Goal: Information Seeking & Learning: Learn about a topic

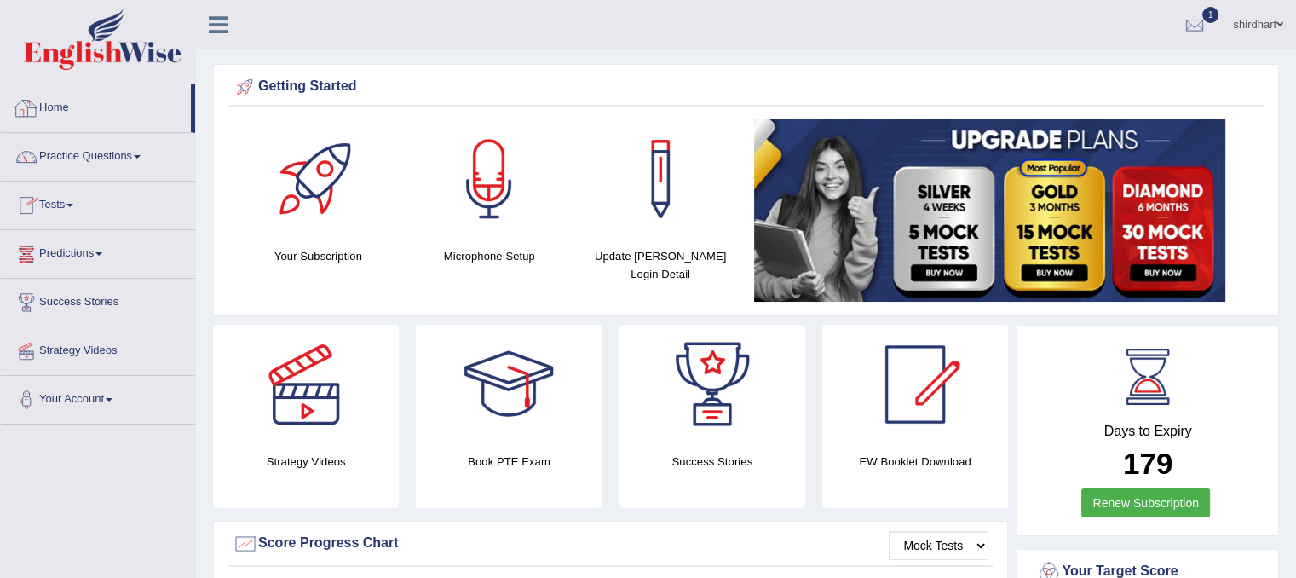
click at [80, 113] on link "Home" at bounding box center [96, 105] width 190 height 43
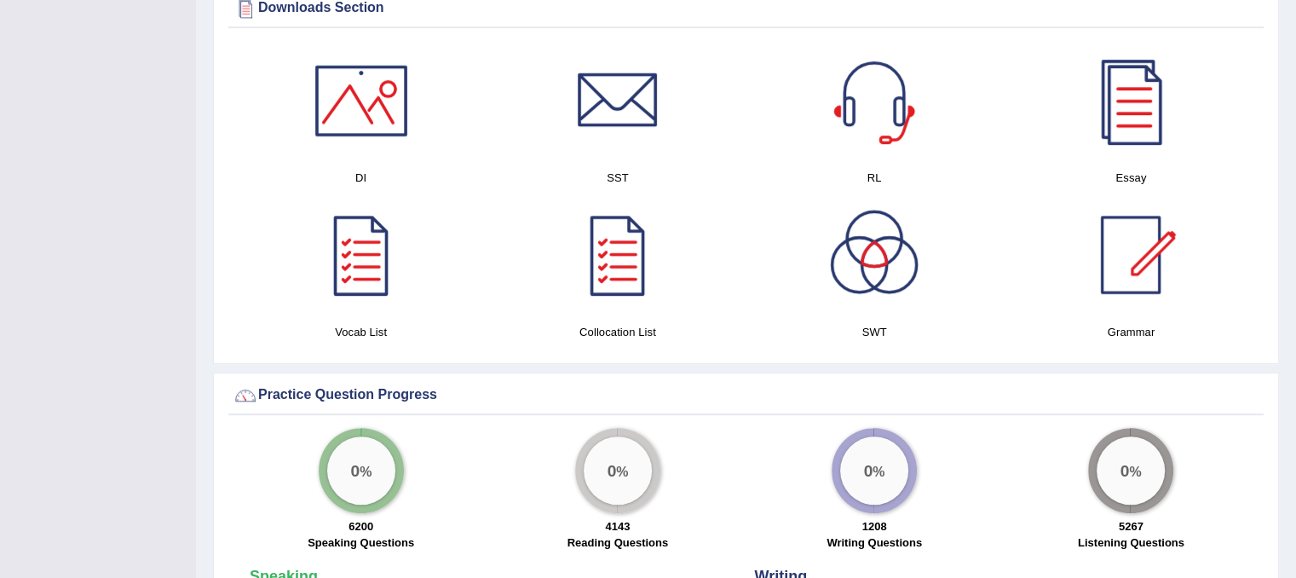
scroll to position [876, 0]
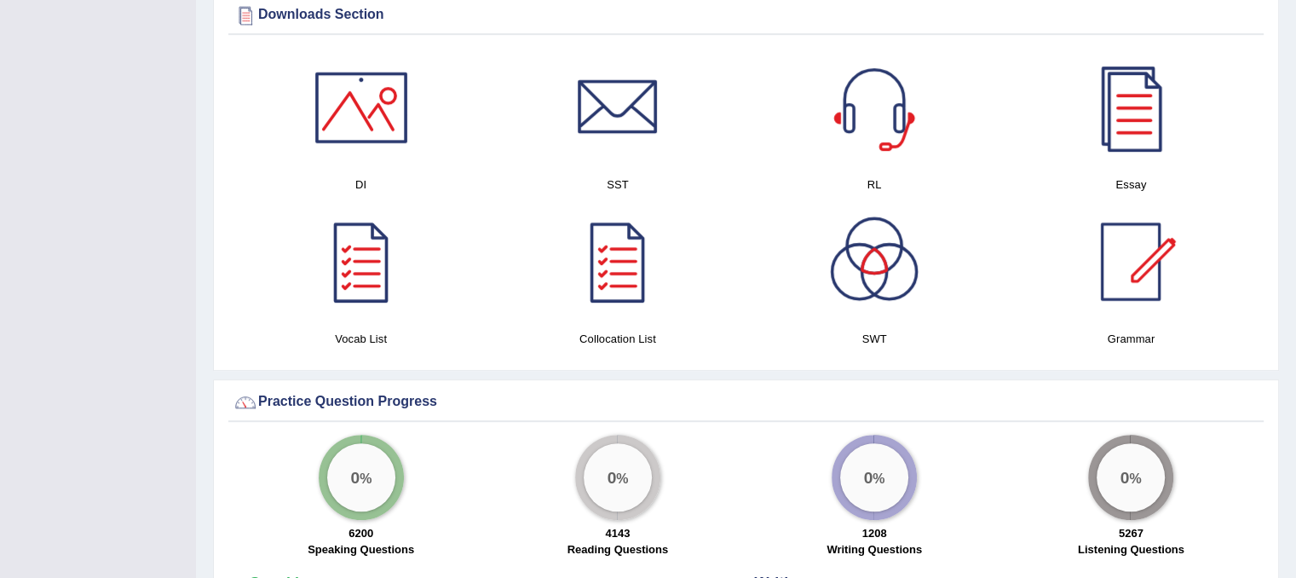
click at [883, 226] on div at bounding box center [873, 261] width 119 height 119
click at [392, 126] on div at bounding box center [361, 107] width 119 height 119
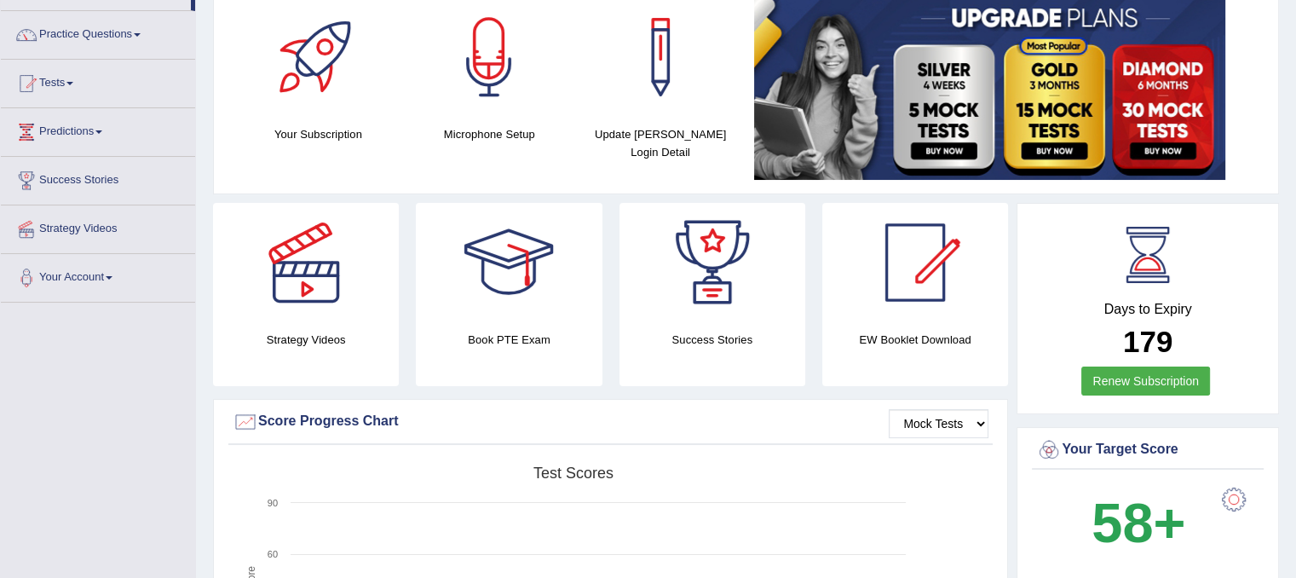
scroll to position [0, 0]
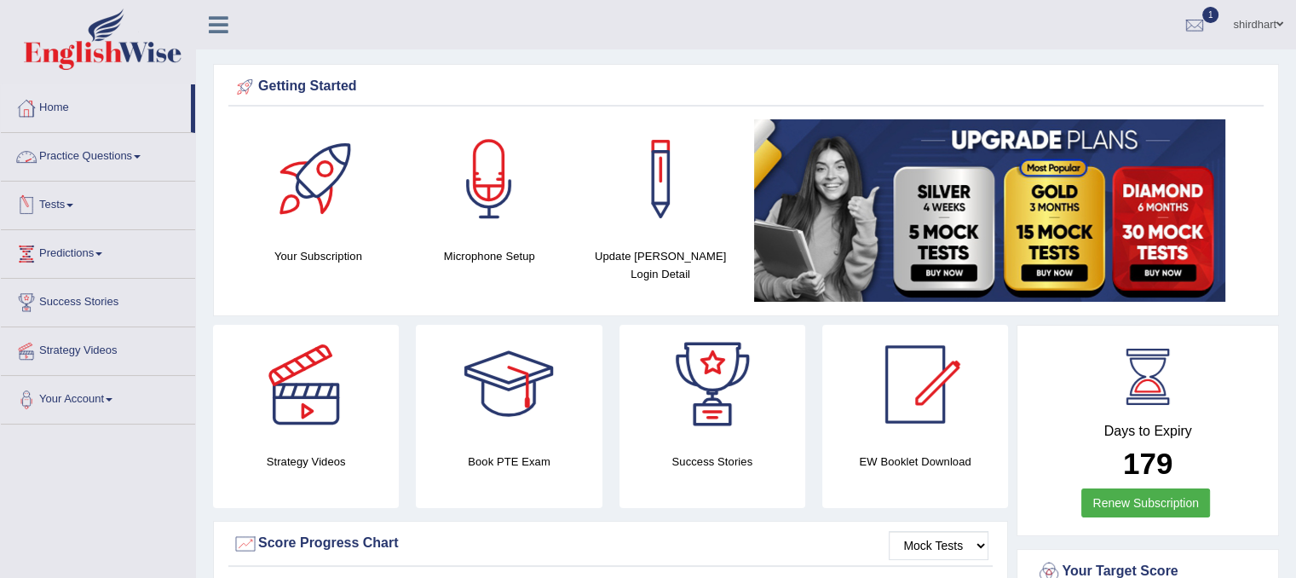
click at [133, 161] on link "Practice Questions" at bounding box center [98, 154] width 194 height 43
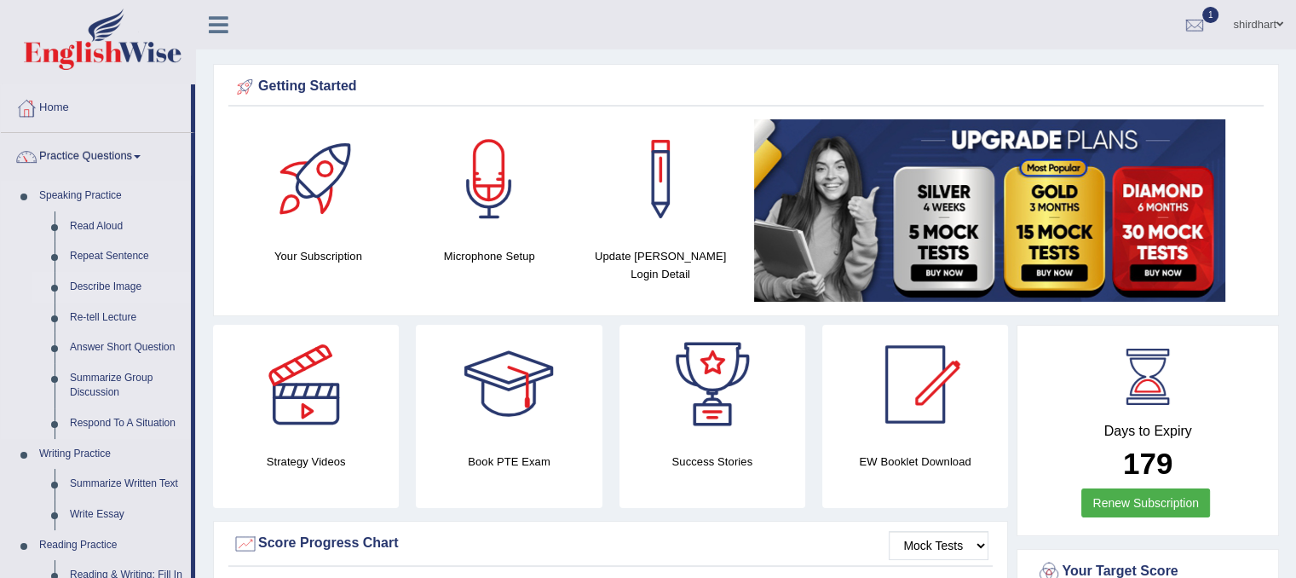
click at [120, 288] on link "Describe Image" at bounding box center [126, 287] width 129 height 31
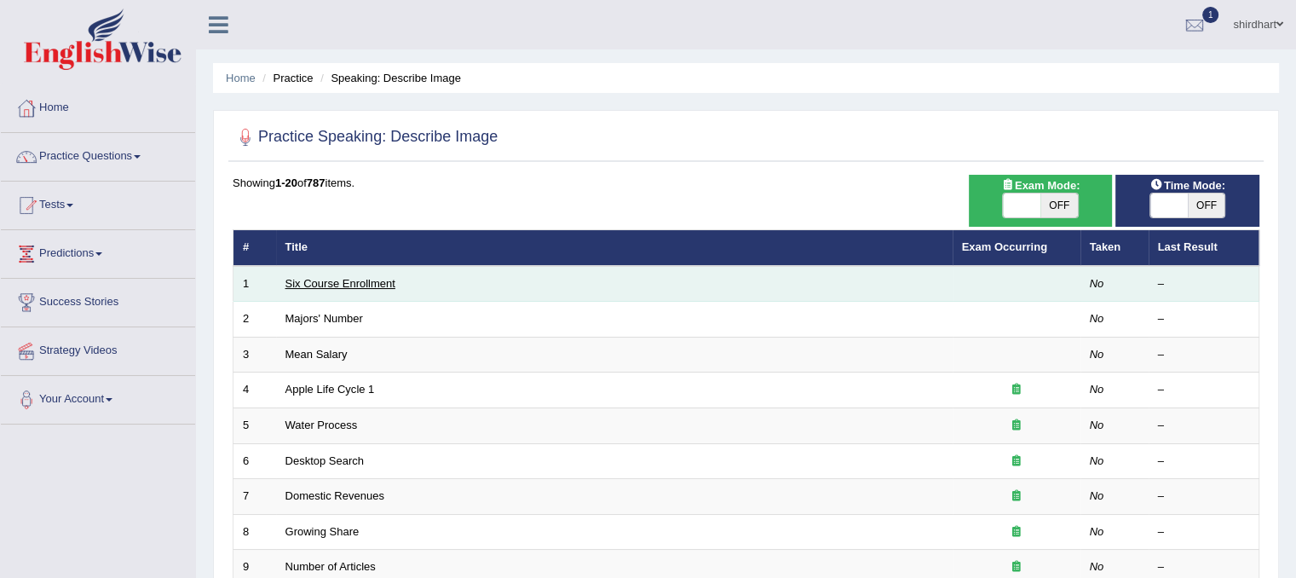
click at [358, 278] on link "Six Course Enrollment" at bounding box center [340, 283] width 110 height 13
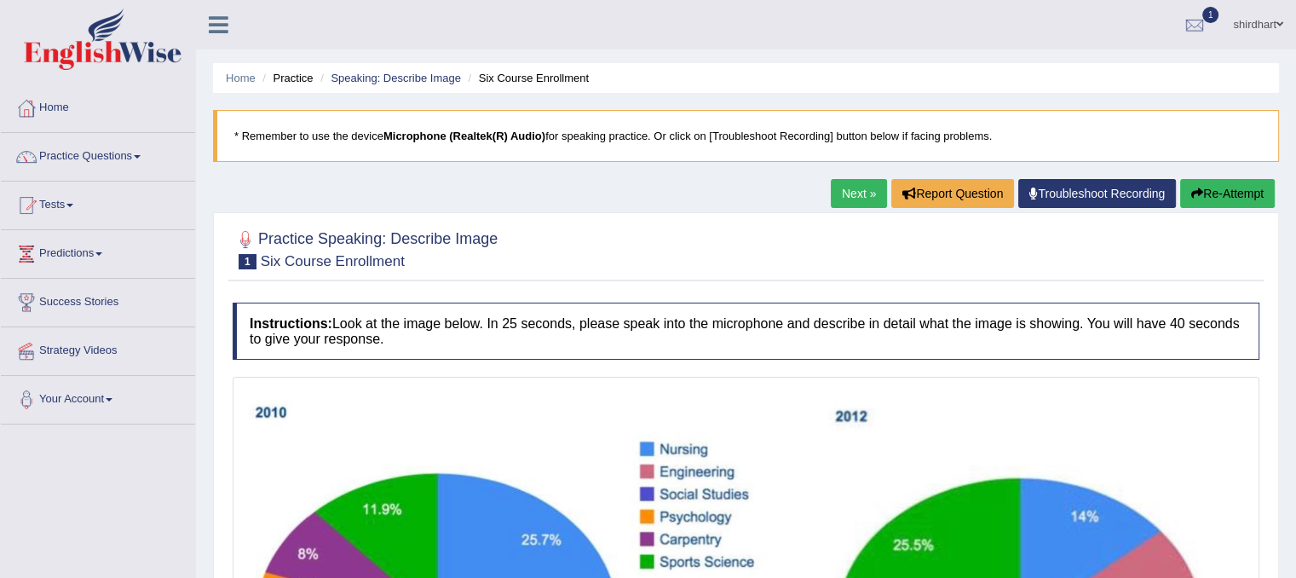
click at [1263, 216] on div "Practice Speaking: Describe Image 1 Six Course Enrollment Instructions: Look at…" at bounding box center [746, 573] width 1066 height 722
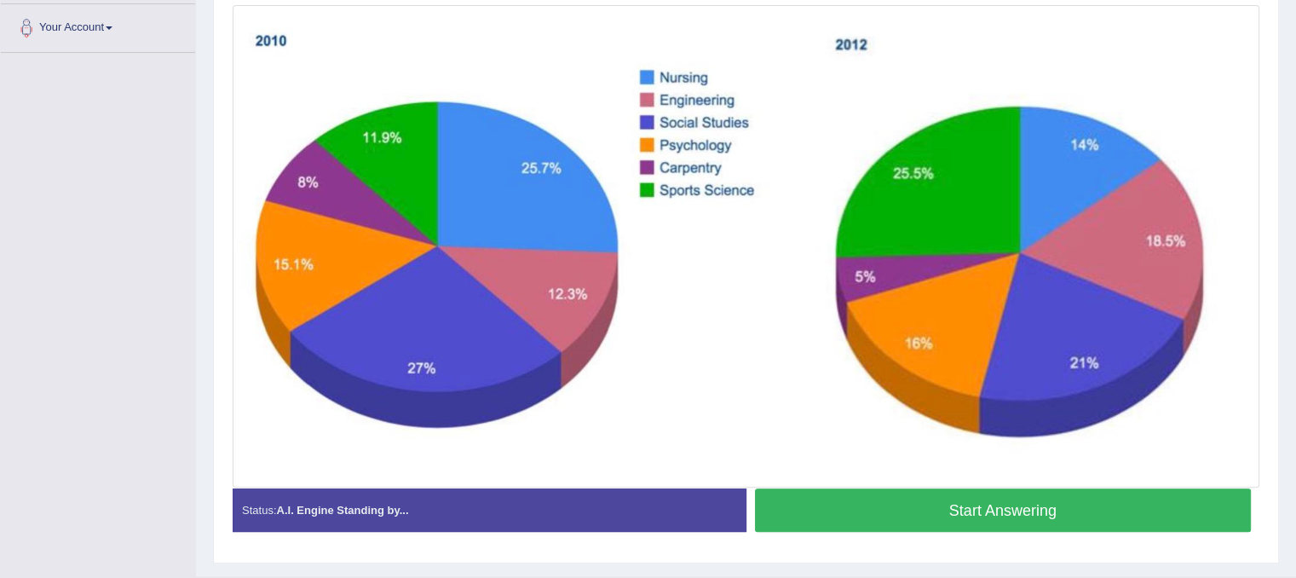
scroll to position [411, 0]
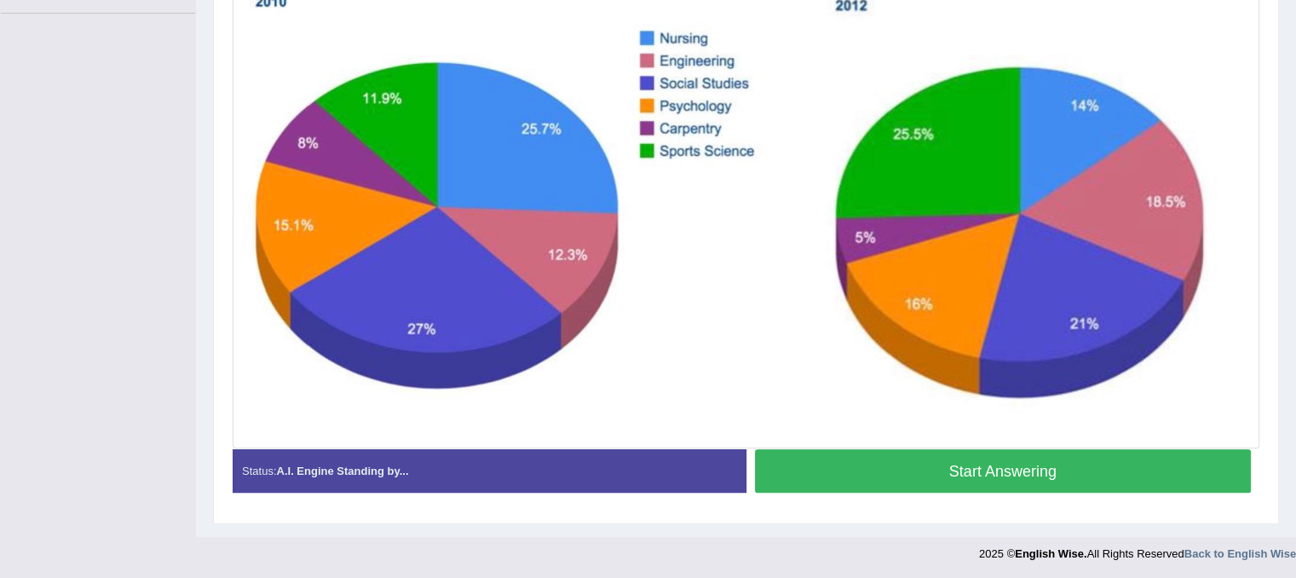
click at [942, 457] on button "Start Answering" at bounding box center [1003, 470] width 497 height 43
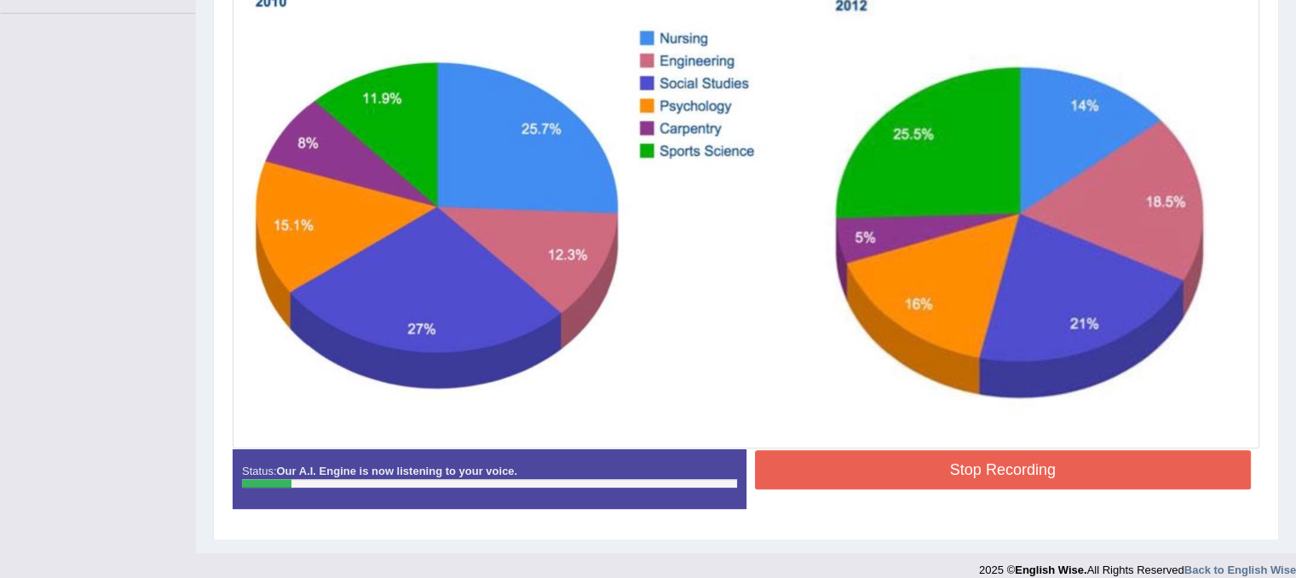
scroll to position [0, 0]
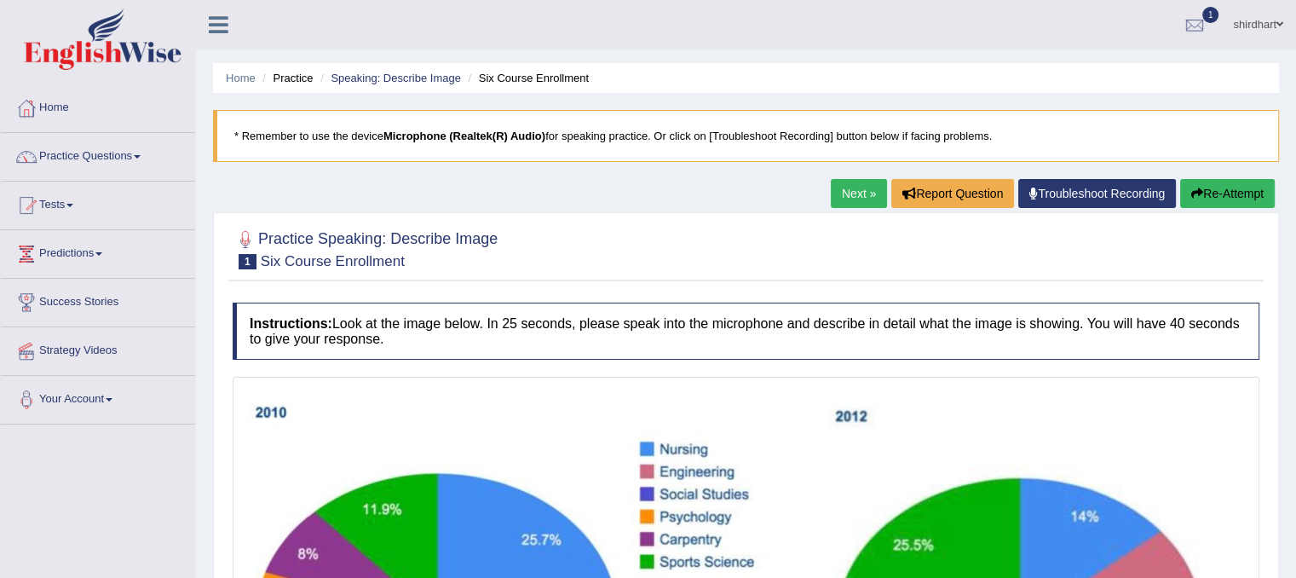
click at [1243, 188] on button "Re-Attempt" at bounding box center [1227, 193] width 95 height 29
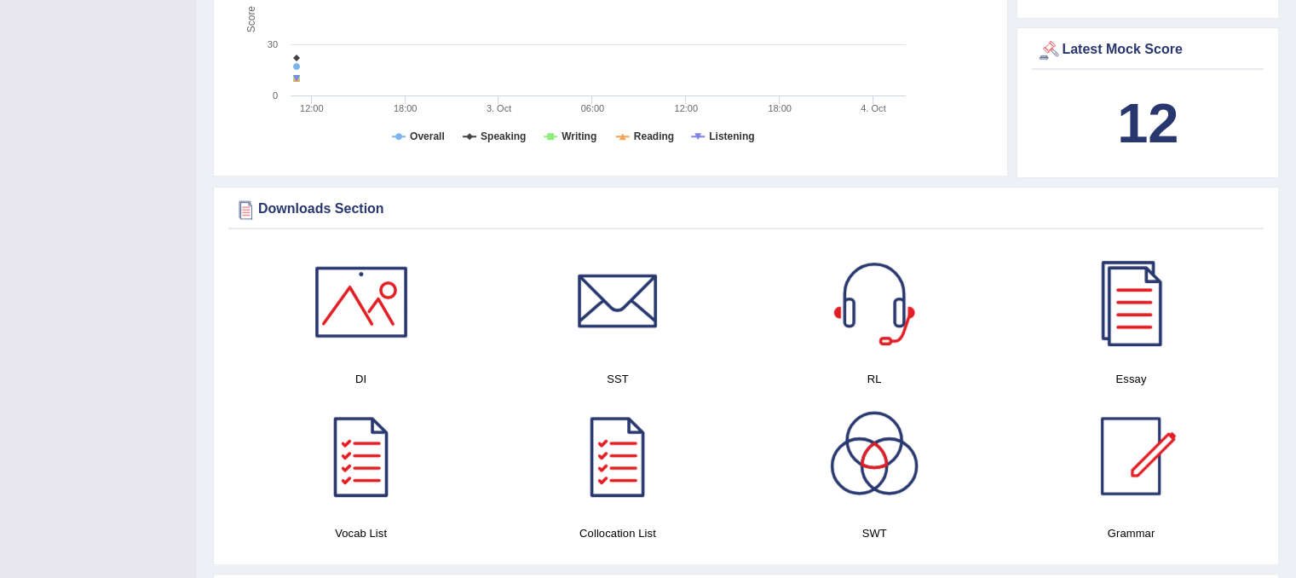
scroll to position [678, 0]
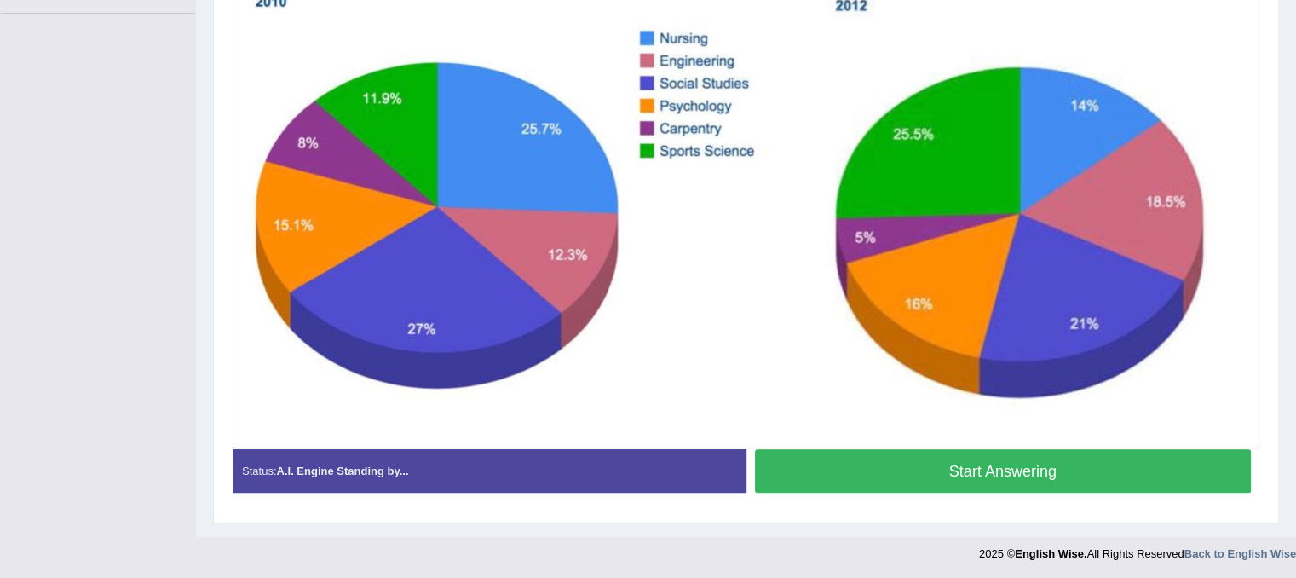
scroll to position [81, 0]
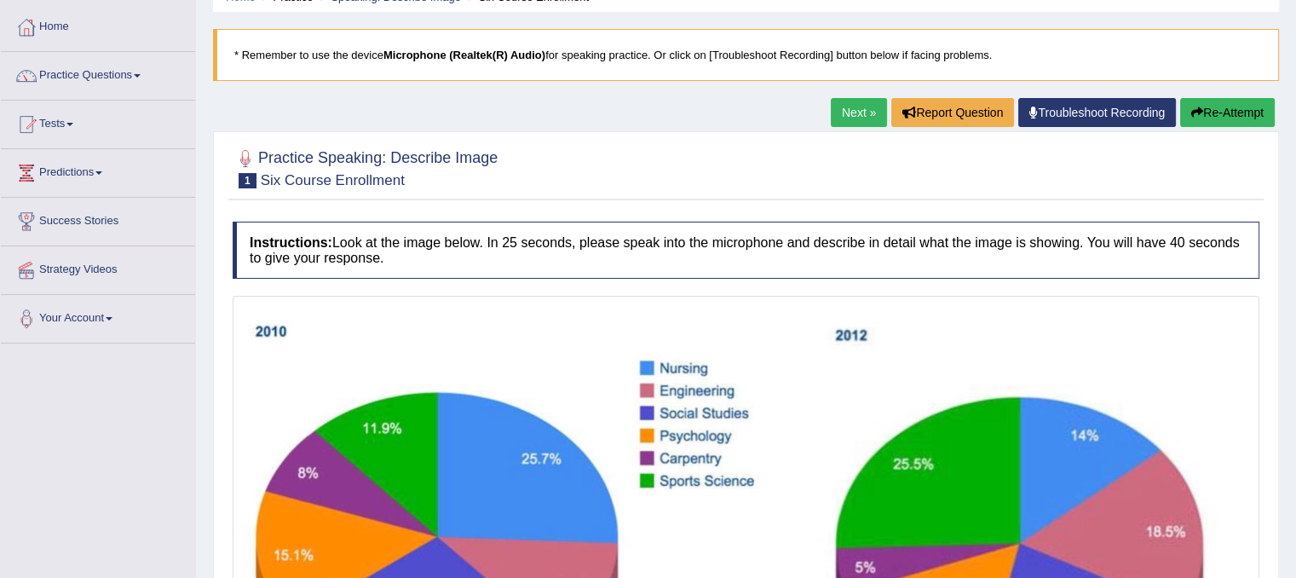
click at [1288, 370] on div "Home Practice Speaking: Describe Image Six Course Enrollment * Remember to use …" at bounding box center [746, 392] width 1100 height 947
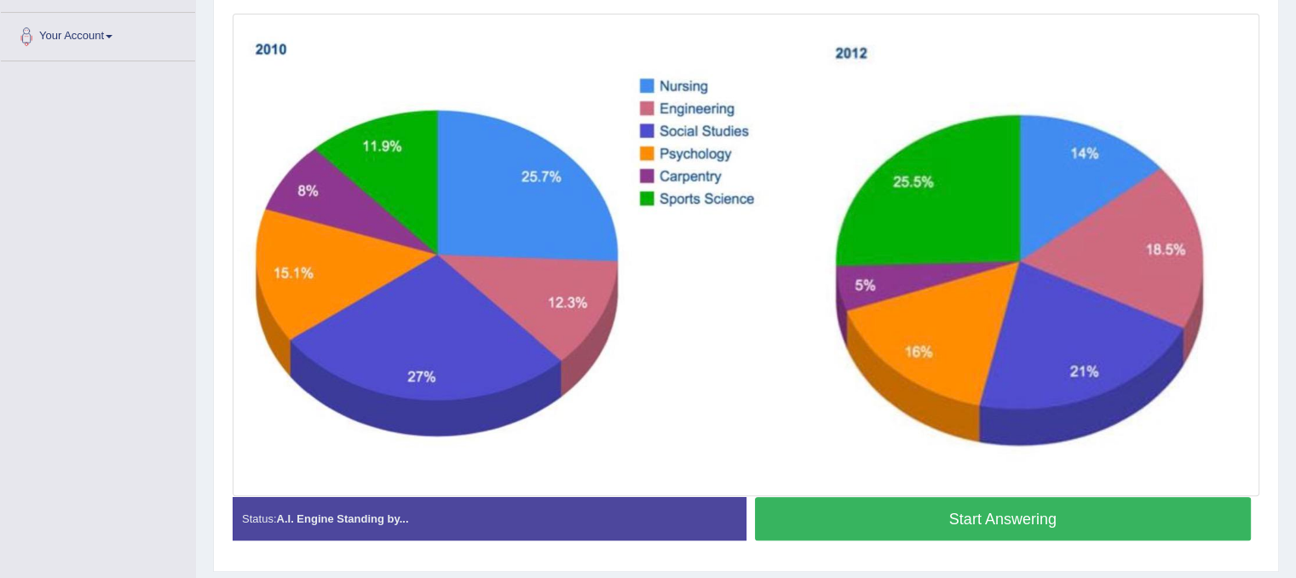
scroll to position [388, 0]
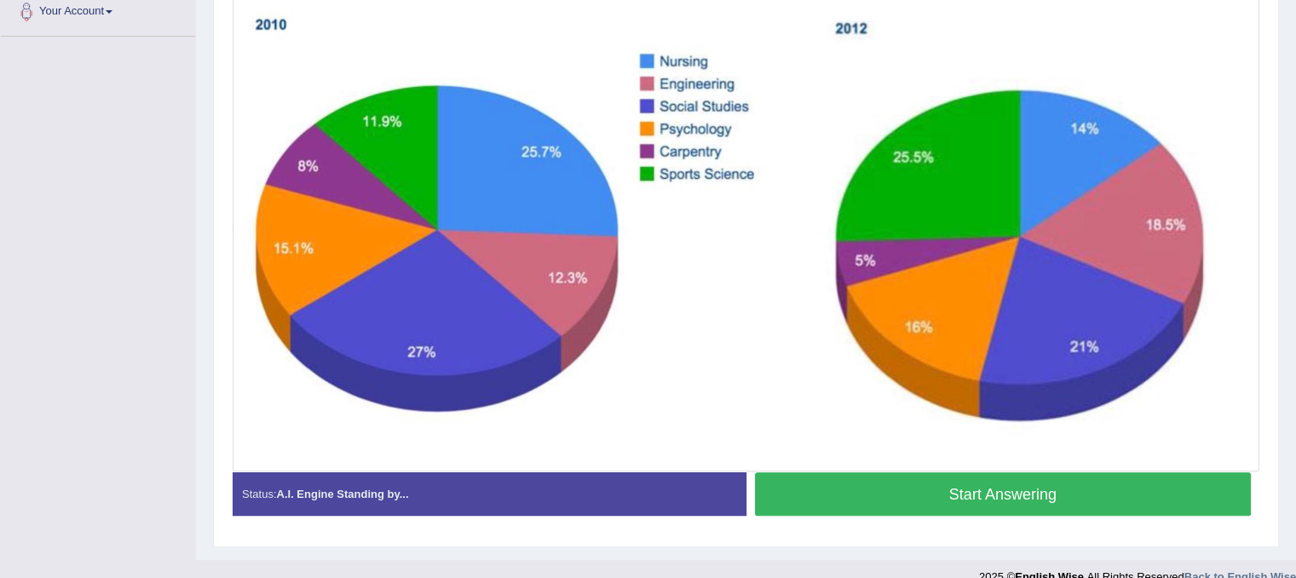
click at [1193, 492] on button "Start Answering" at bounding box center [1003, 493] width 497 height 43
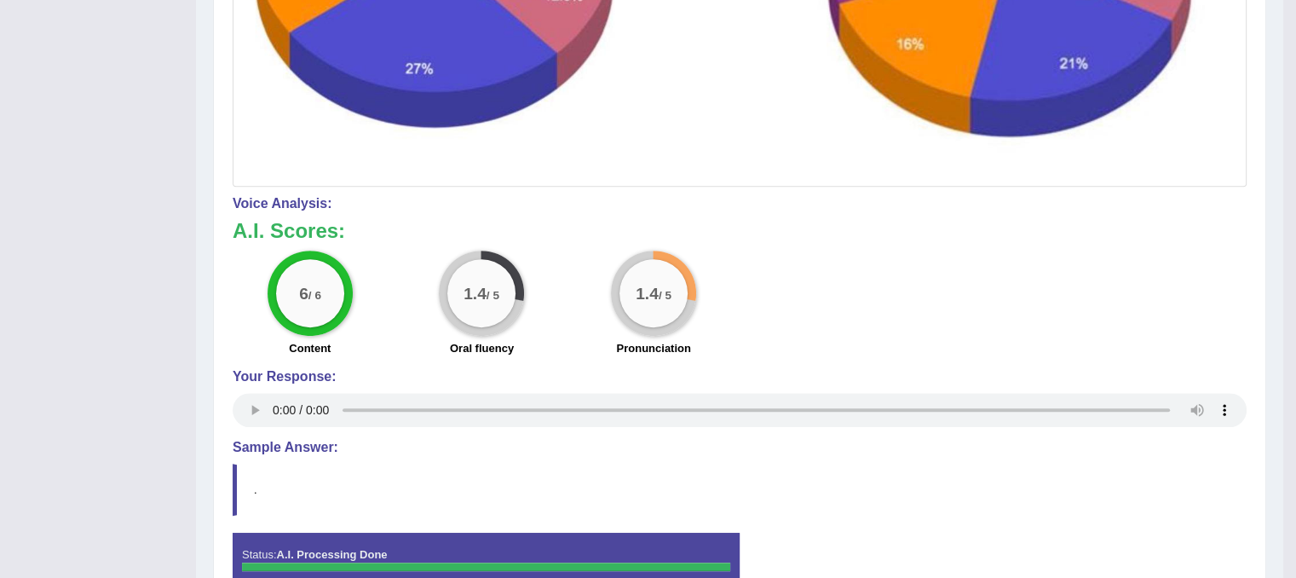
scroll to position [161, 0]
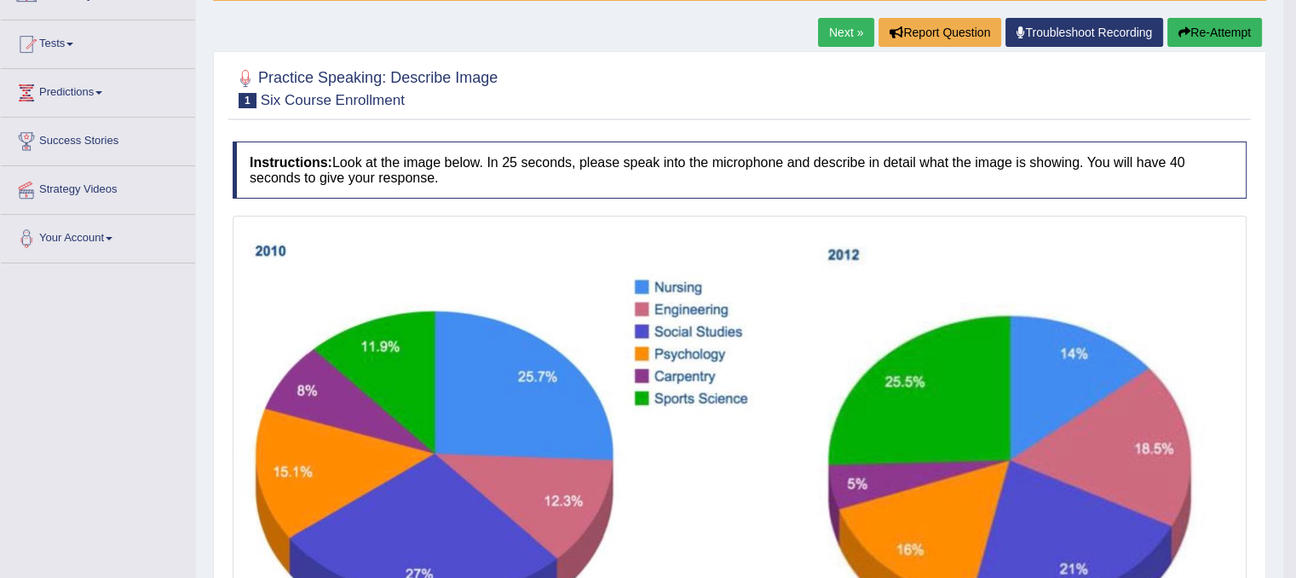
click at [1234, 33] on button "Re-Attempt" at bounding box center [1214, 32] width 95 height 29
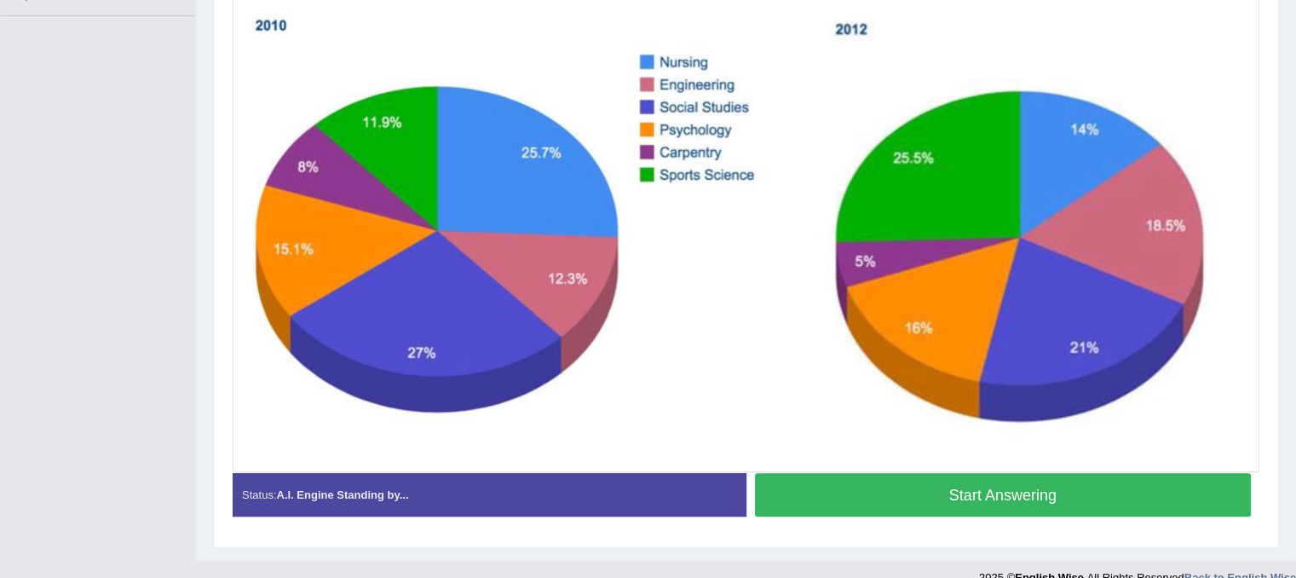
scroll to position [432, 0]
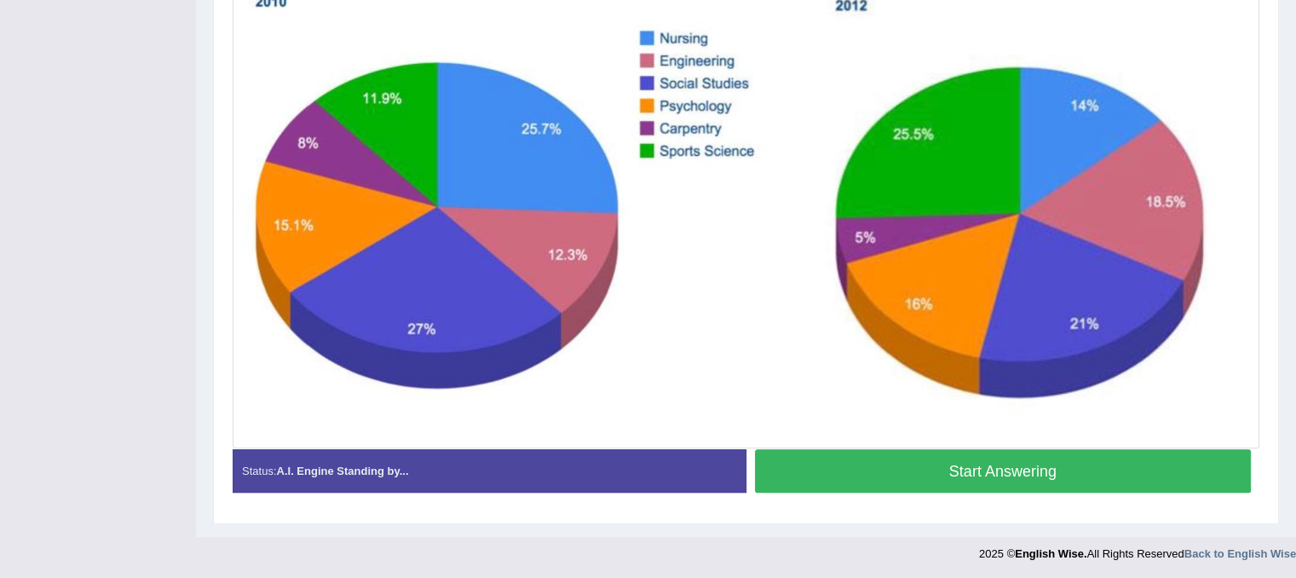
click at [1078, 476] on button "Start Answering" at bounding box center [1003, 470] width 497 height 43
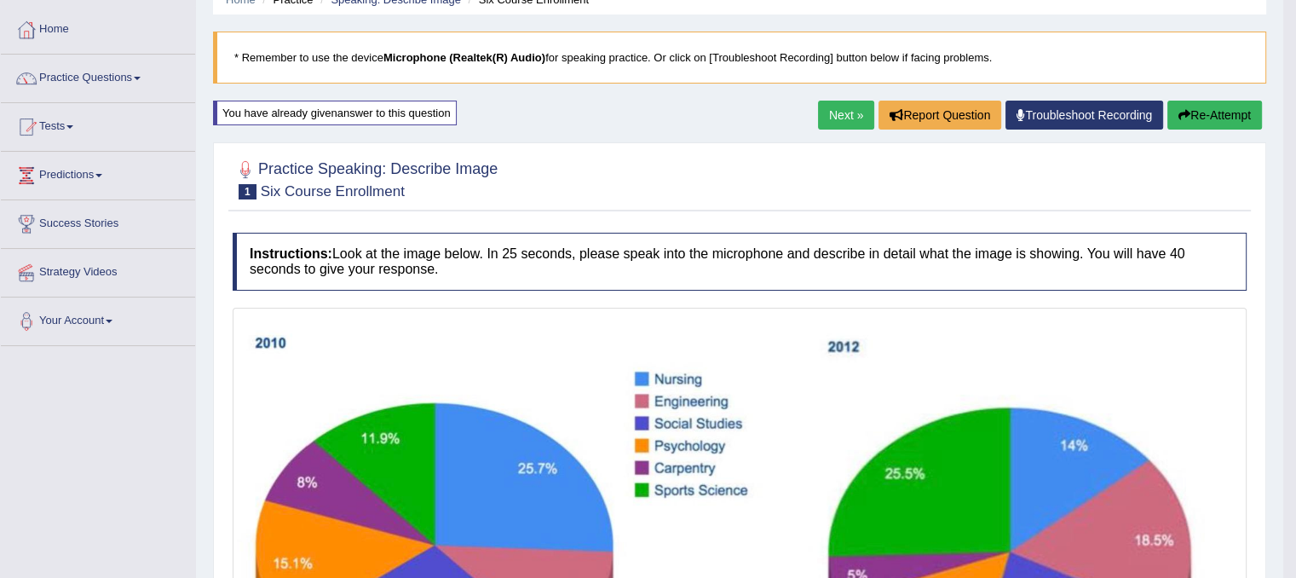
scroll to position [0, 0]
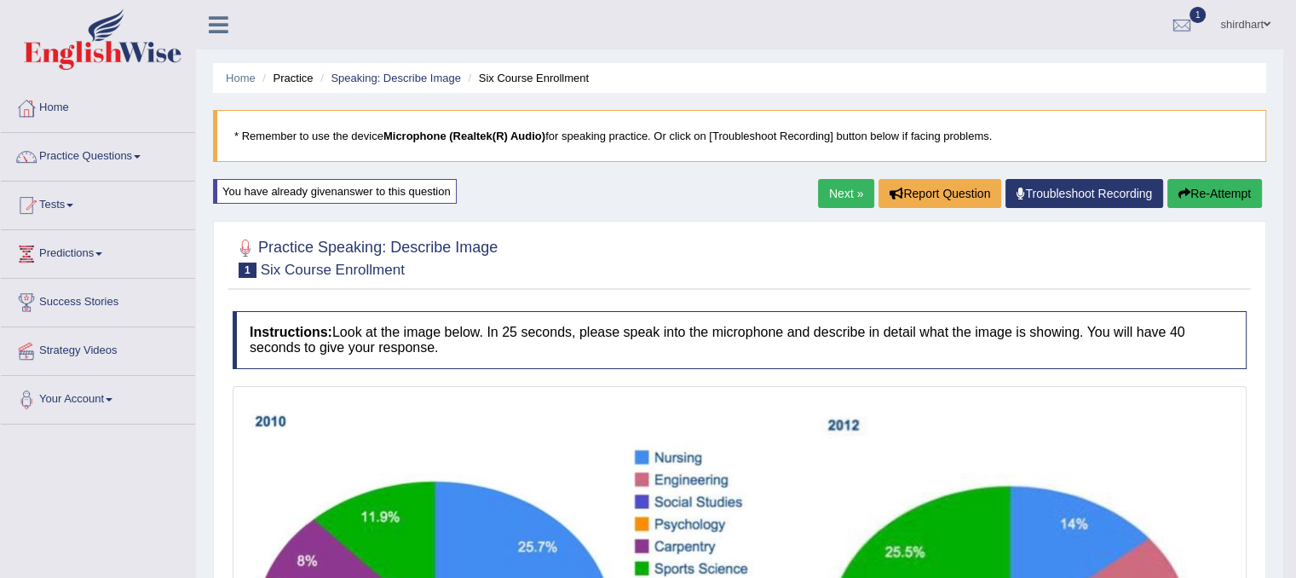
click at [840, 197] on link "Next »" at bounding box center [846, 193] width 56 height 29
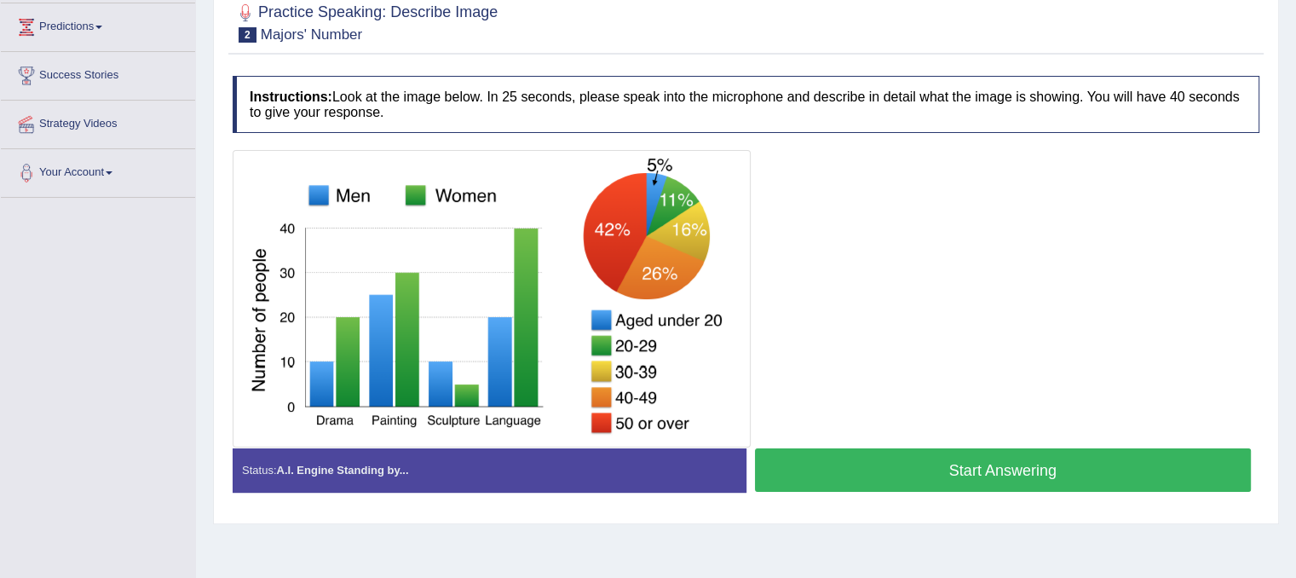
scroll to position [227, 0]
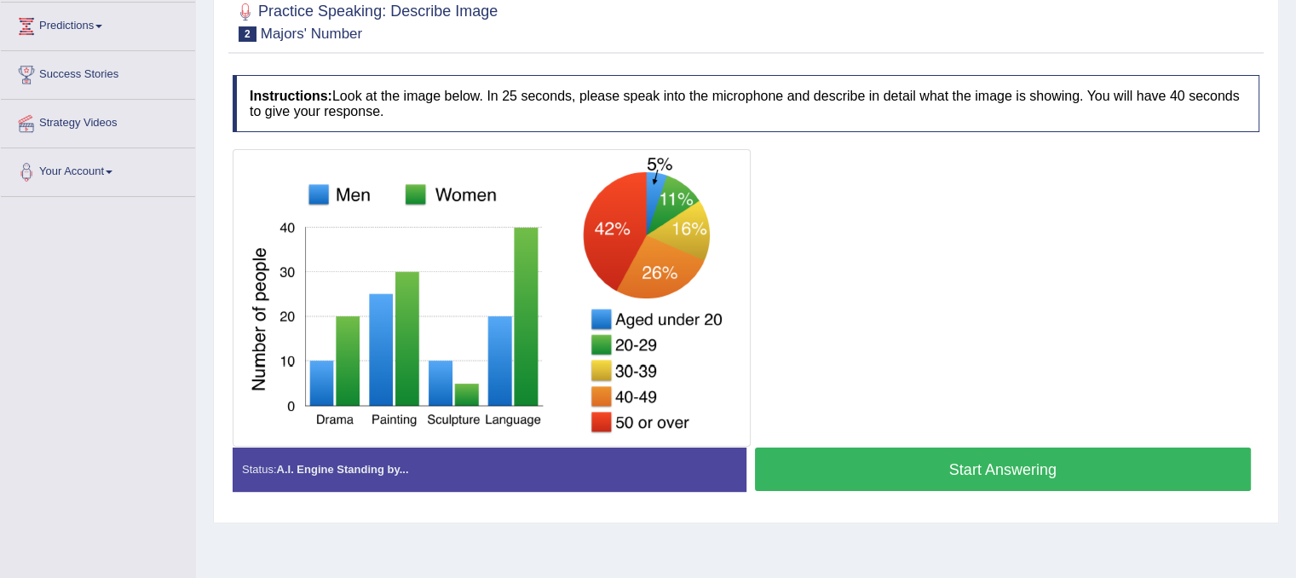
click at [1019, 460] on button "Start Answering" at bounding box center [1003, 468] width 497 height 43
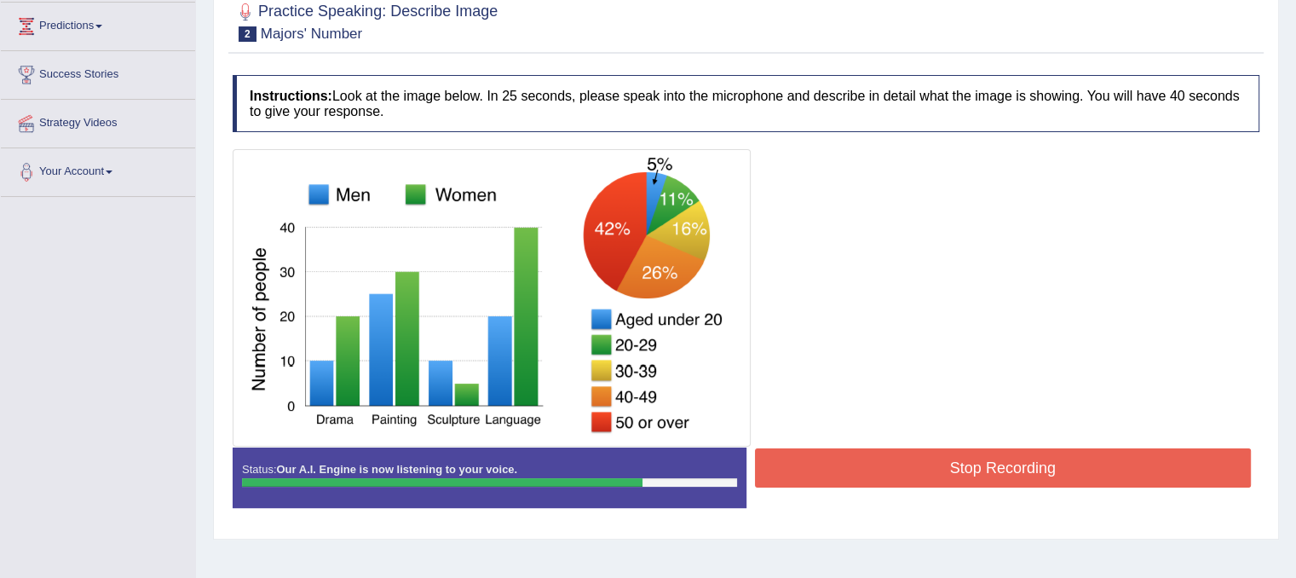
click at [994, 461] on button "Stop Recording" at bounding box center [1003, 467] width 497 height 39
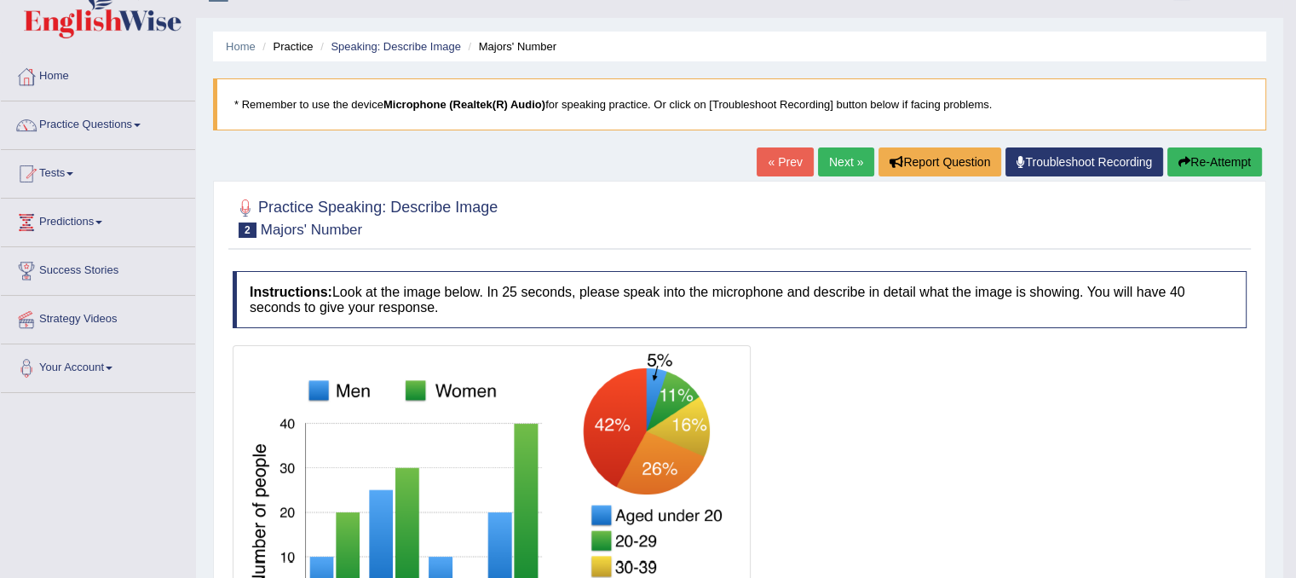
scroll to position [0, 0]
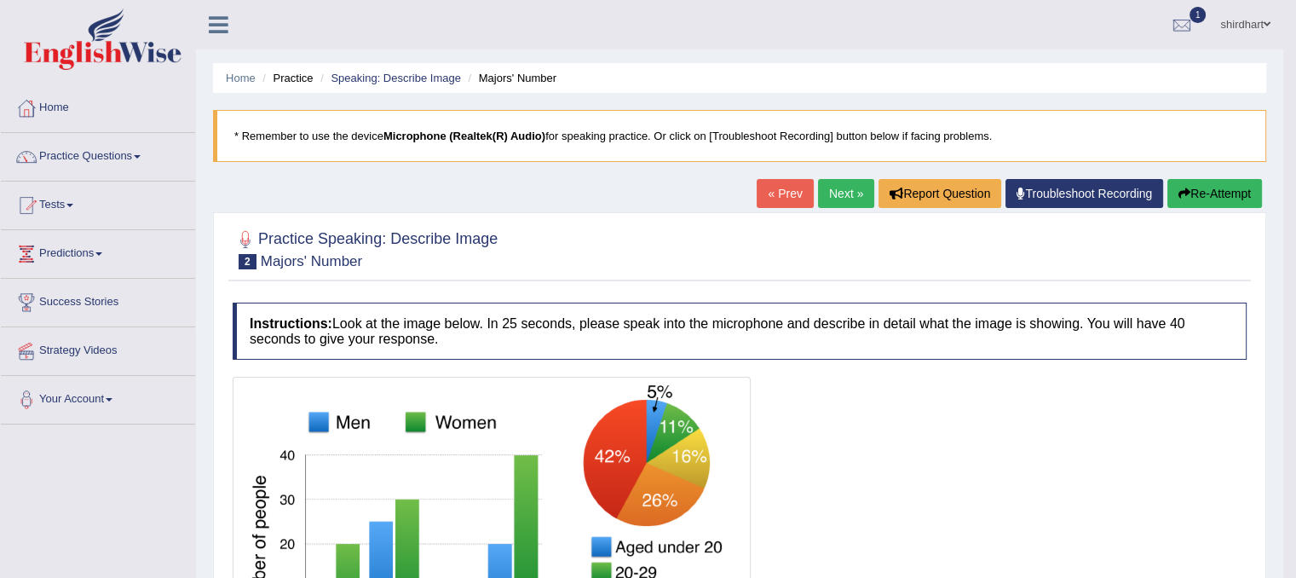
click at [1227, 202] on button "Re-Attempt" at bounding box center [1214, 193] width 95 height 29
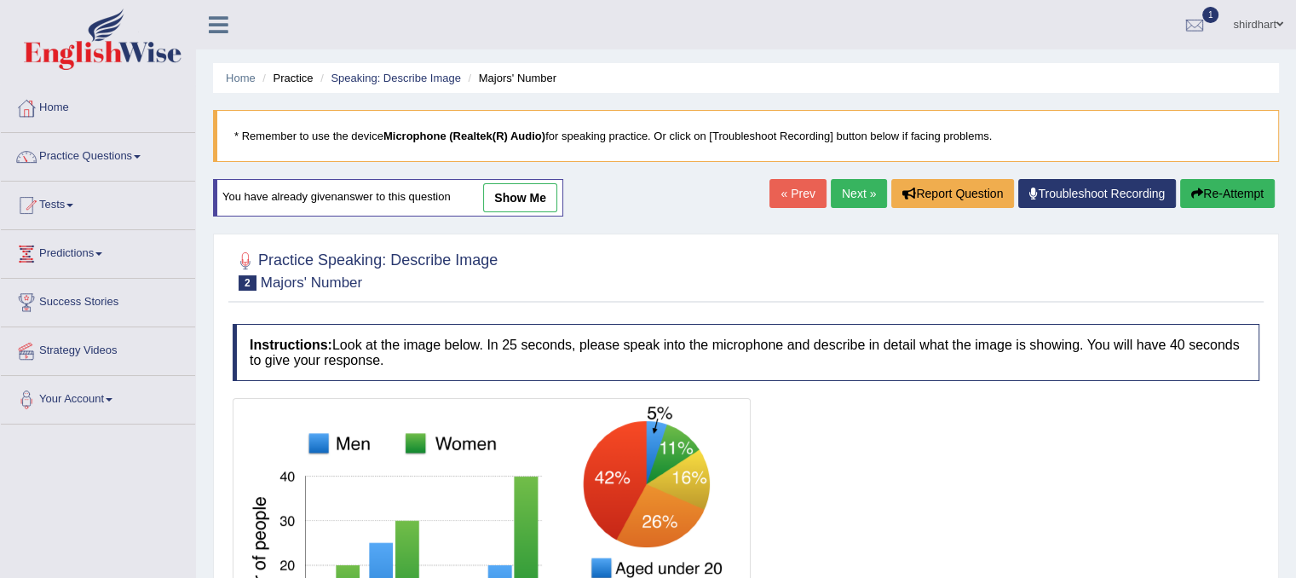
scroll to position [317, 0]
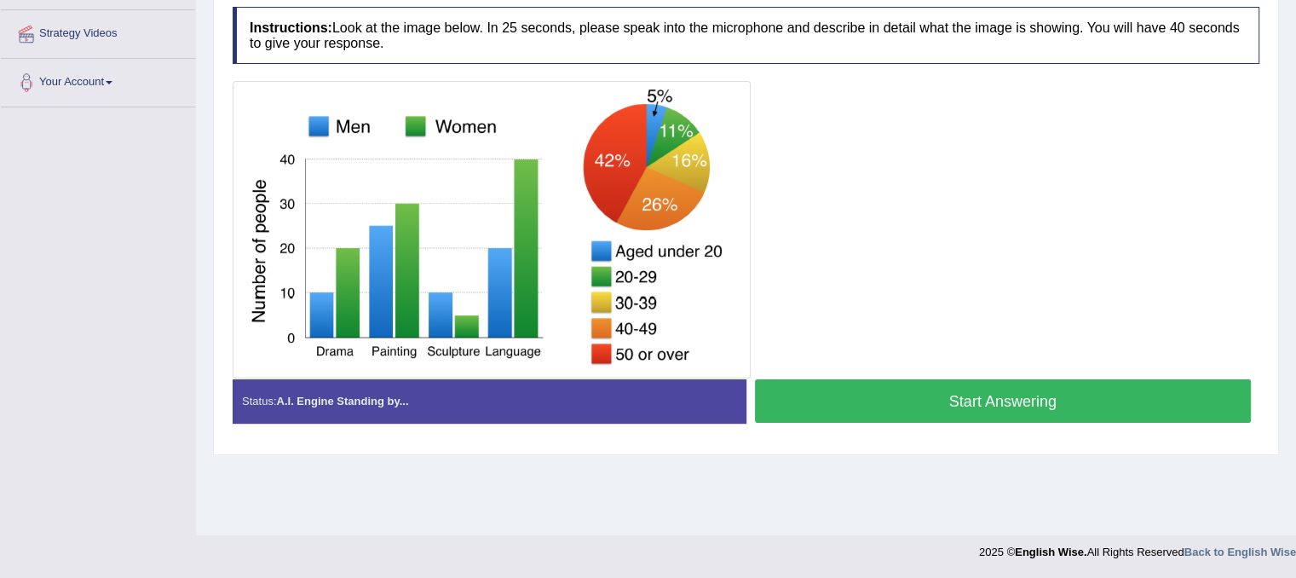
click at [966, 391] on button "Start Answering" at bounding box center [1003, 400] width 497 height 43
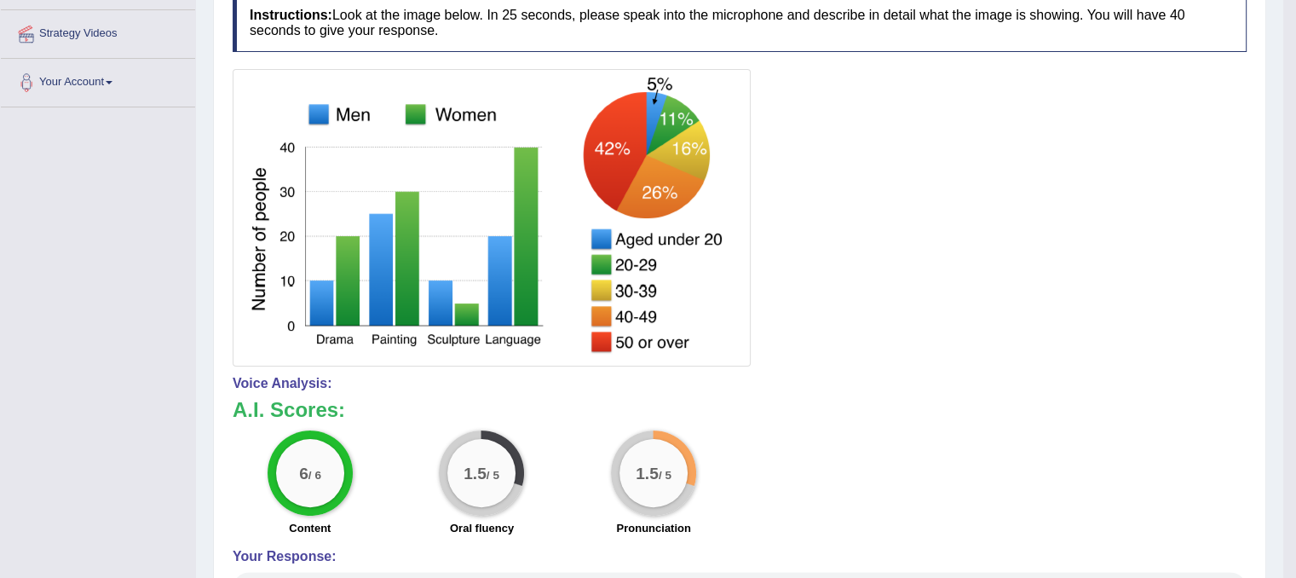
scroll to position [0, 0]
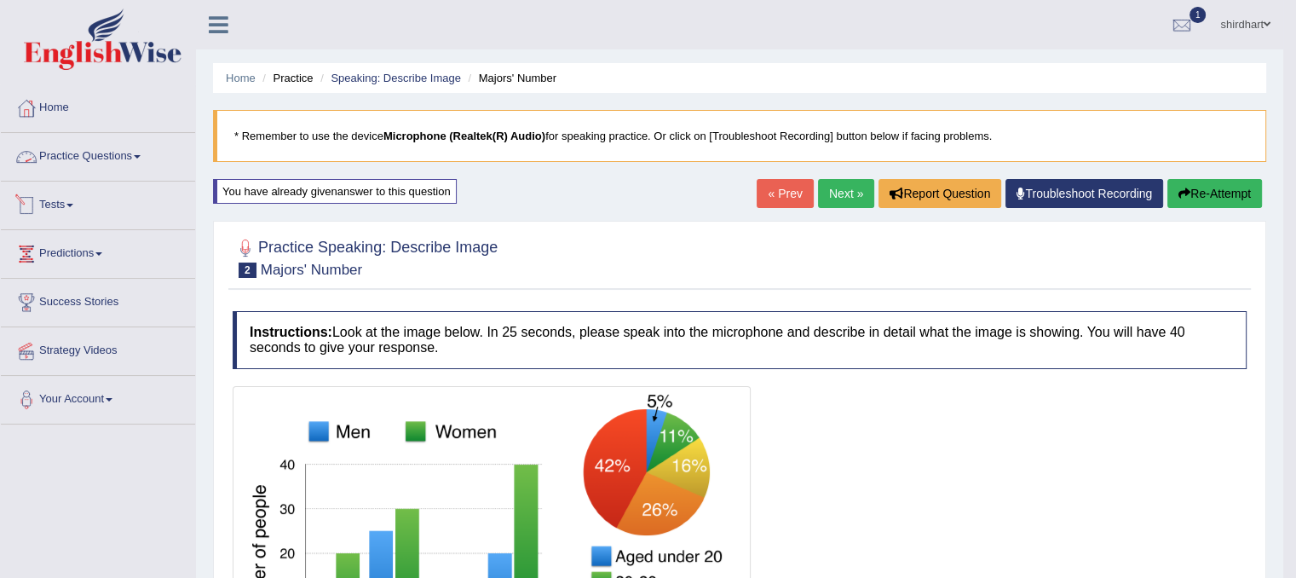
click at [45, 199] on link "Tests" at bounding box center [98, 202] width 194 height 43
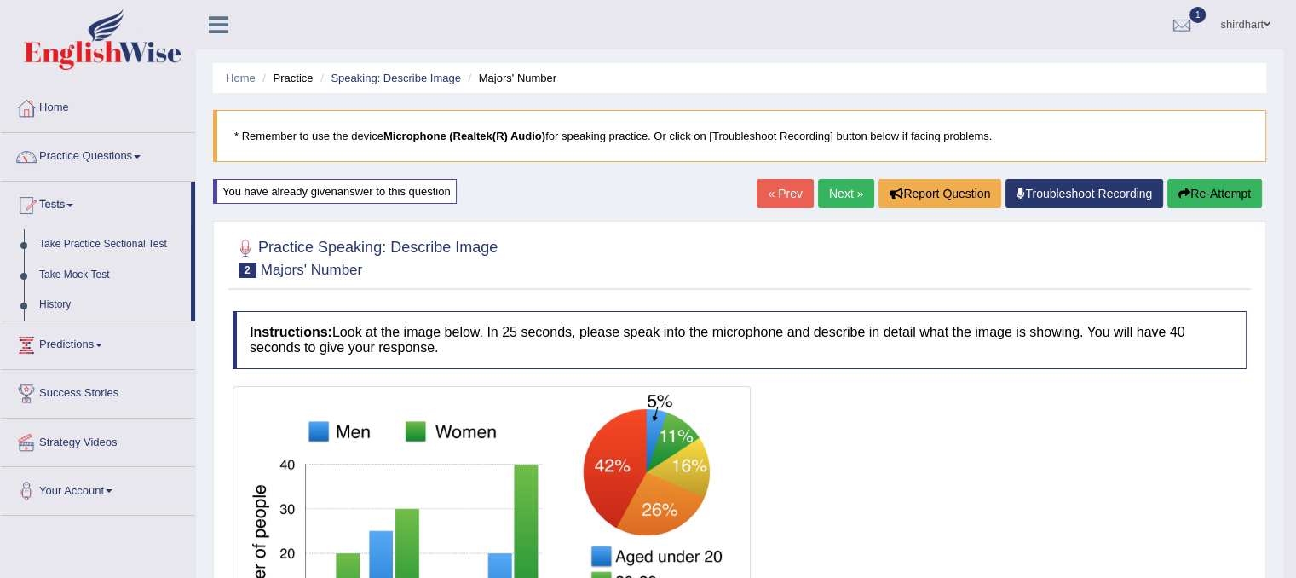
click at [78, 250] on link "Take Practice Sectional Test" at bounding box center [111, 244] width 159 height 31
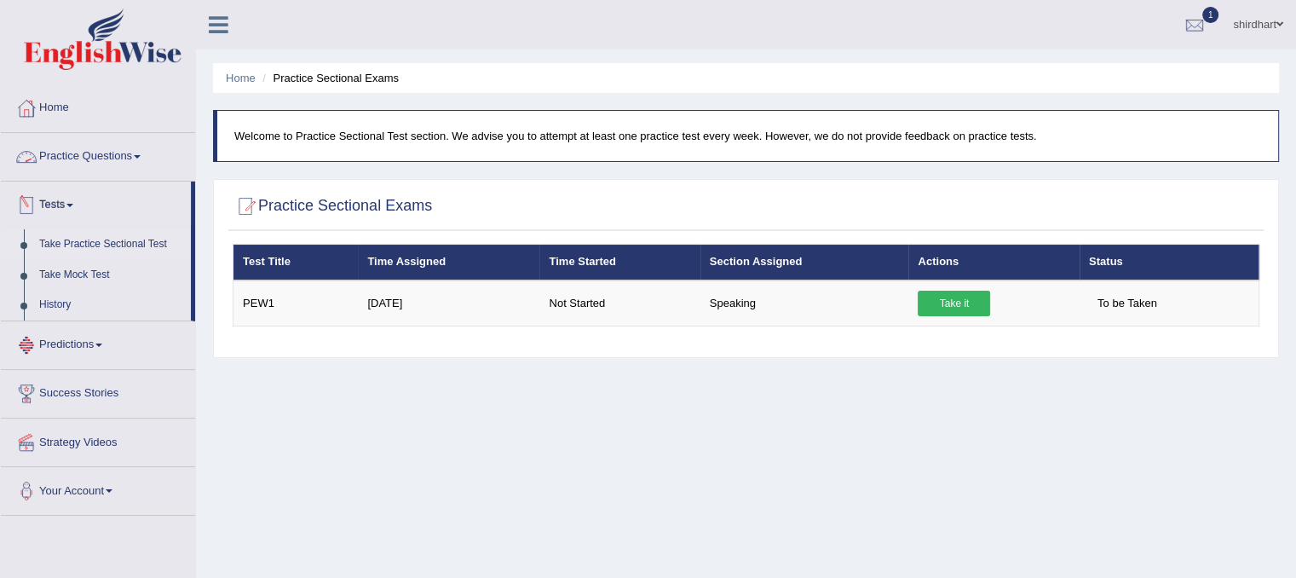
click at [61, 155] on link "Practice Questions" at bounding box center [98, 154] width 194 height 43
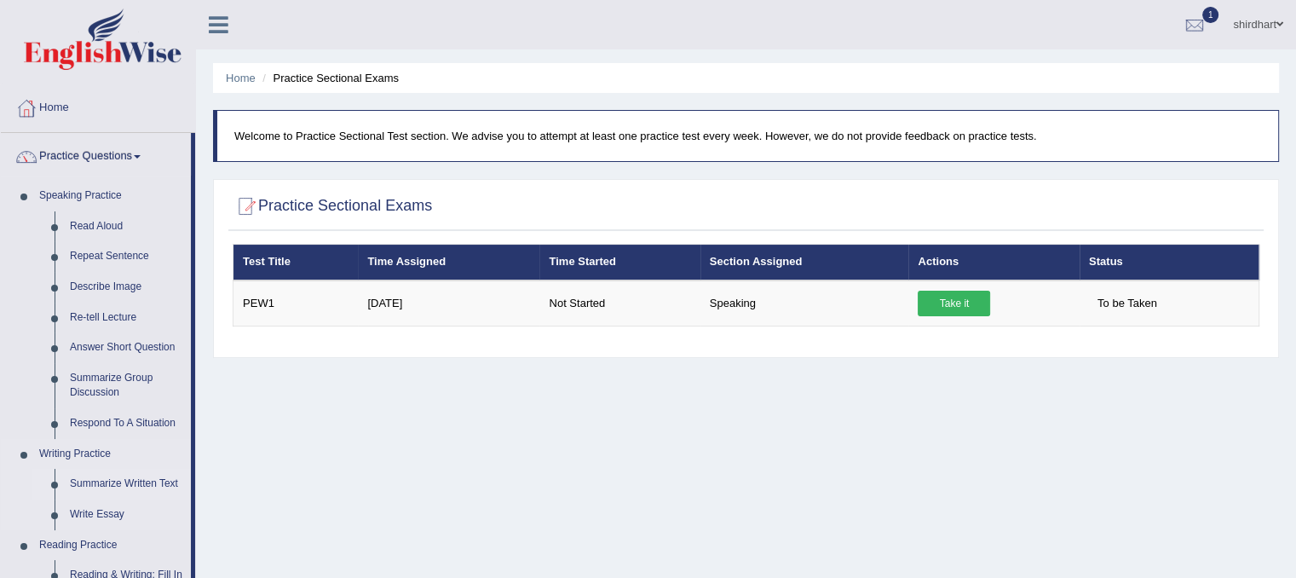
click at [126, 486] on link "Summarize Written Text" at bounding box center [126, 484] width 129 height 31
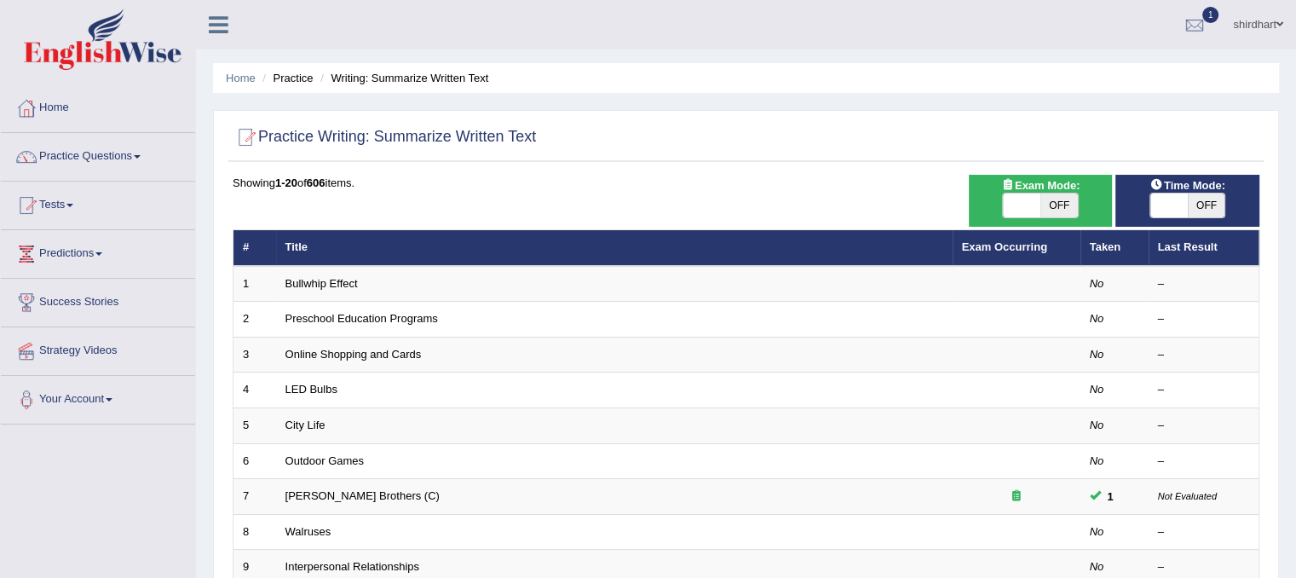
click at [619, 245] on th "Title" at bounding box center [614, 248] width 676 height 36
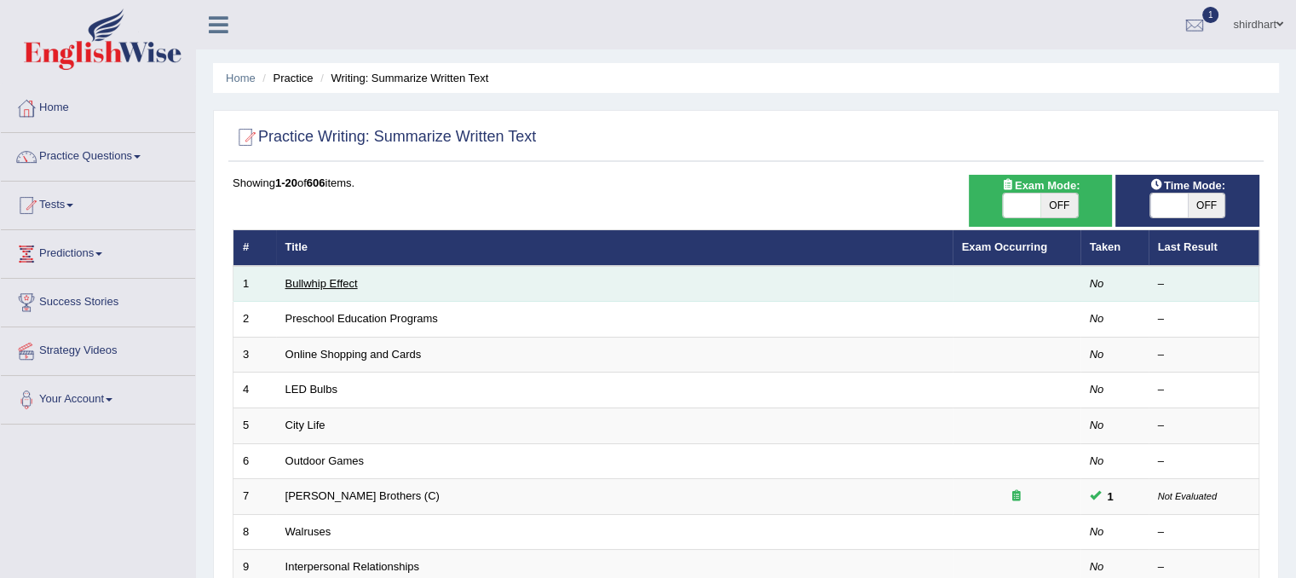
click at [341, 277] on link "Bullwhip Effect" at bounding box center [321, 283] width 72 height 13
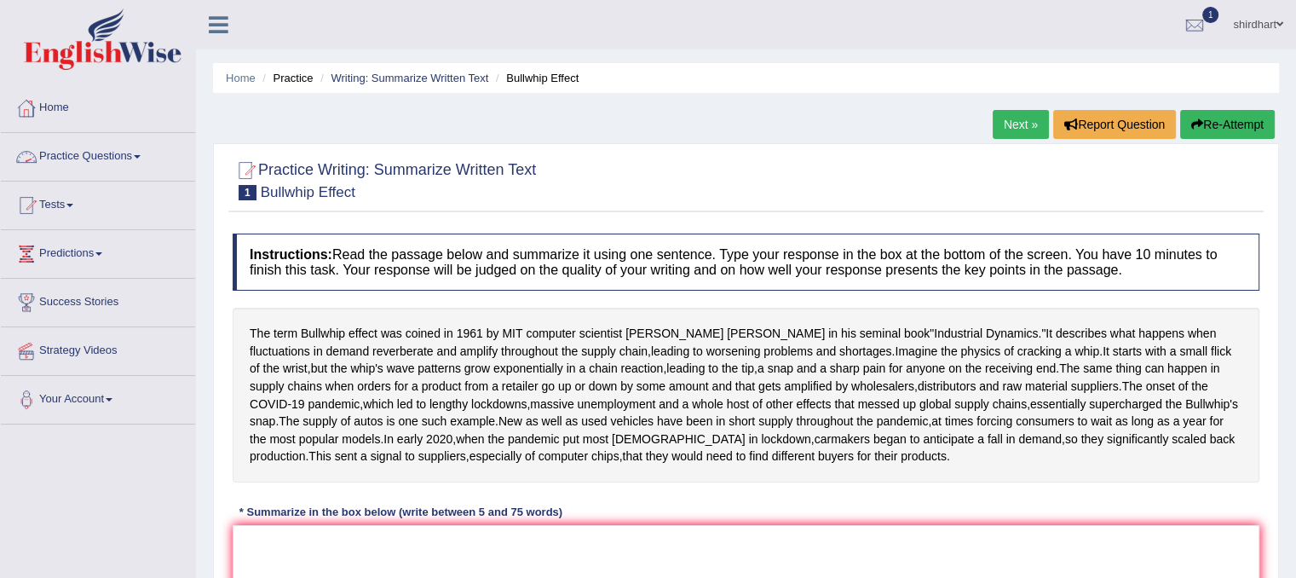
click at [121, 153] on link "Practice Questions" at bounding box center [98, 154] width 194 height 43
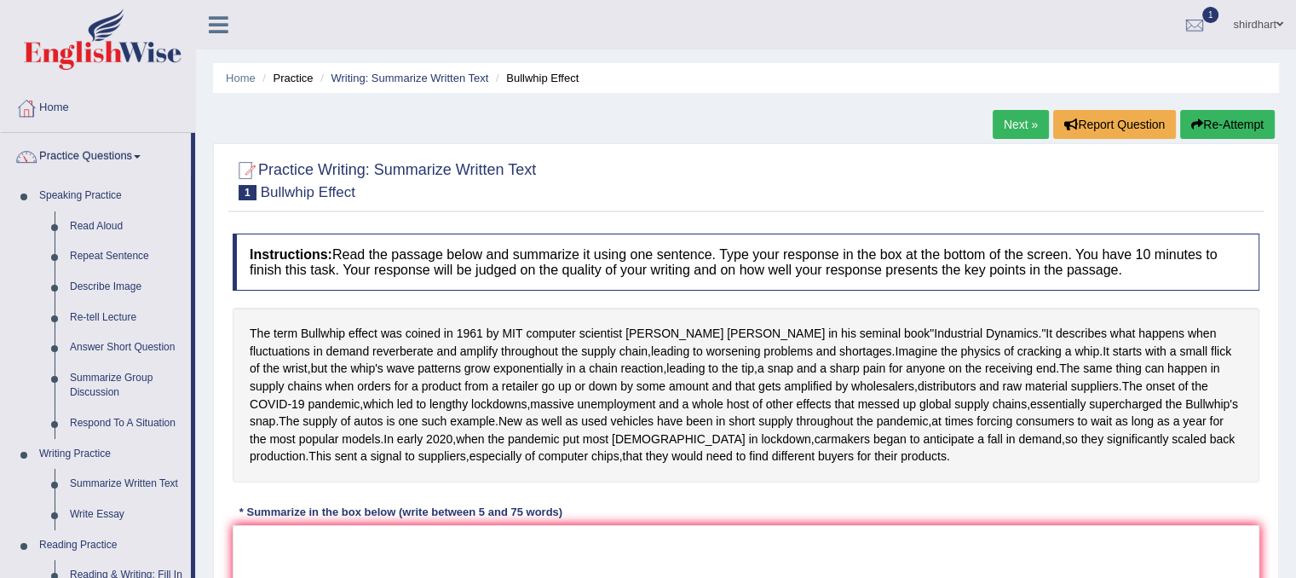
click at [307, 444] on div "The term Bullwhip effect was coined in 1961 by MIT computer scientist Jay Forre…" at bounding box center [746, 395] width 1027 height 175
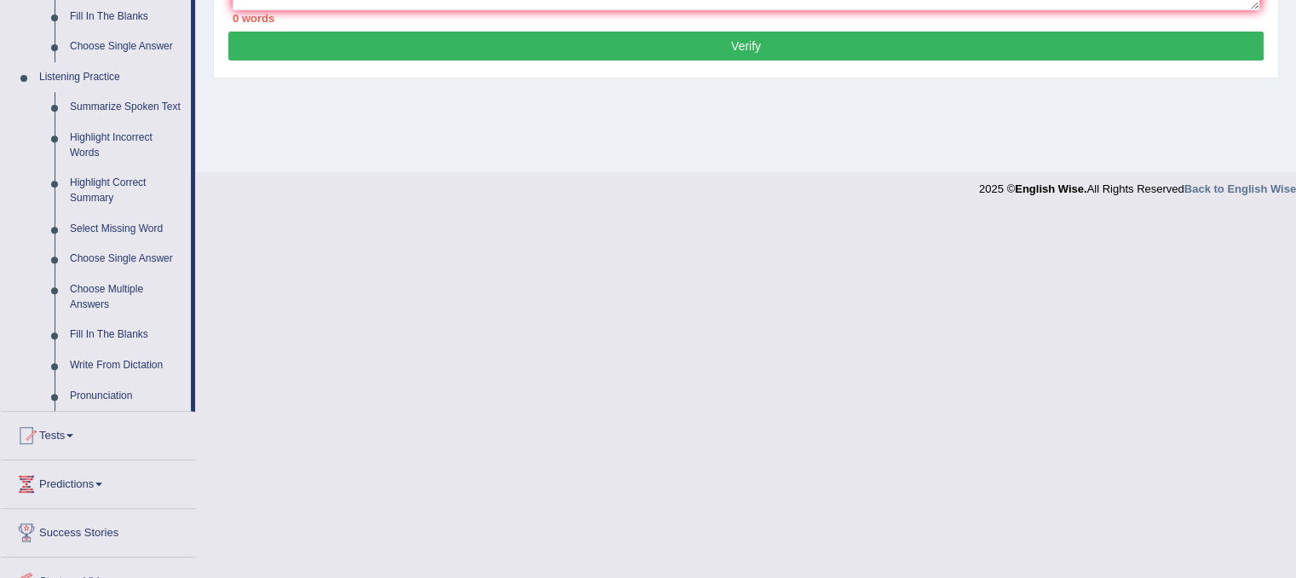
scroll to position [682, 0]
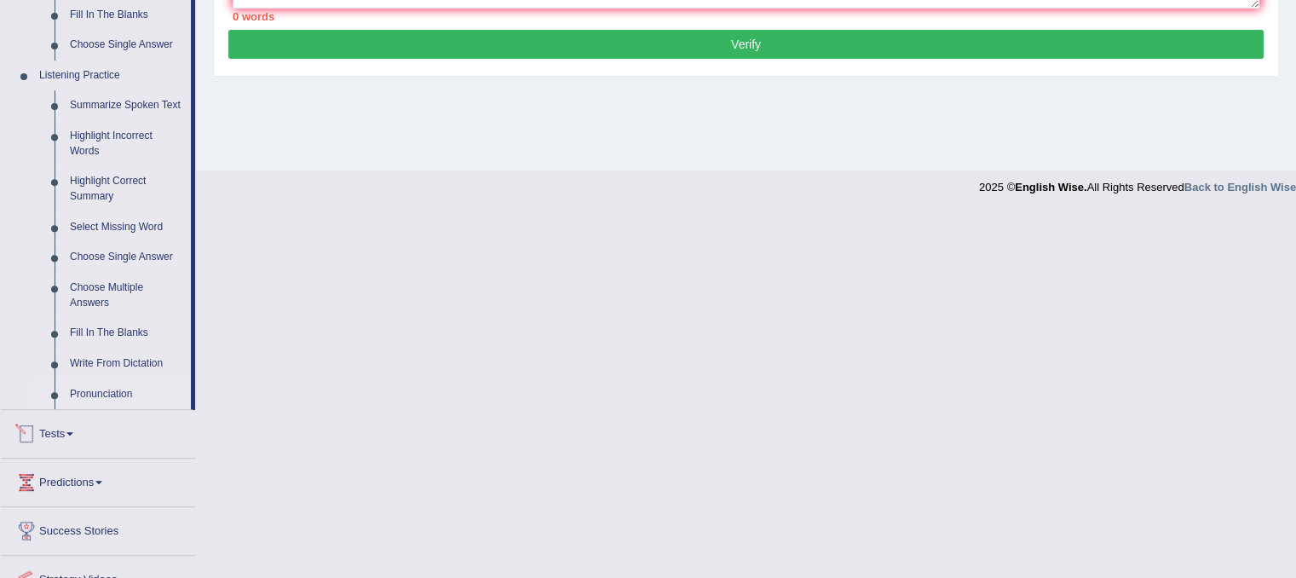
click at [124, 392] on link "Pronunciation" at bounding box center [126, 394] width 129 height 31
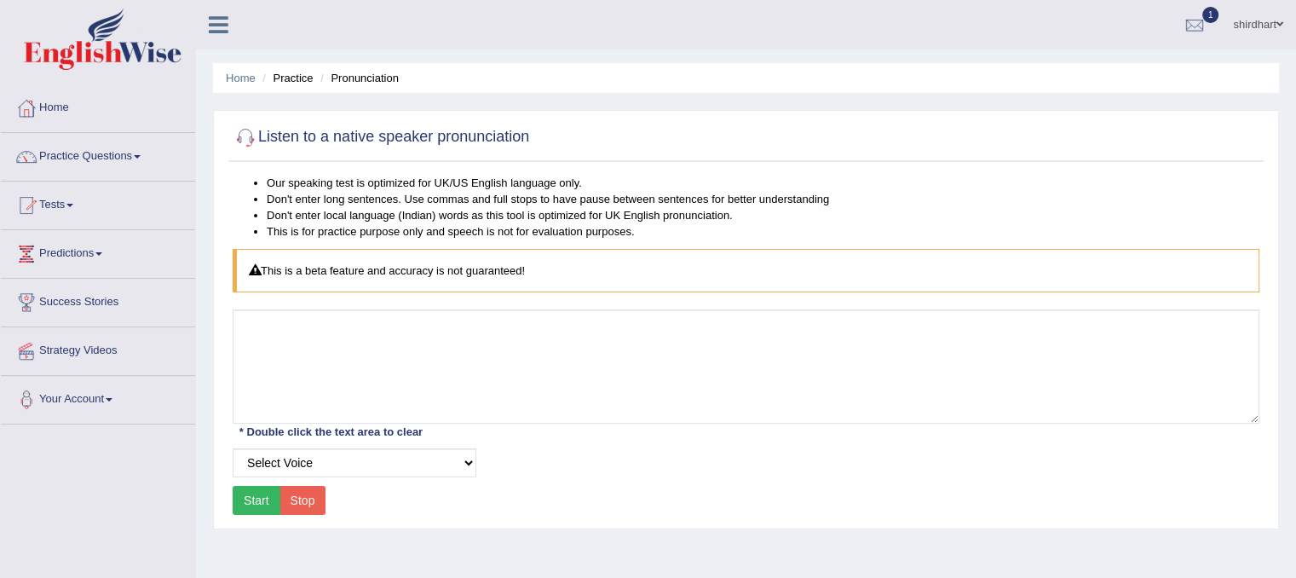
click at [255, 502] on button "Start" at bounding box center [257, 500] width 48 height 29
click at [464, 457] on select "Select Voice UK English Female UK English Male" at bounding box center [355, 462] width 244 height 29
select select "3"
click at [233, 448] on select "Select Voice UK English Female UK English Male" at bounding box center [355, 462] width 244 height 29
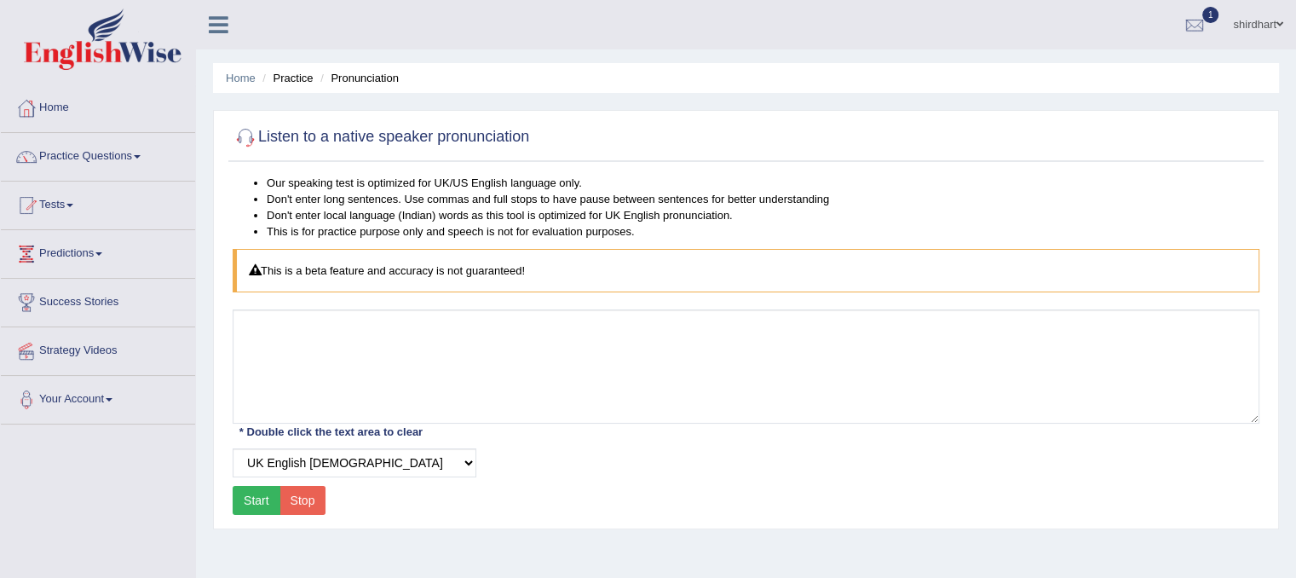
click at [249, 497] on button "Start" at bounding box center [257, 500] width 48 height 29
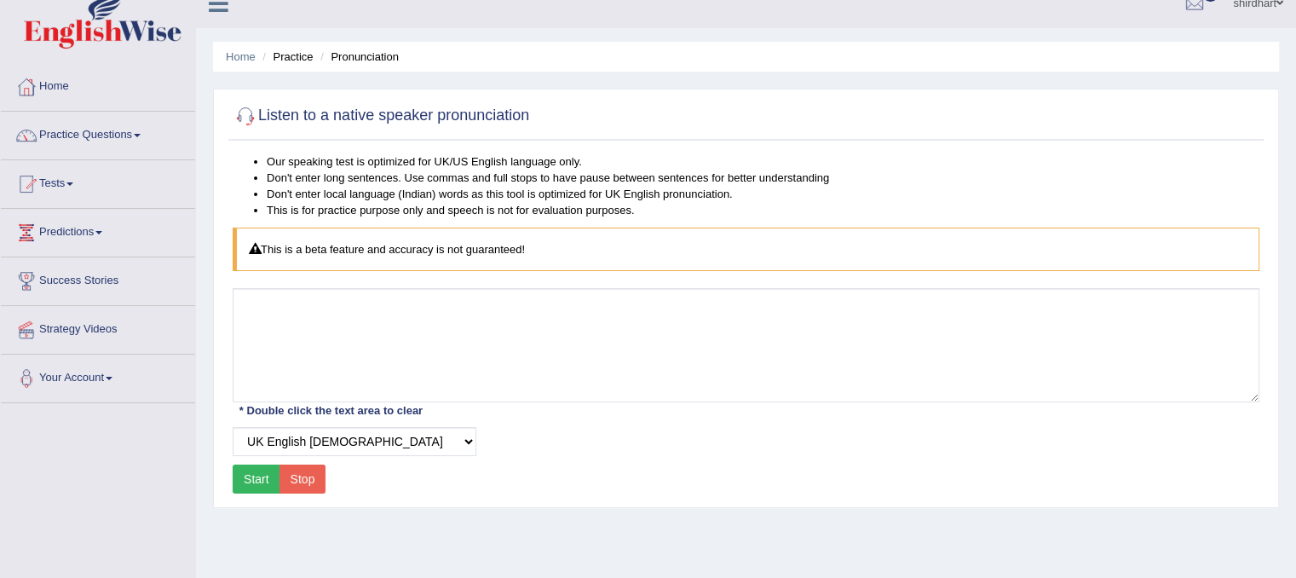
scroll to position [20, 0]
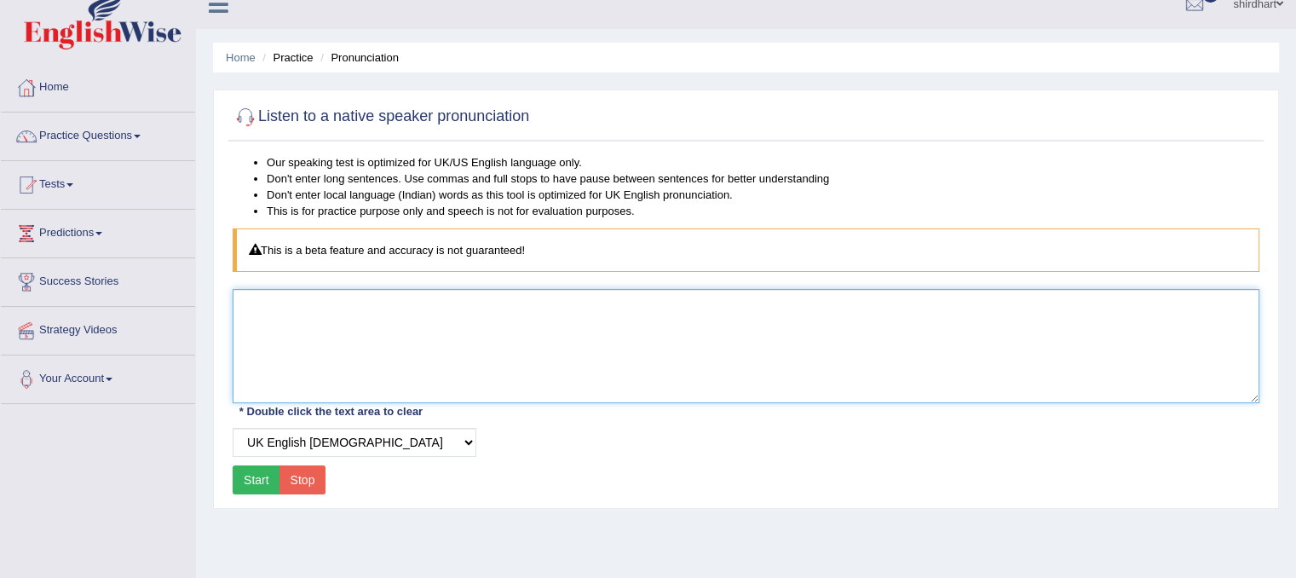
click at [529, 340] on textarea at bounding box center [746, 346] width 1027 height 114
type textarea "r"
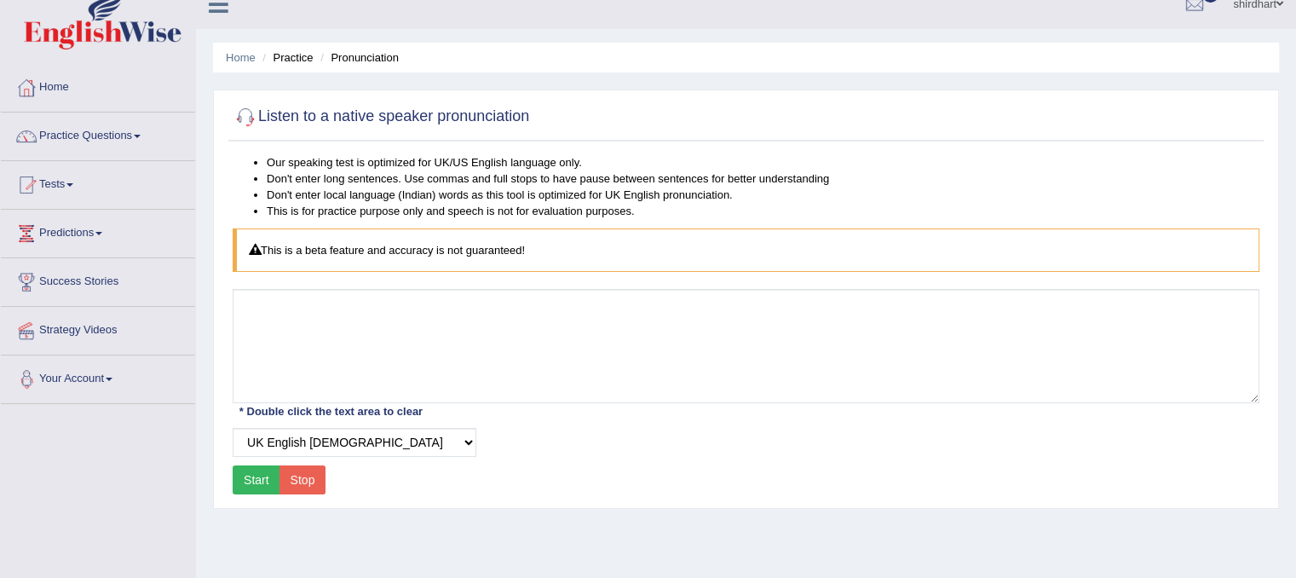
click at [302, 492] on div "Start Stop" at bounding box center [279, 479] width 93 height 29
click at [302, 470] on button "Stop" at bounding box center [302, 479] width 47 height 29
click at [51, 185] on link "Tests" at bounding box center [98, 182] width 194 height 43
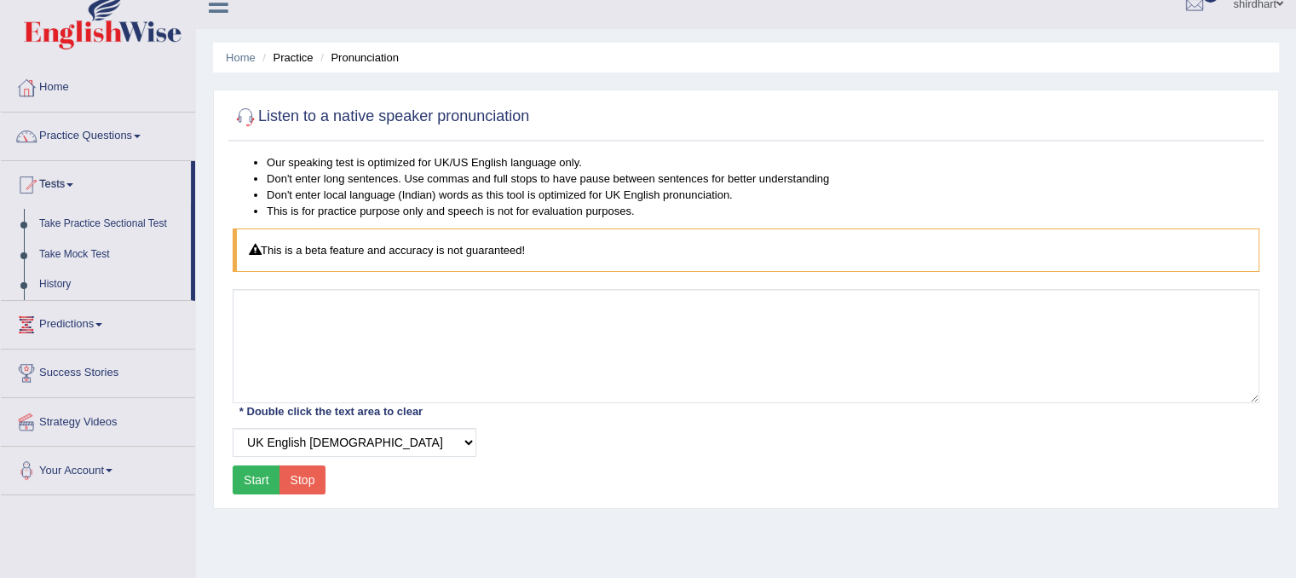
click at [89, 321] on link "Predictions" at bounding box center [98, 322] width 194 height 43
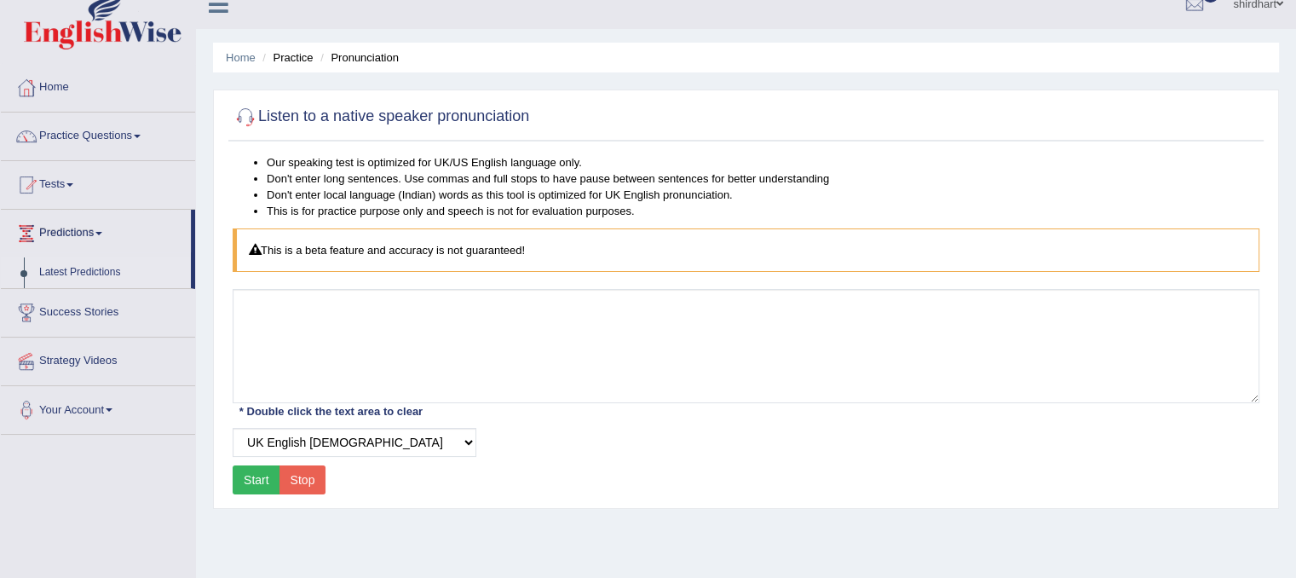
click at [85, 276] on link "Latest Predictions" at bounding box center [111, 272] width 159 height 31
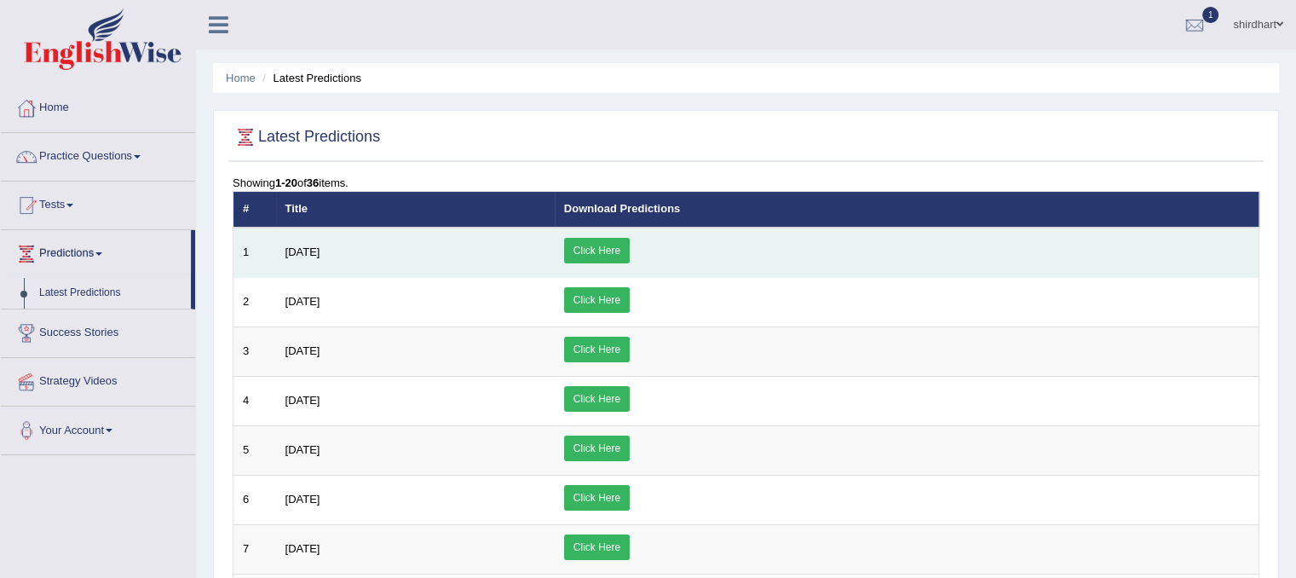
click at [630, 256] on link "Click Here" at bounding box center [597, 251] width 66 height 26
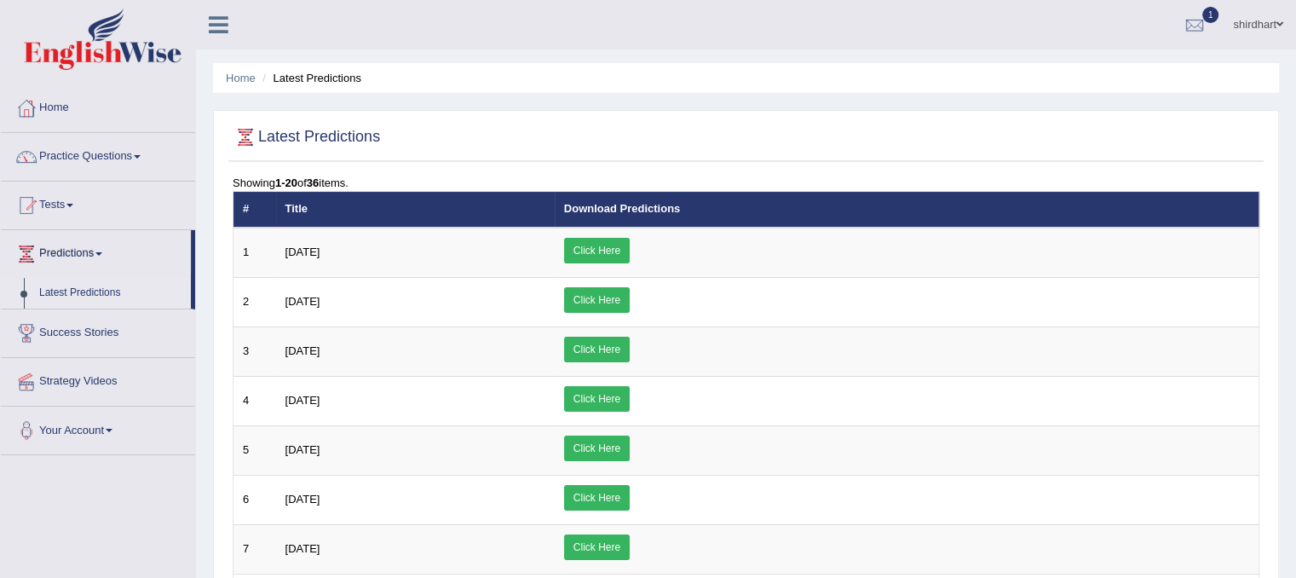
click at [112, 149] on link "Practice Questions" at bounding box center [98, 154] width 194 height 43
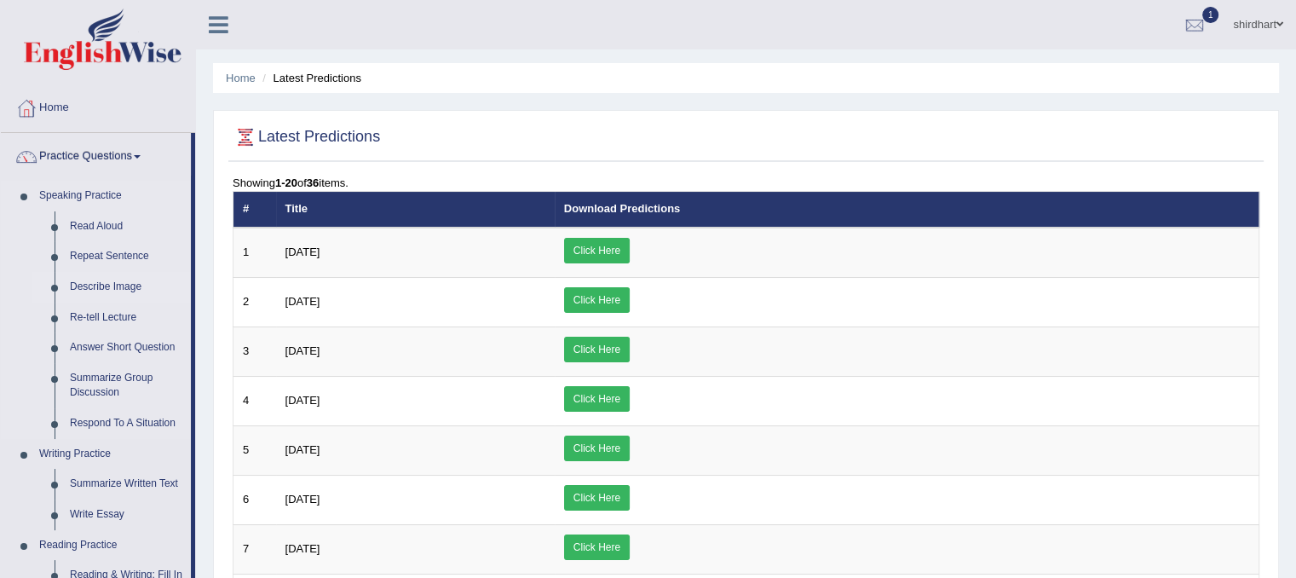
click at [118, 283] on link "Describe Image" at bounding box center [126, 287] width 129 height 31
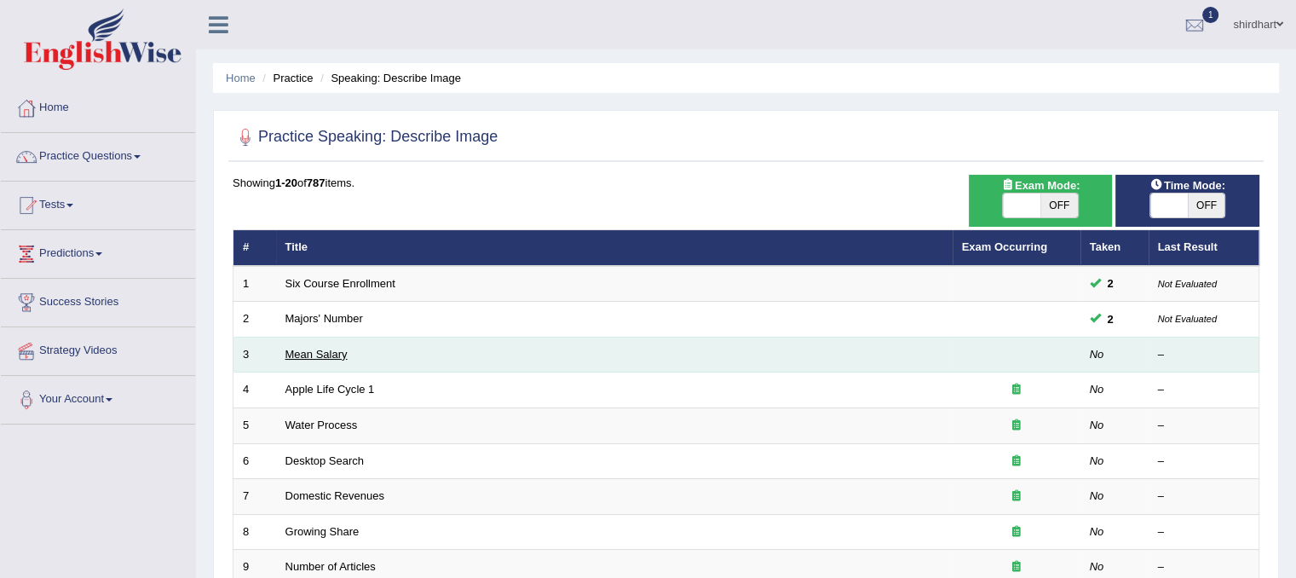
click at [310, 354] on link "Mean Salary" at bounding box center [316, 354] width 62 height 13
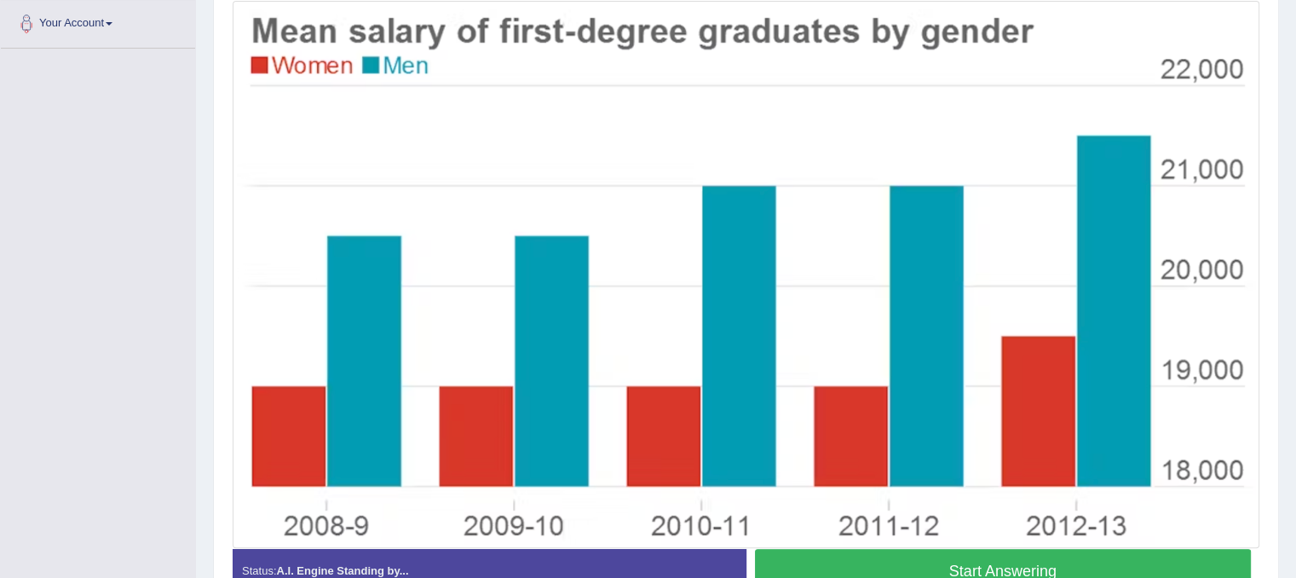
scroll to position [404, 0]
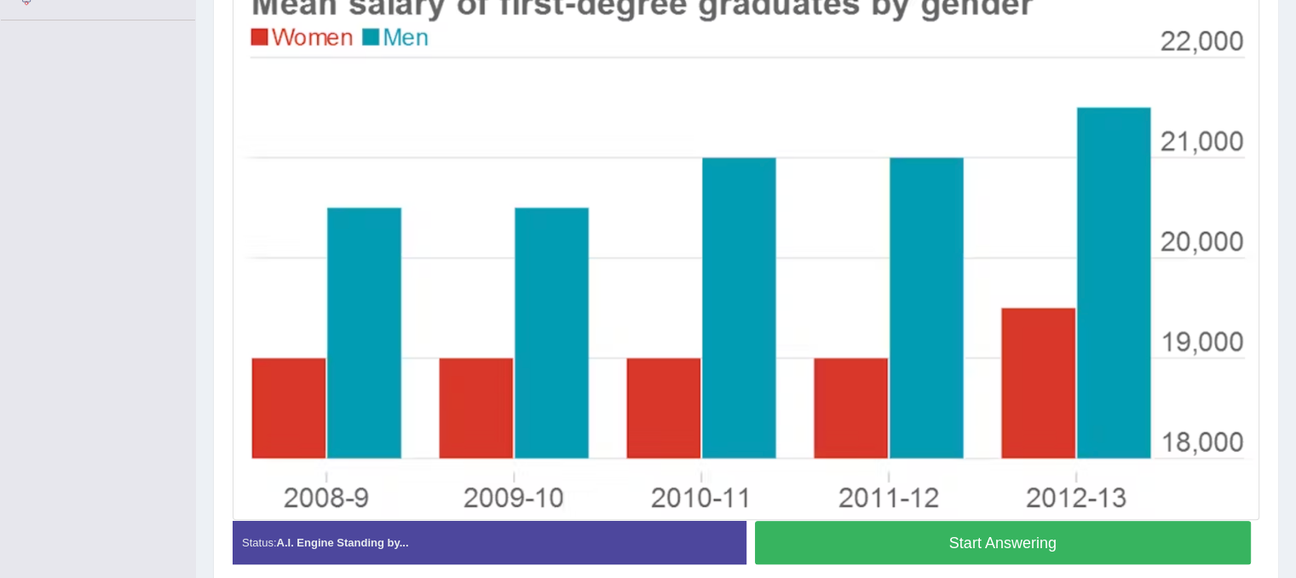
click at [1090, 547] on button "Start Answering" at bounding box center [1003, 542] width 497 height 43
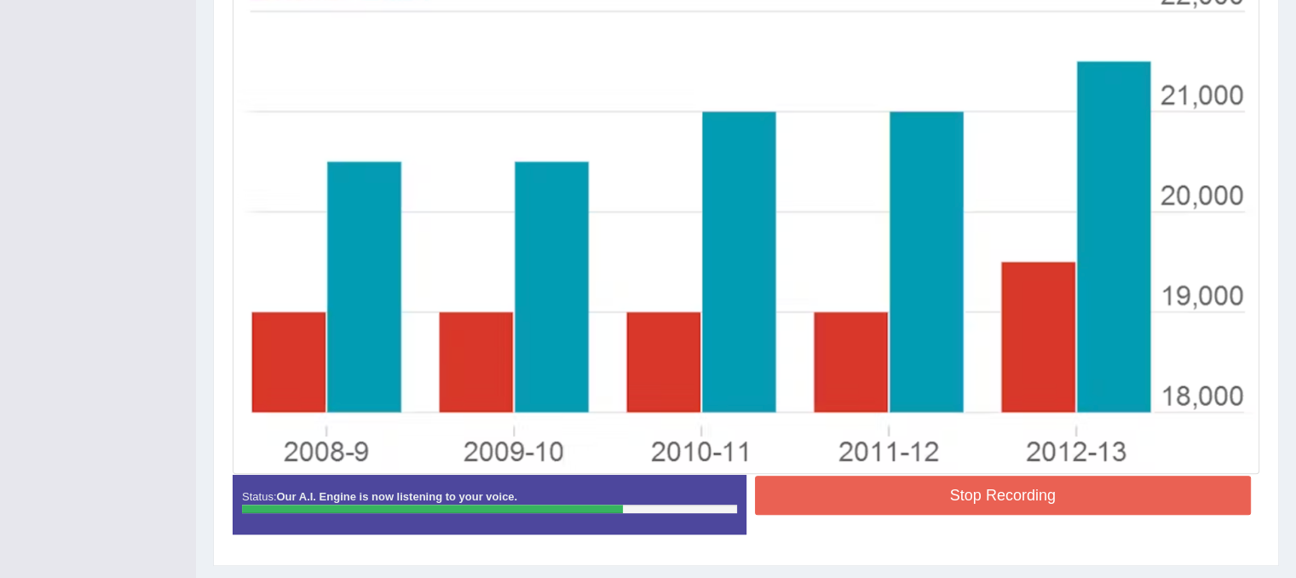
scroll to position [492, 0]
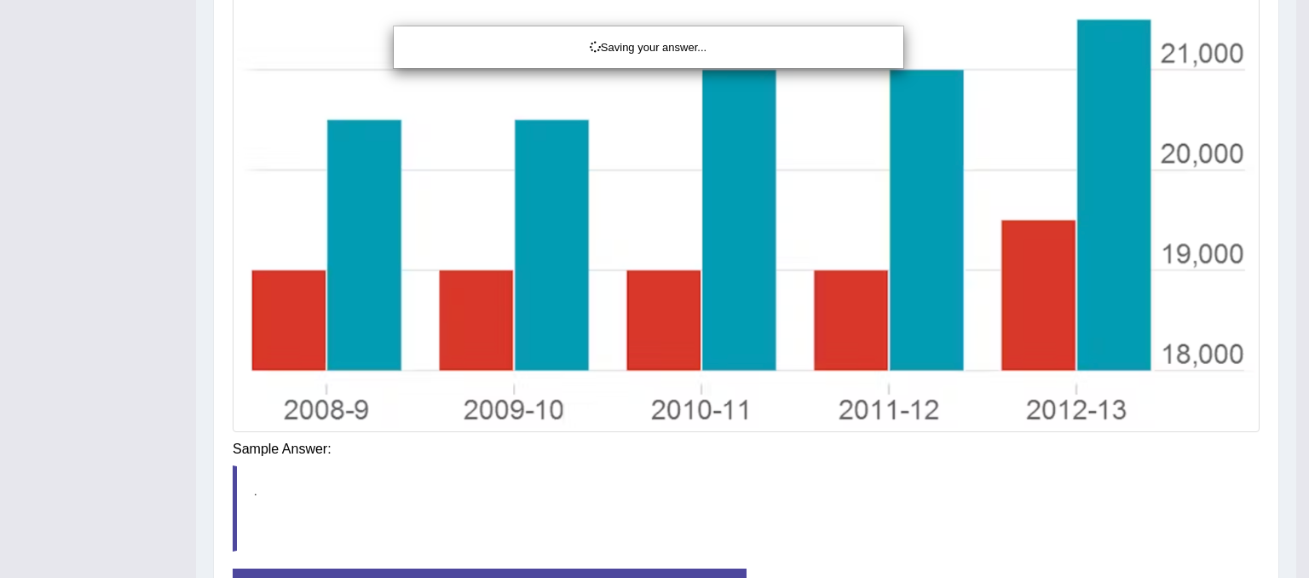
drag, startPoint x: 1308, startPoint y: 350, endPoint x: 1308, endPoint y: 365, distance: 15.3
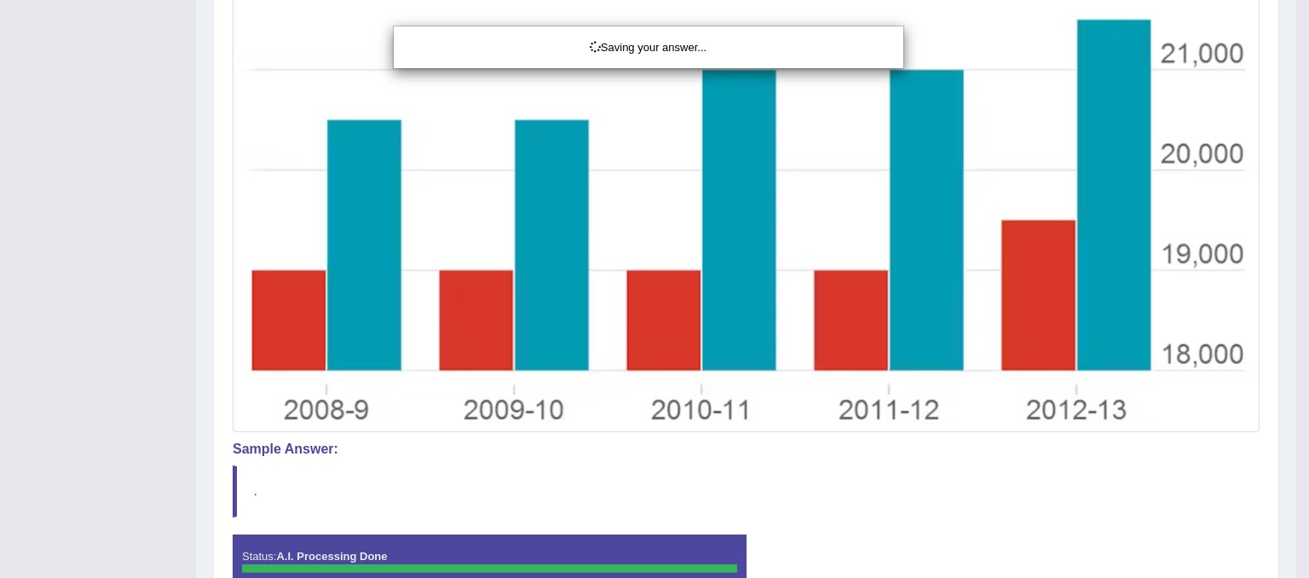
drag, startPoint x: 1308, startPoint y: 364, endPoint x: 1308, endPoint y: 495, distance: 131.2
click at [1295, 495] on div "Saving your answer..." at bounding box center [654, 289] width 1309 height 578
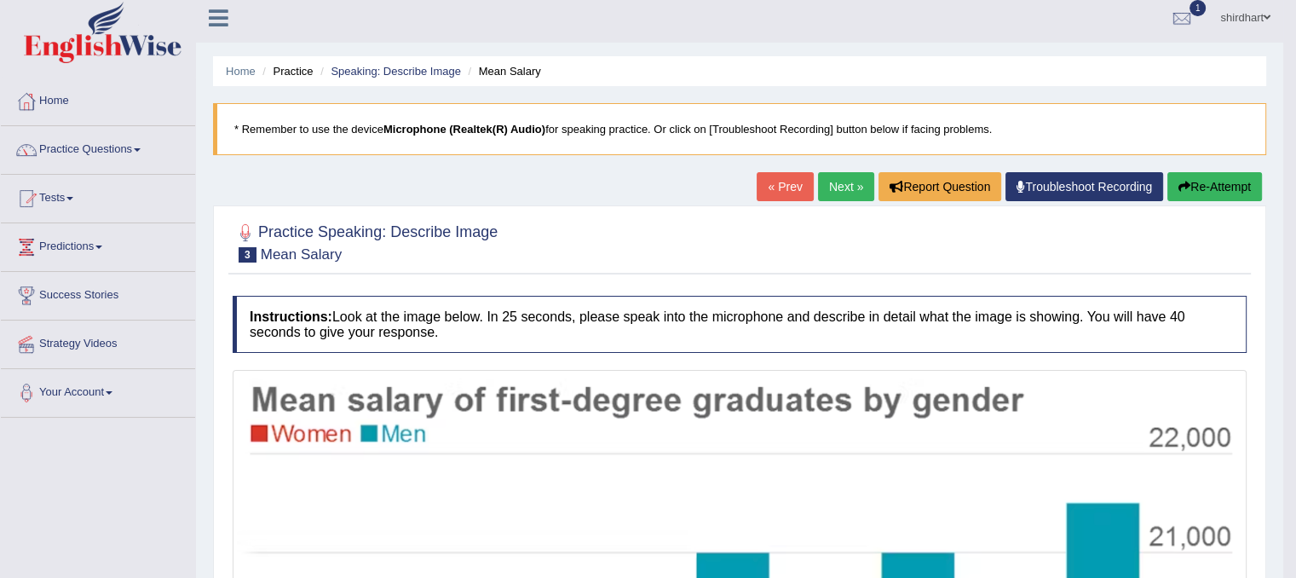
scroll to position [0, 0]
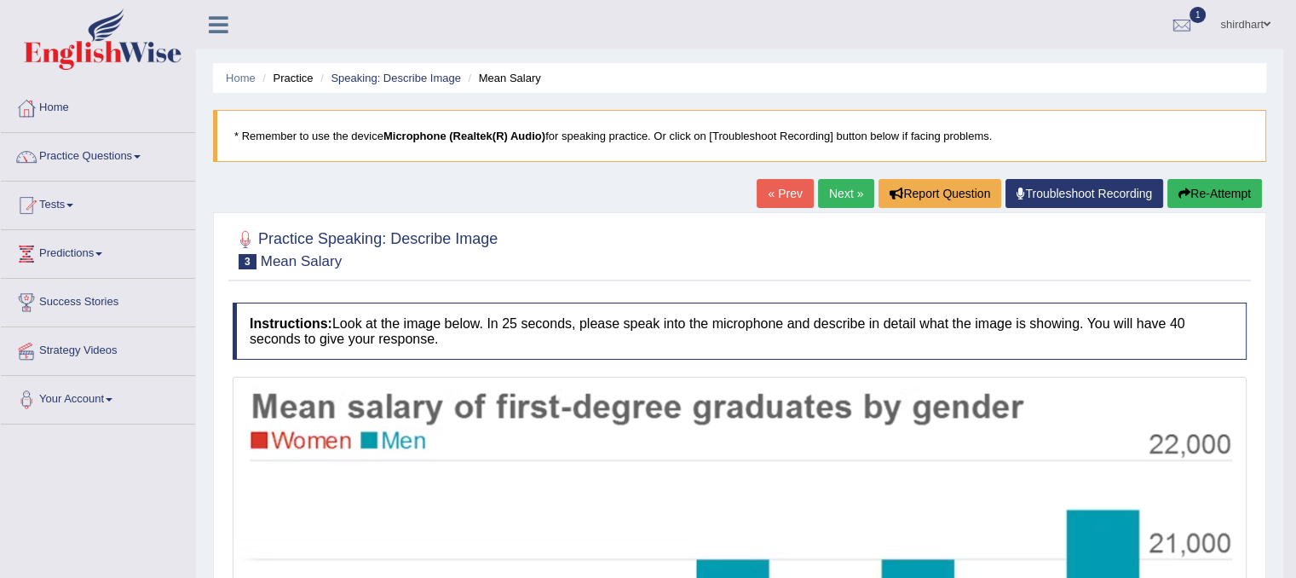
click at [1229, 190] on button "Re-Attempt" at bounding box center [1214, 193] width 95 height 29
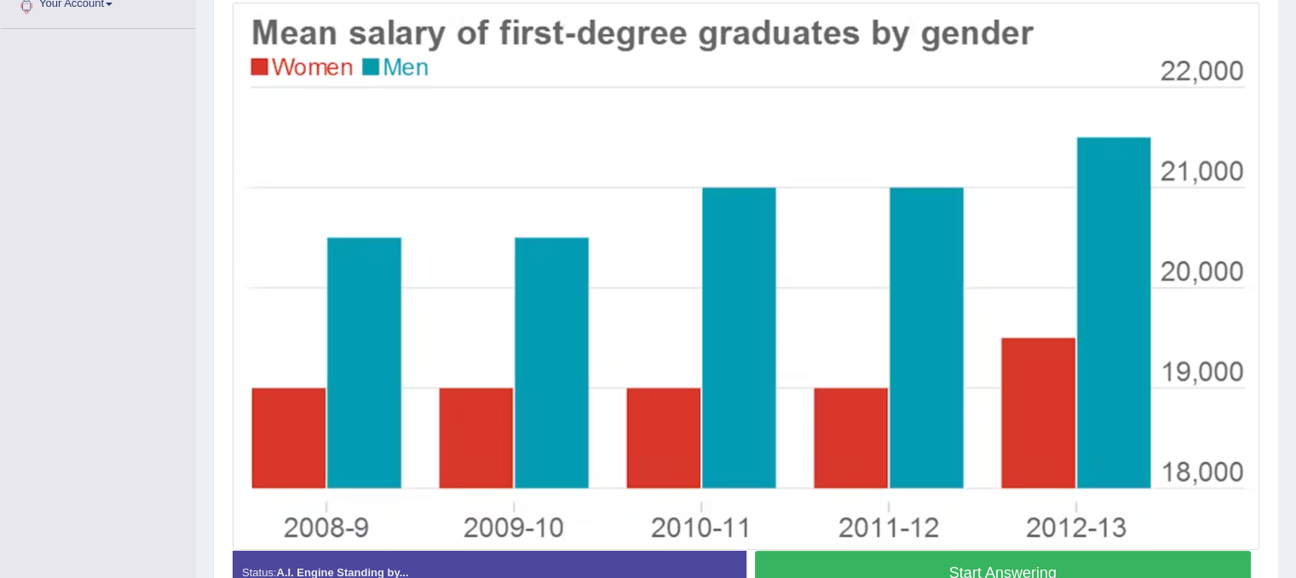
scroll to position [497, 0]
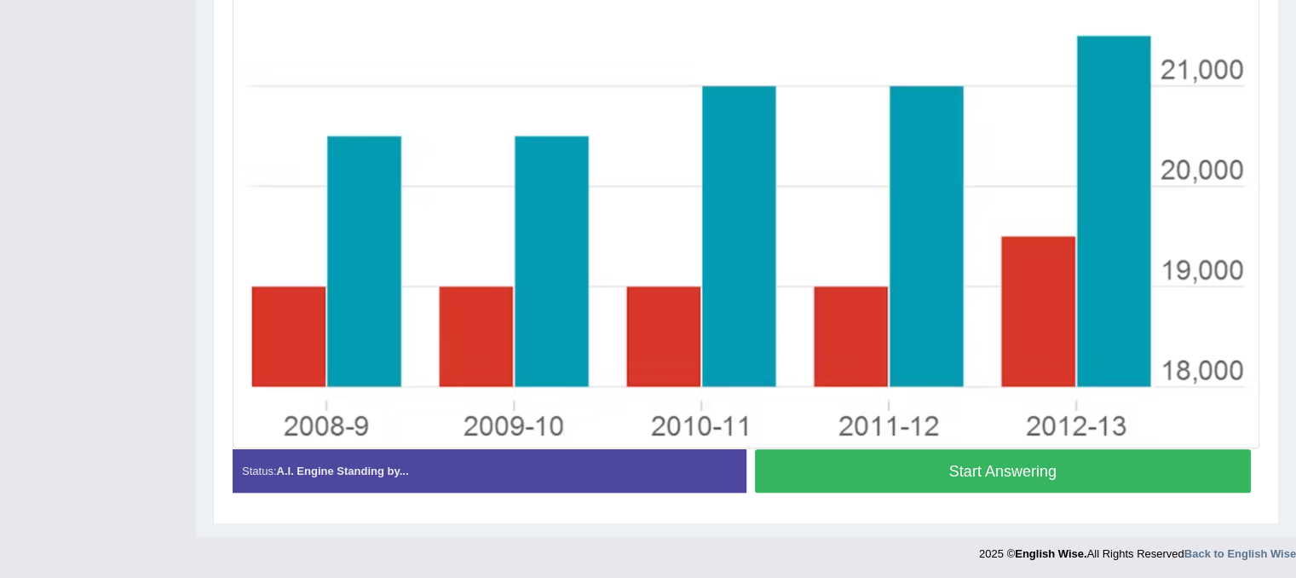
click at [1159, 466] on button "Start Answering" at bounding box center [1003, 470] width 497 height 43
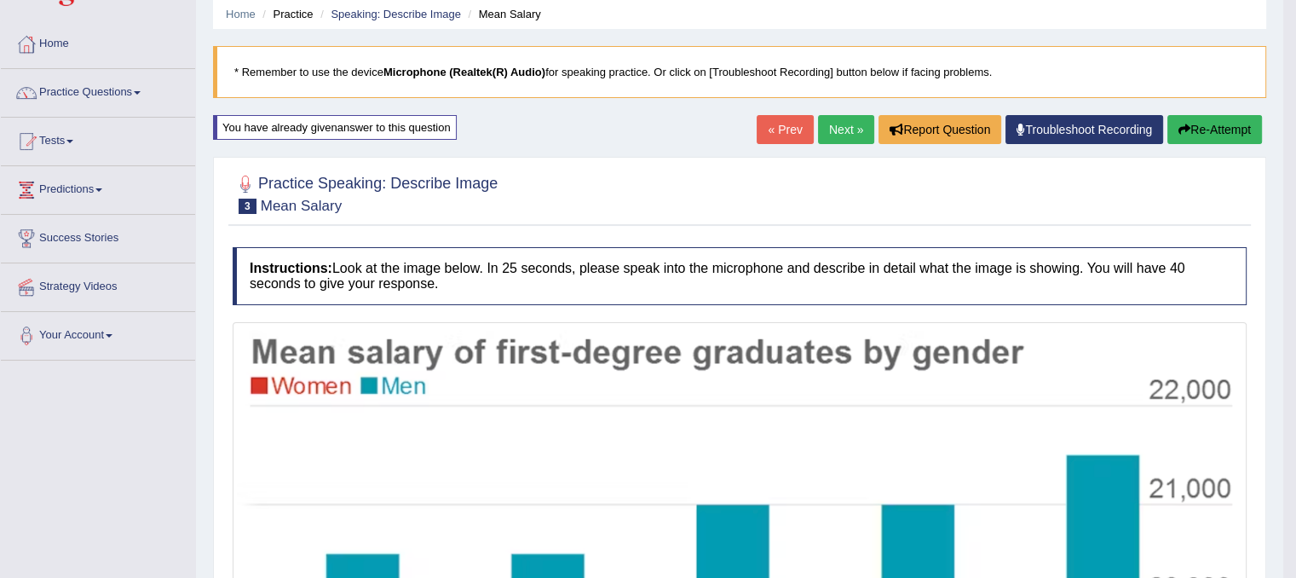
scroll to position [68, 0]
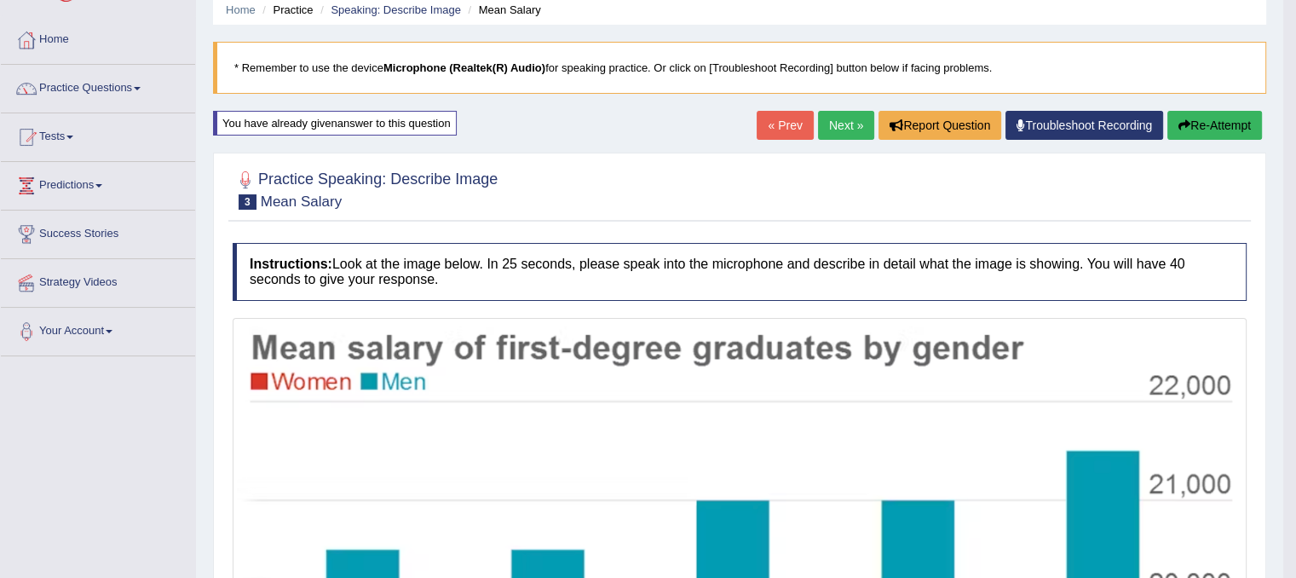
click at [1243, 122] on button "Re-Attempt" at bounding box center [1214, 125] width 95 height 29
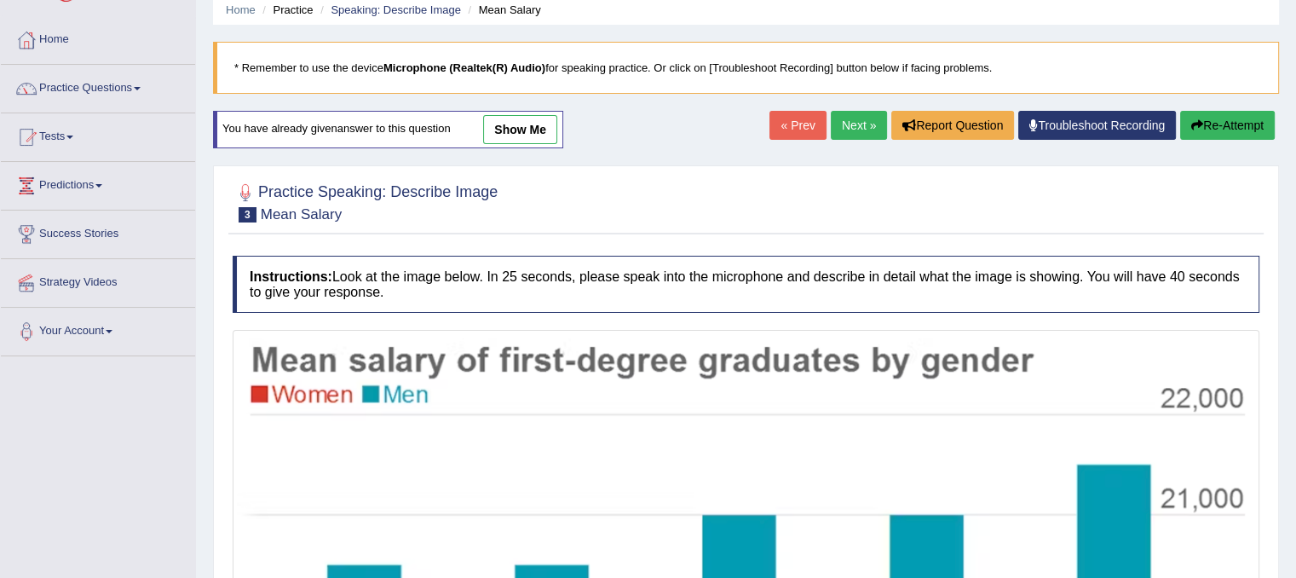
click at [532, 136] on link "show me" at bounding box center [520, 129] width 74 height 29
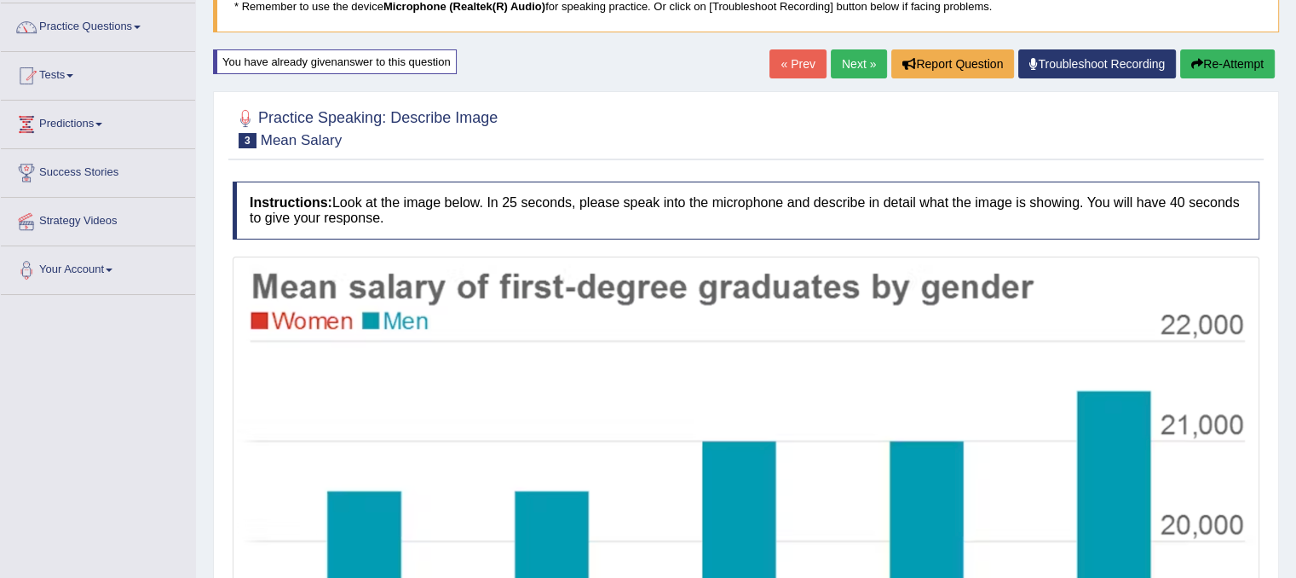
scroll to position [128, 0]
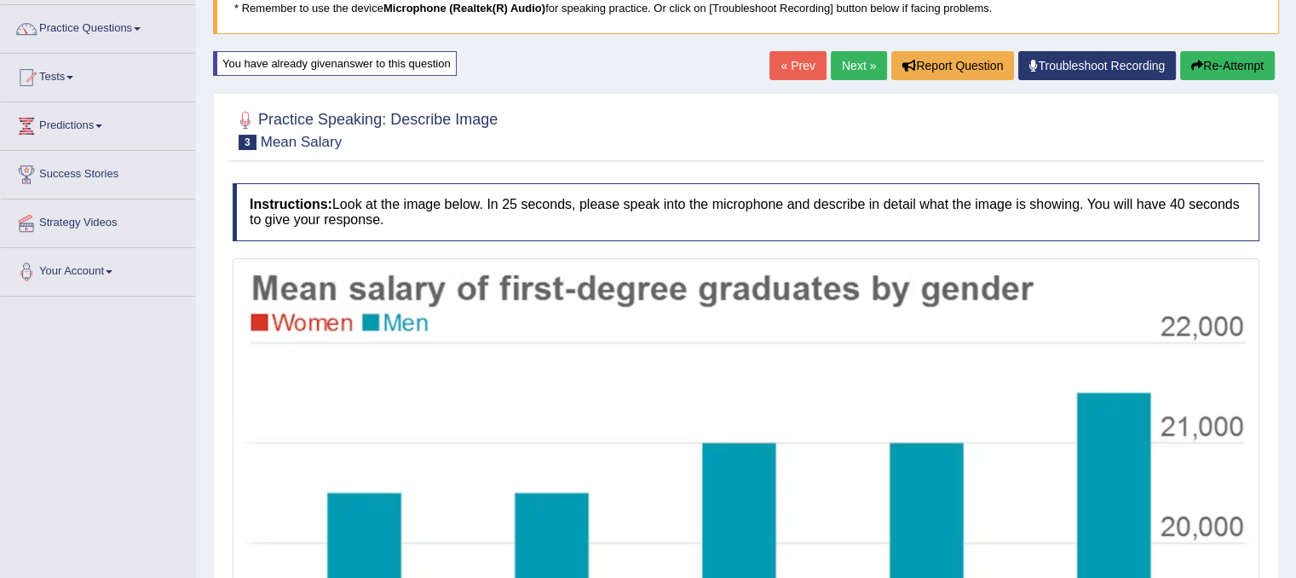
click at [1218, 61] on button "Re-Attempt" at bounding box center [1227, 65] width 95 height 29
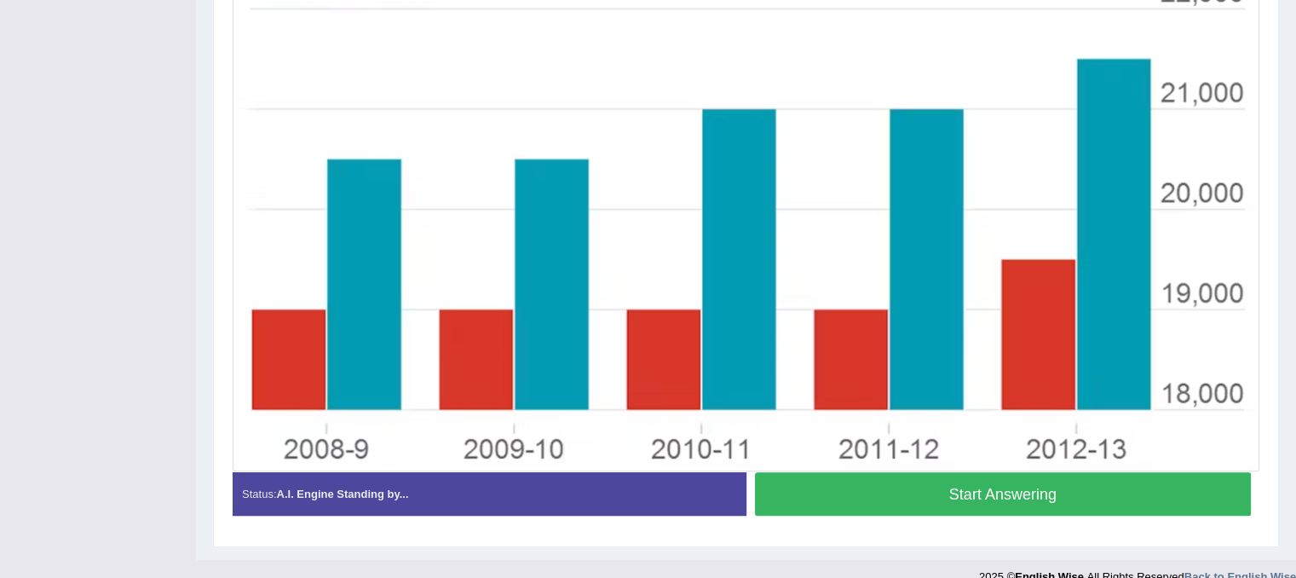
scroll to position [497, 0]
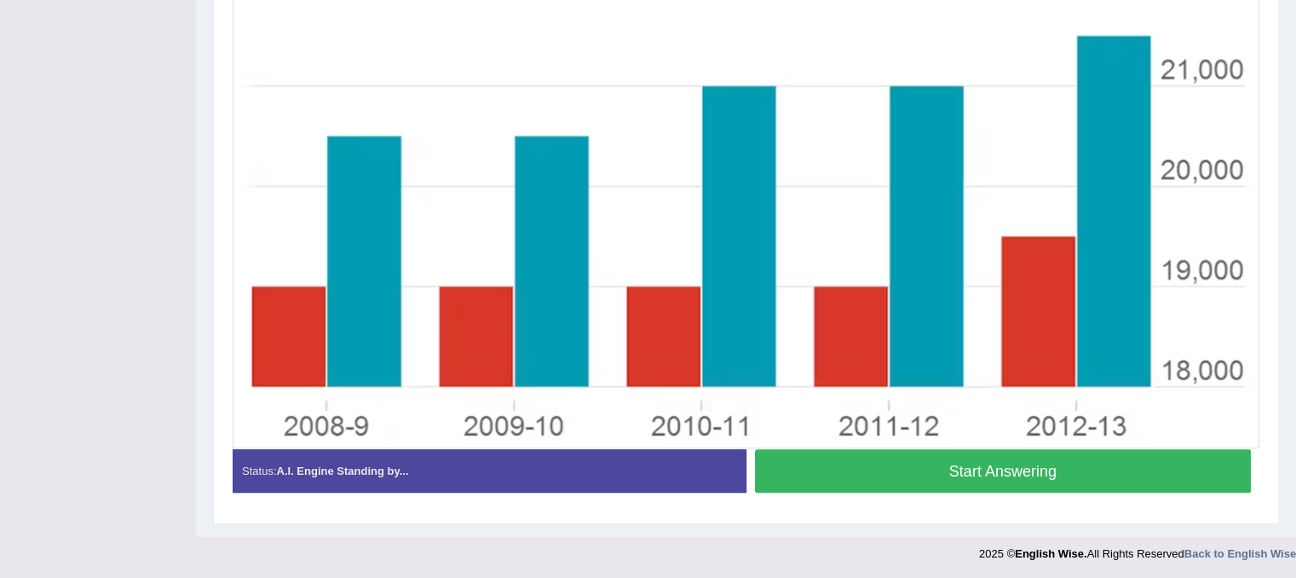
click at [1171, 468] on button "Start Answering" at bounding box center [1003, 470] width 497 height 43
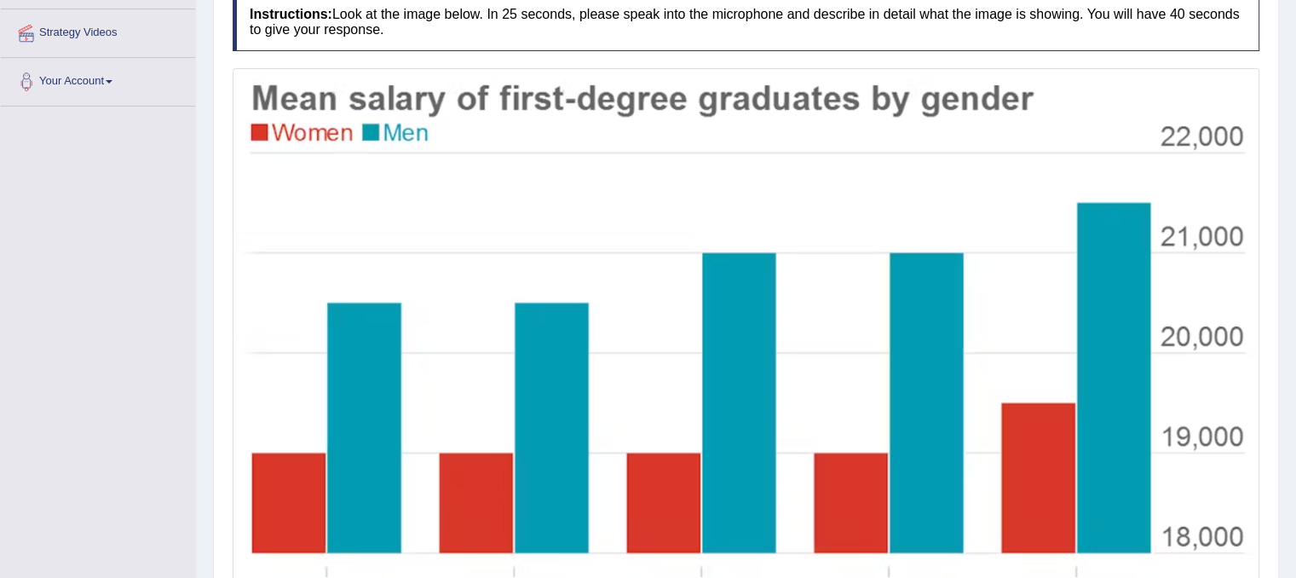
scroll to position [501, 0]
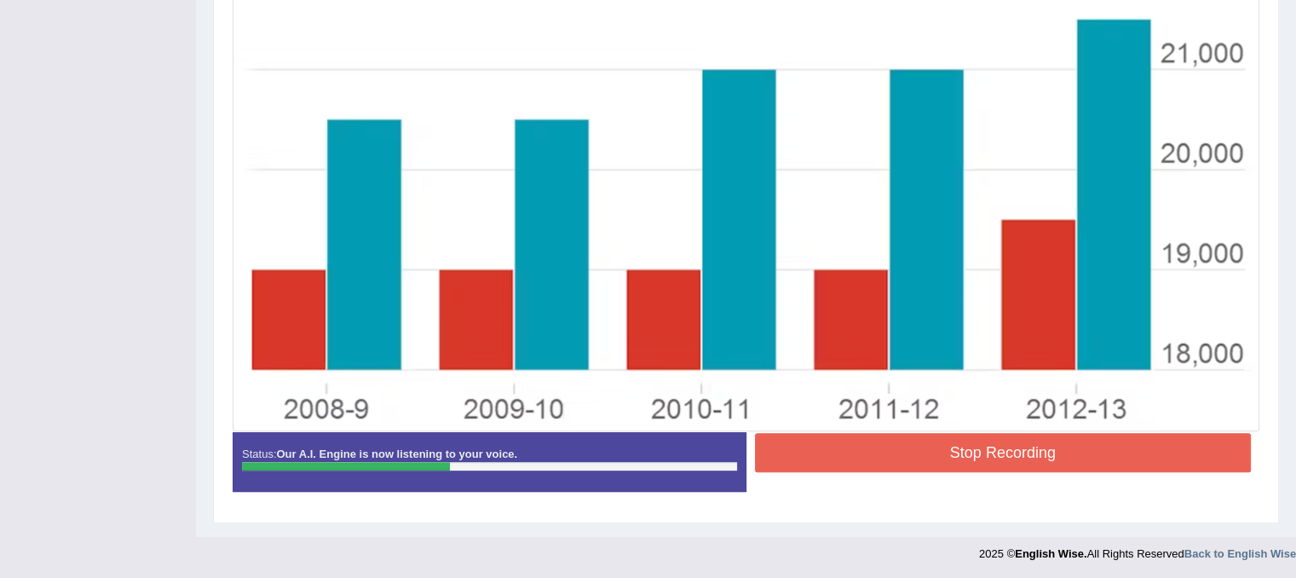
click at [900, 457] on button "Stop Recording" at bounding box center [1003, 452] width 497 height 39
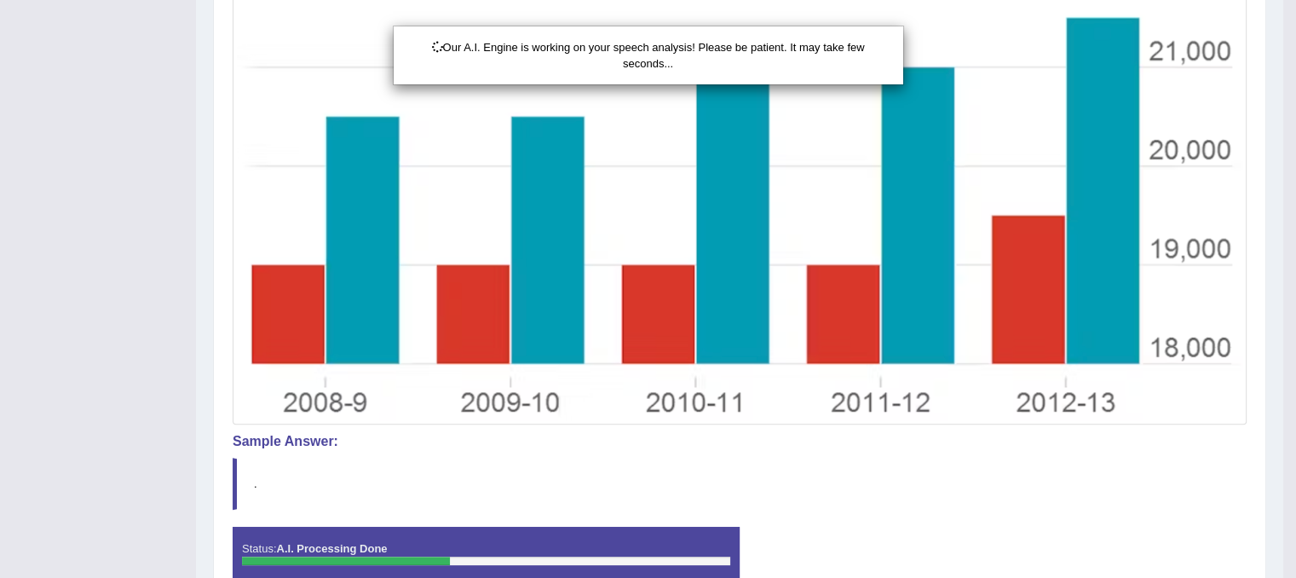
scroll to position [595, 0]
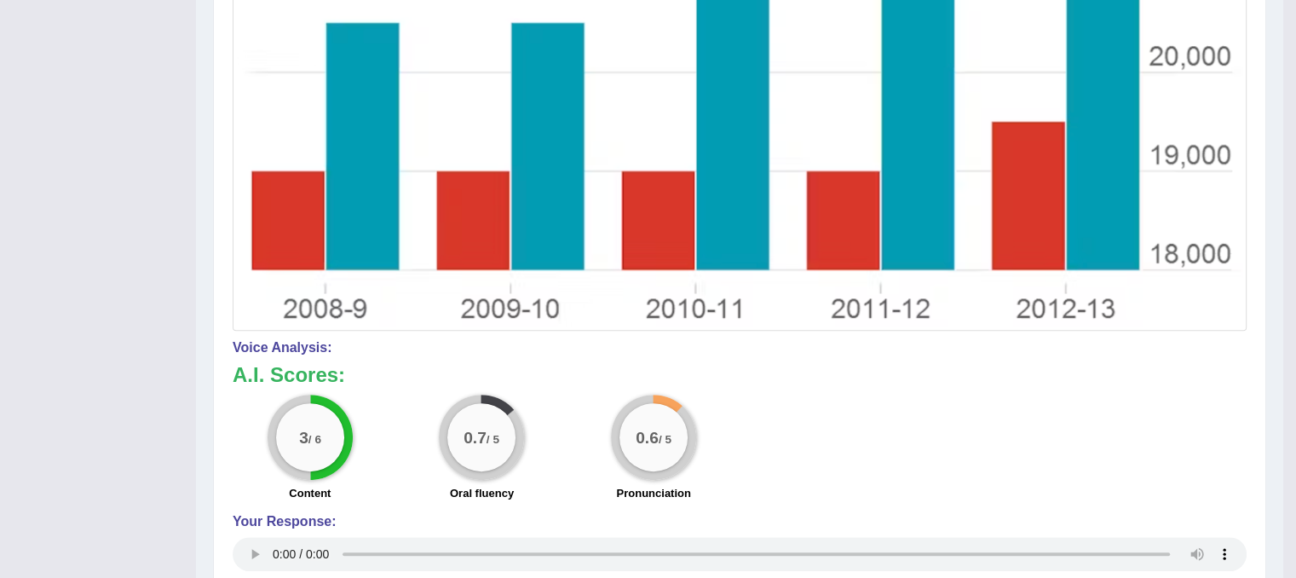
drag, startPoint x: 1308, startPoint y: 329, endPoint x: 1306, endPoint y: 506, distance: 177.2
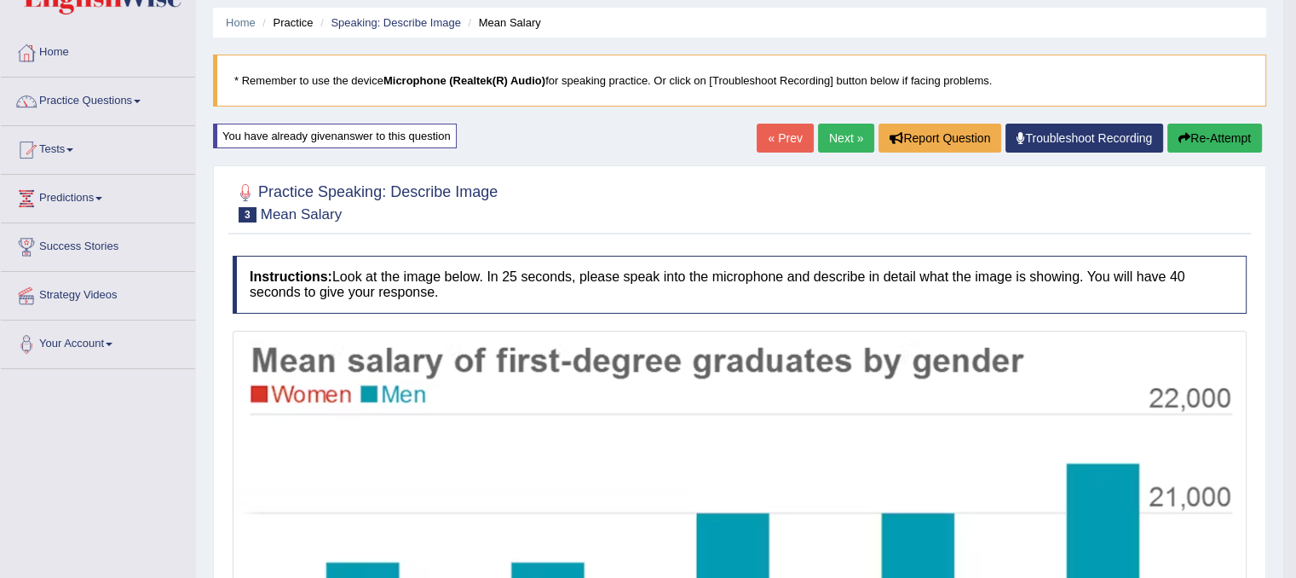
scroll to position [0, 0]
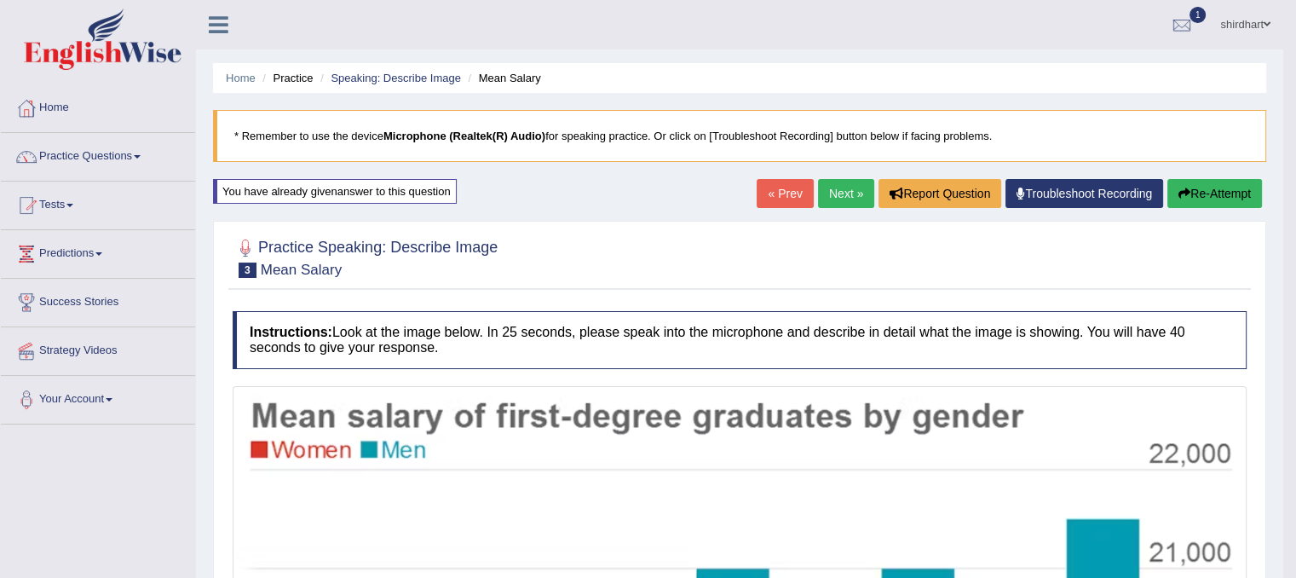
click at [1196, 190] on button "Re-Attempt" at bounding box center [1214, 193] width 95 height 29
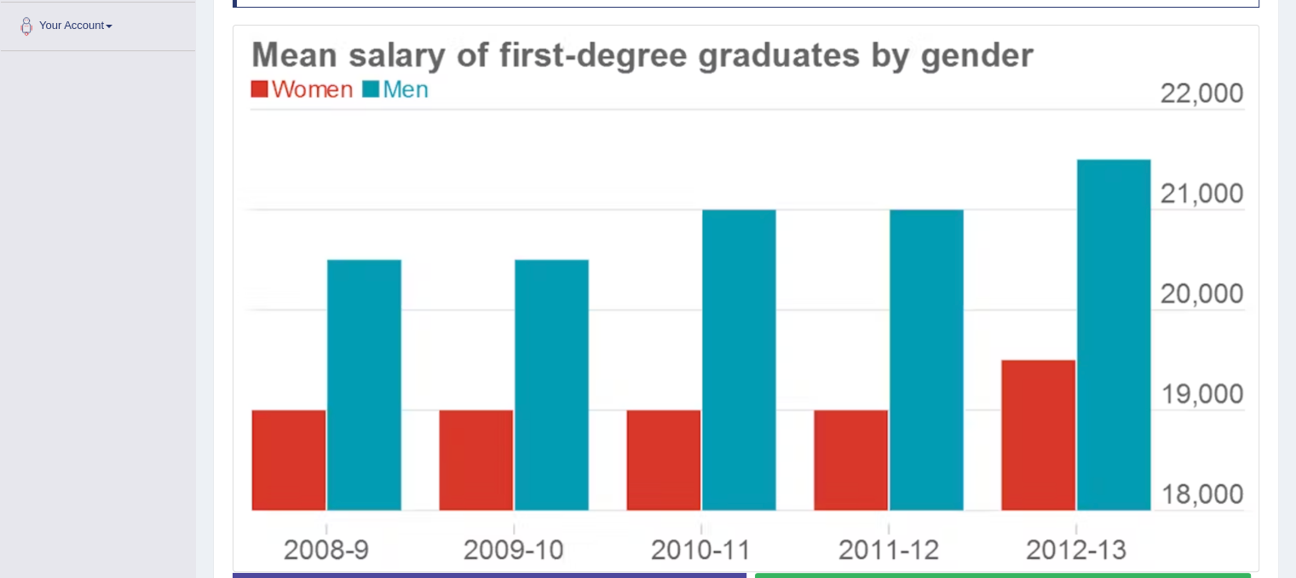
scroll to position [486, 0]
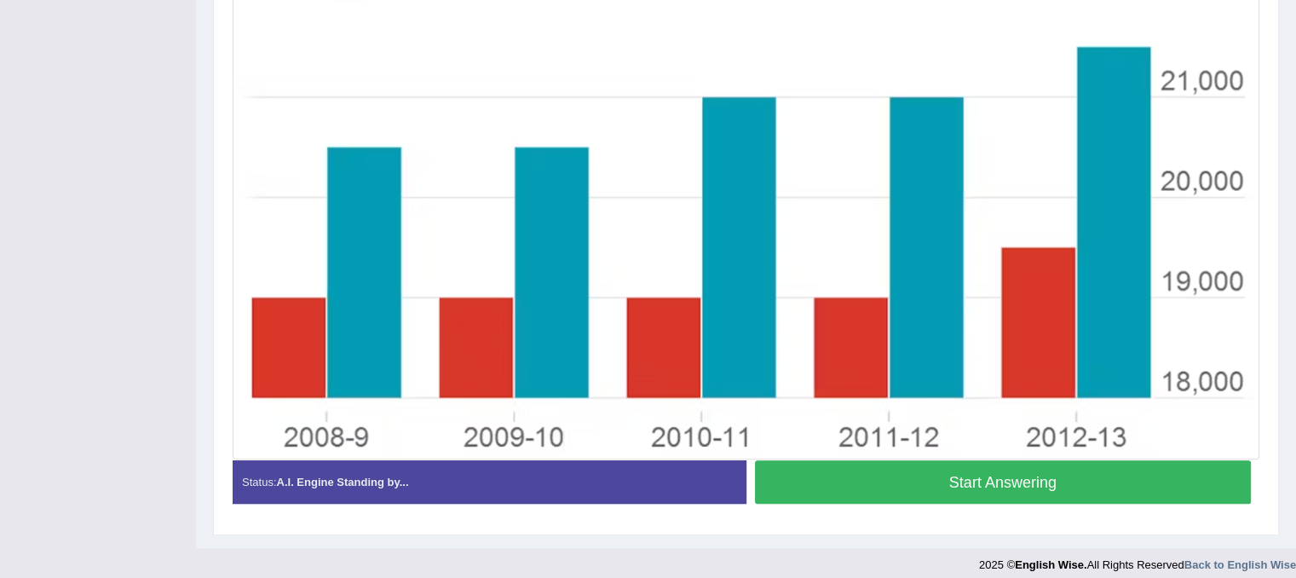
click at [1189, 488] on button "Start Answering" at bounding box center [1003, 481] width 497 height 43
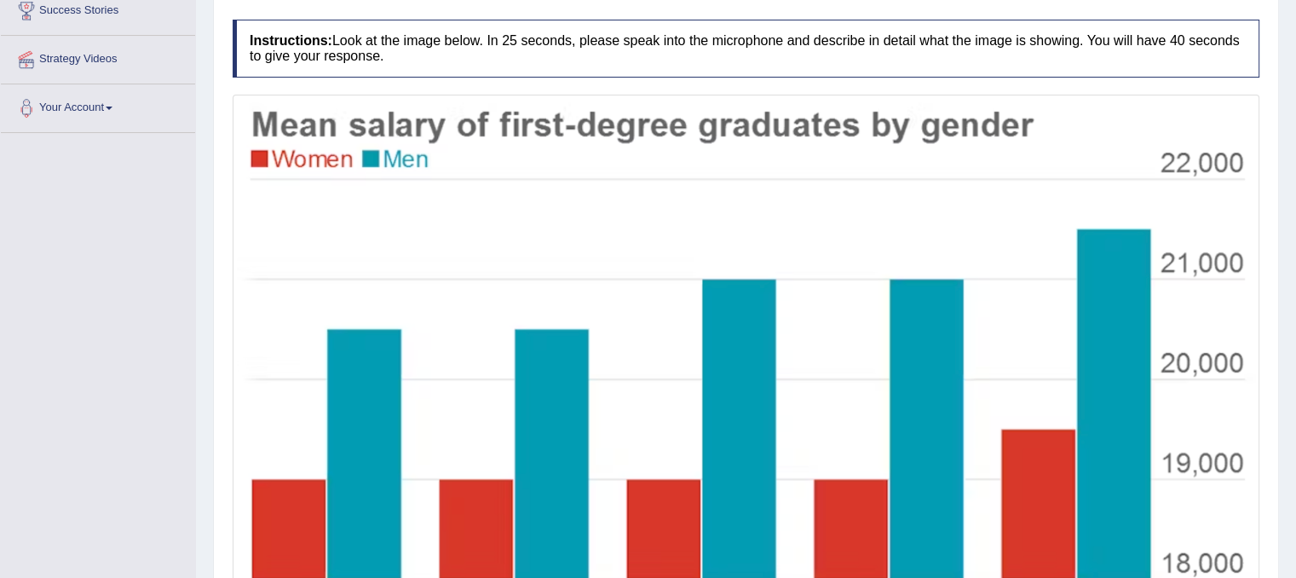
scroll to position [501, 0]
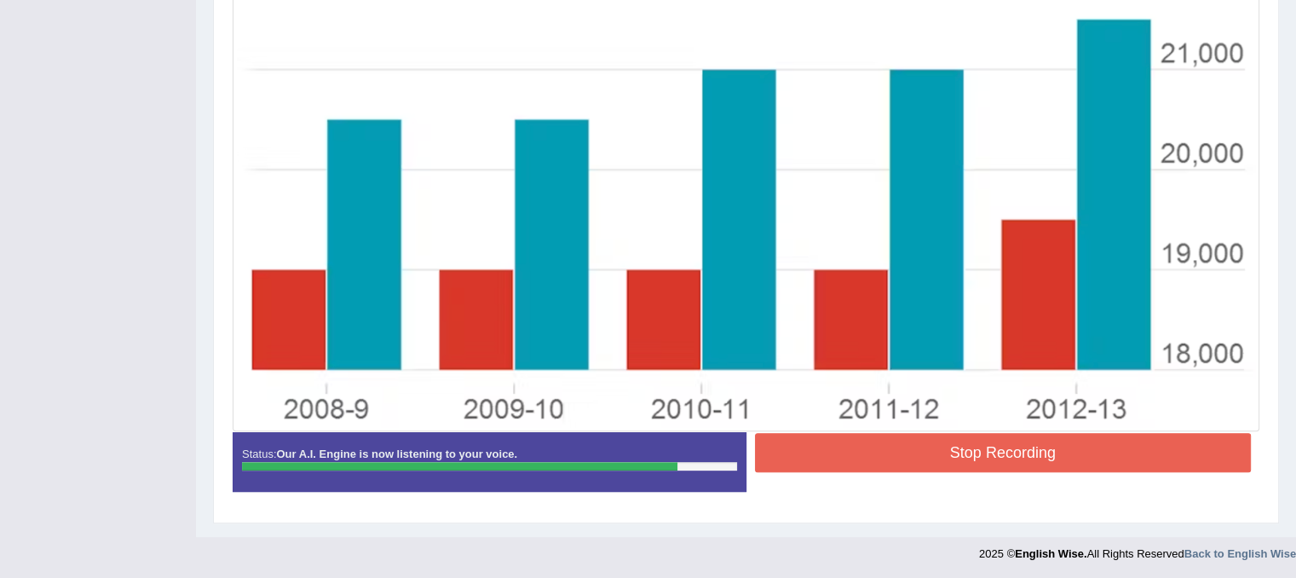
click at [1133, 461] on button "Stop Recording" at bounding box center [1003, 452] width 497 height 39
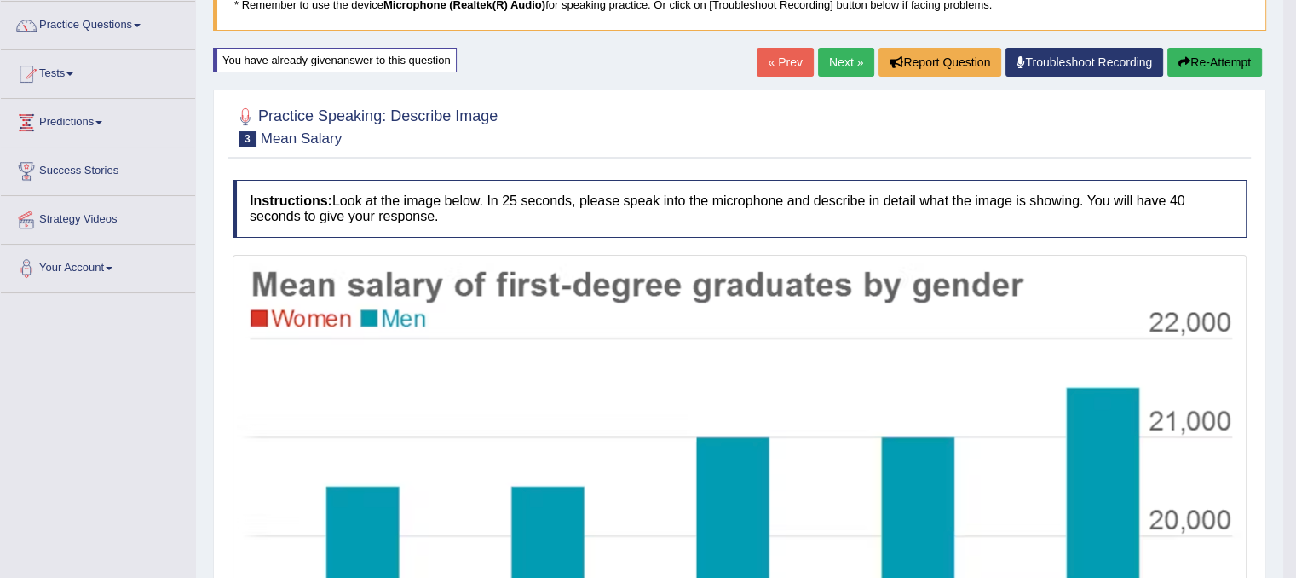
scroll to position [133, 0]
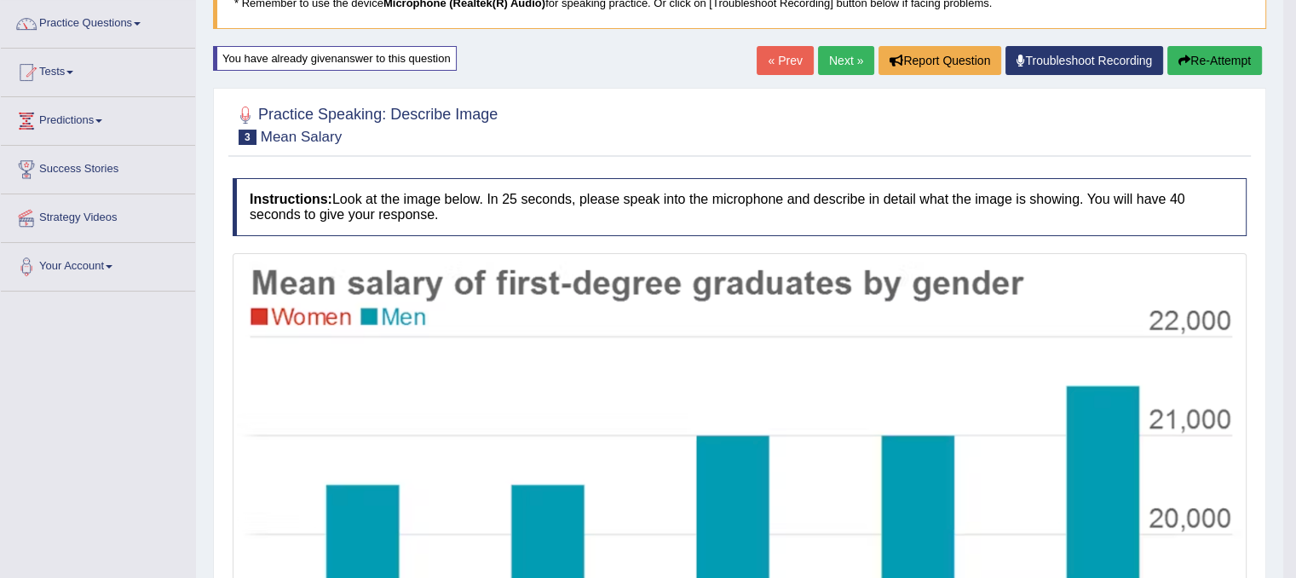
click at [1213, 62] on button "Re-Attempt" at bounding box center [1214, 60] width 95 height 29
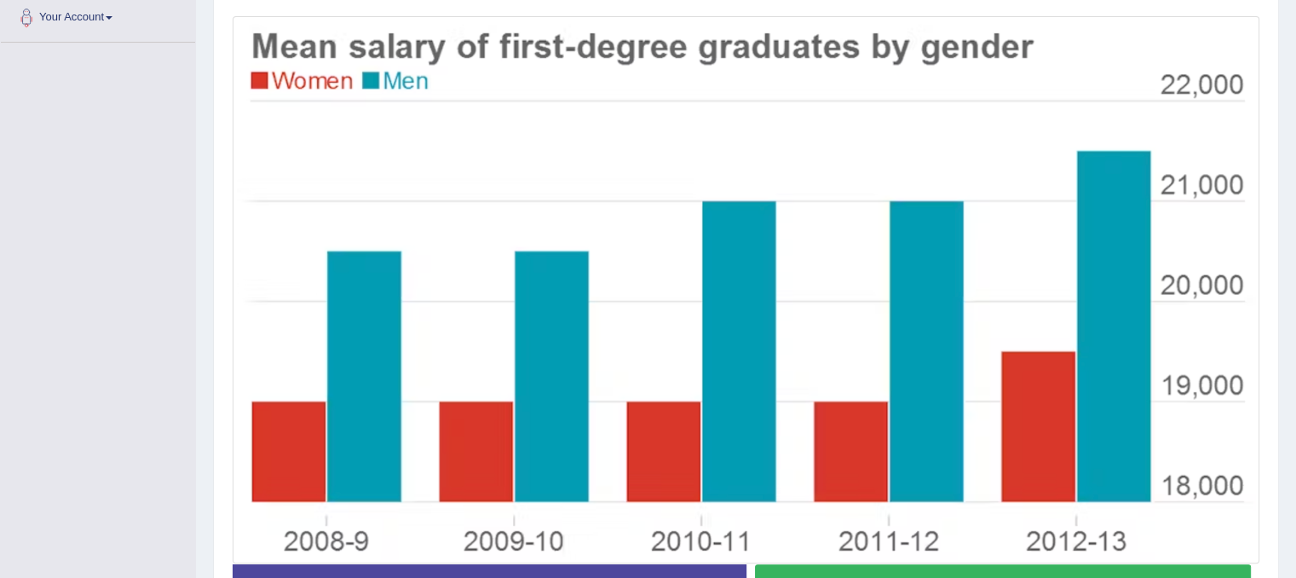
scroll to position [497, 0]
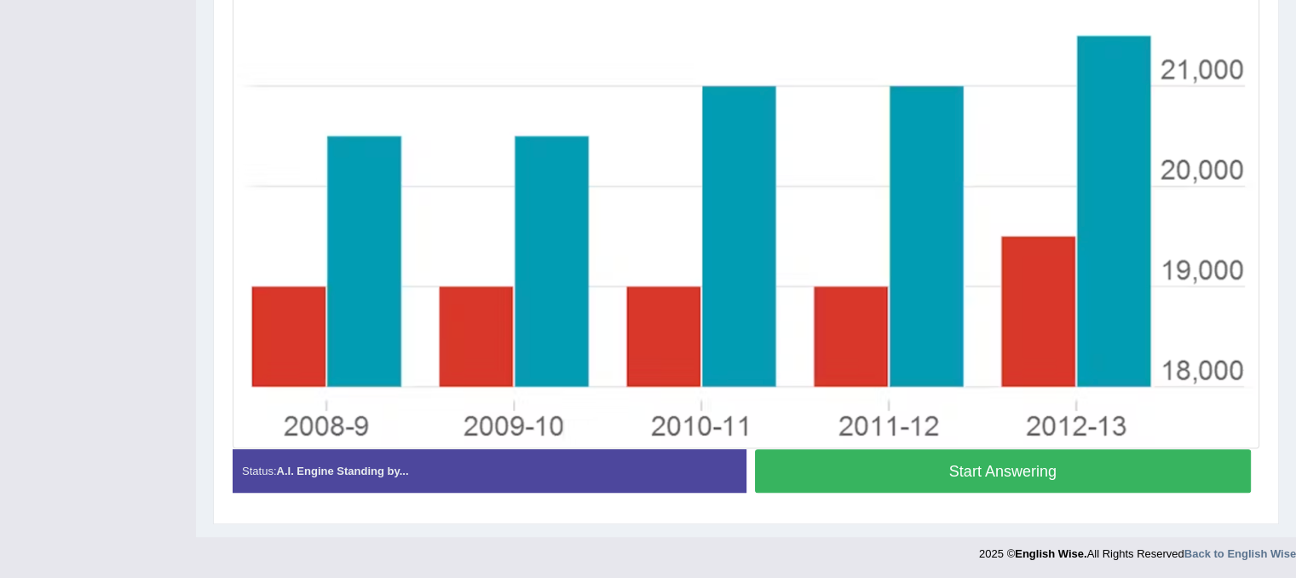
click at [1200, 473] on button "Start Answering" at bounding box center [1003, 470] width 497 height 43
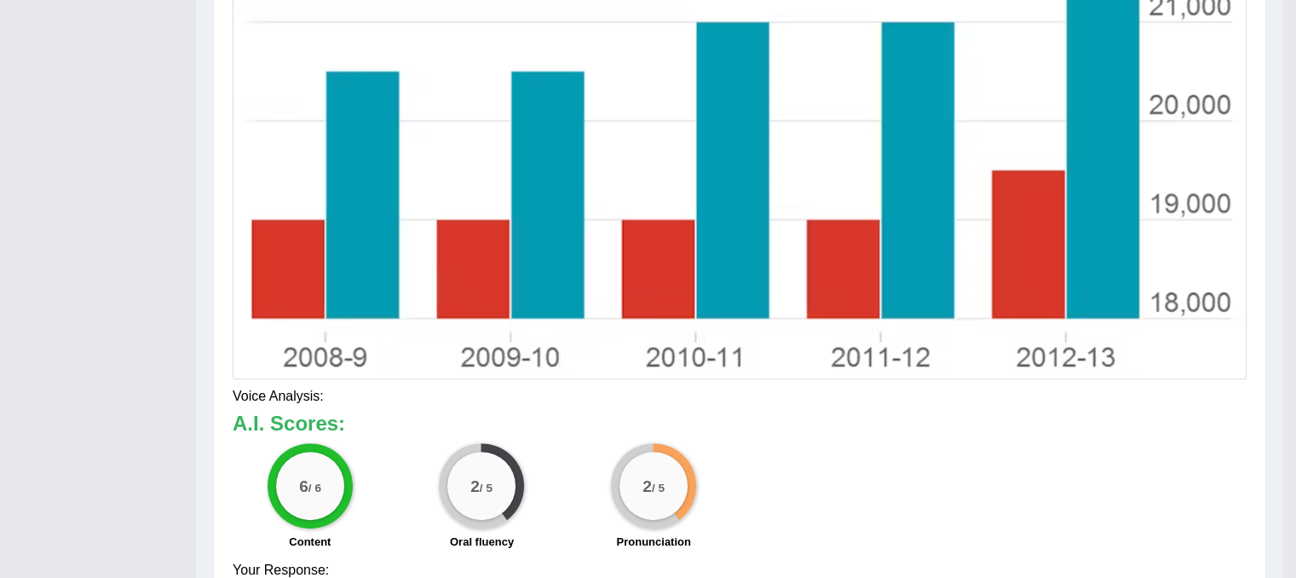
scroll to position [559, 0]
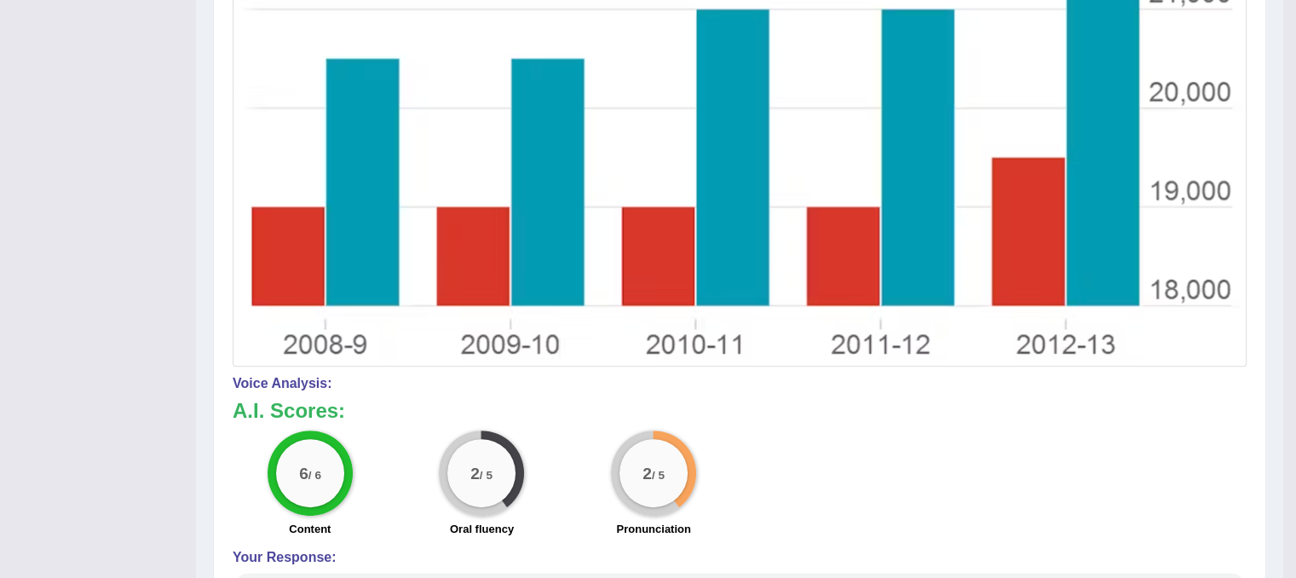
drag, startPoint x: 1300, startPoint y: 341, endPoint x: 1302, endPoint y: 507, distance: 166.1
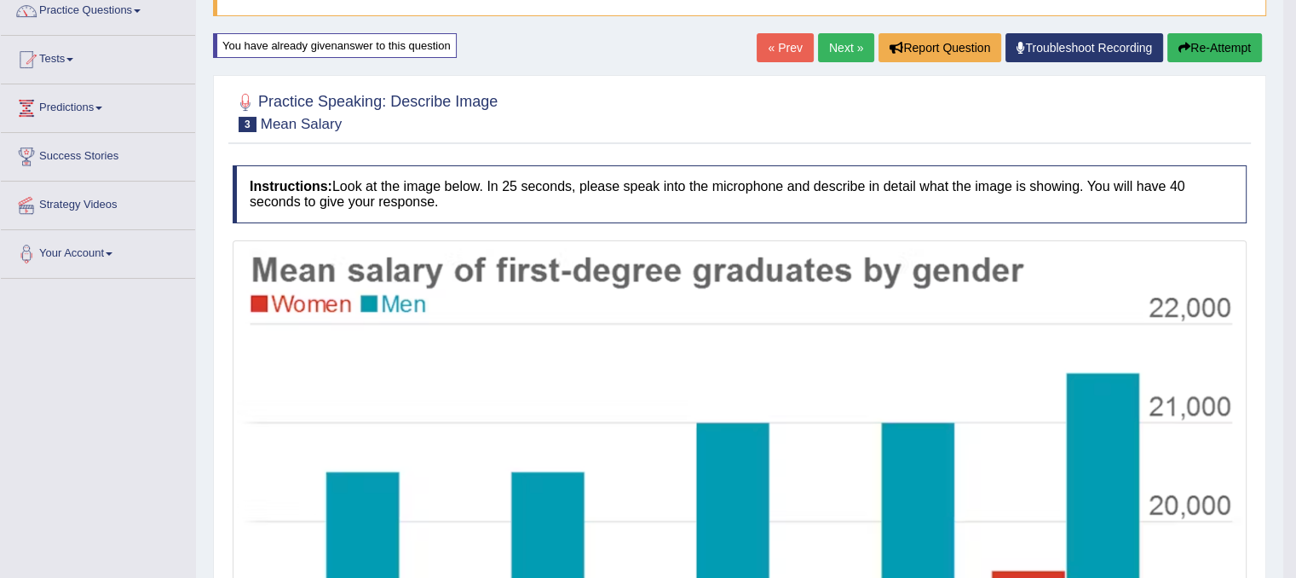
scroll to position [176, 0]
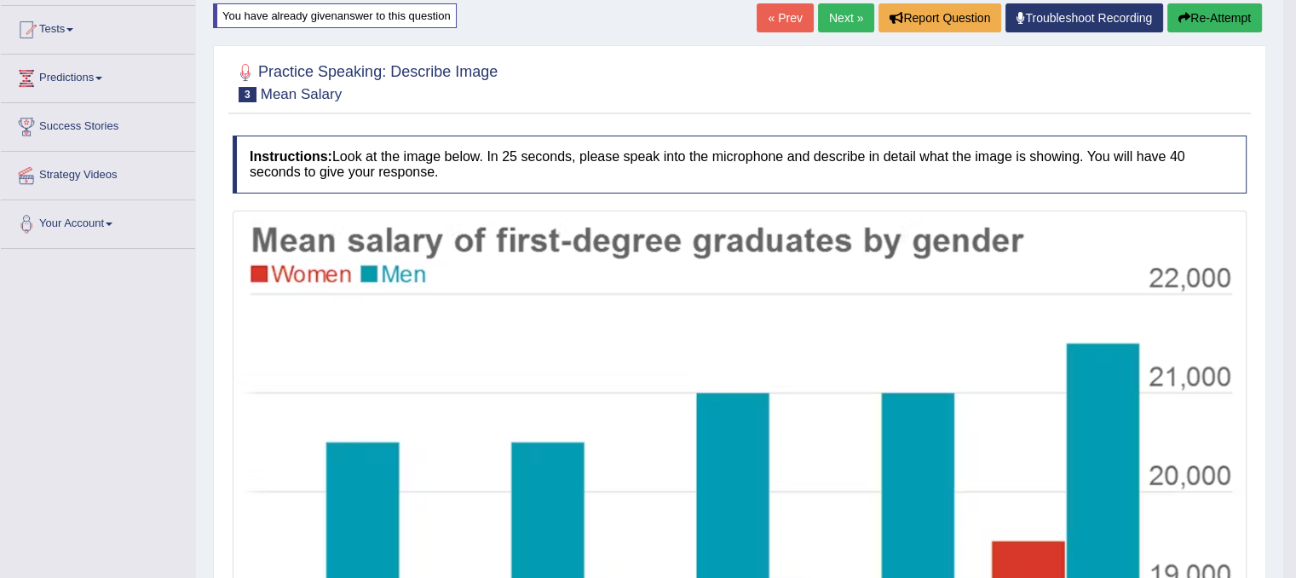
click at [1197, 22] on button "Re-Attempt" at bounding box center [1214, 17] width 95 height 29
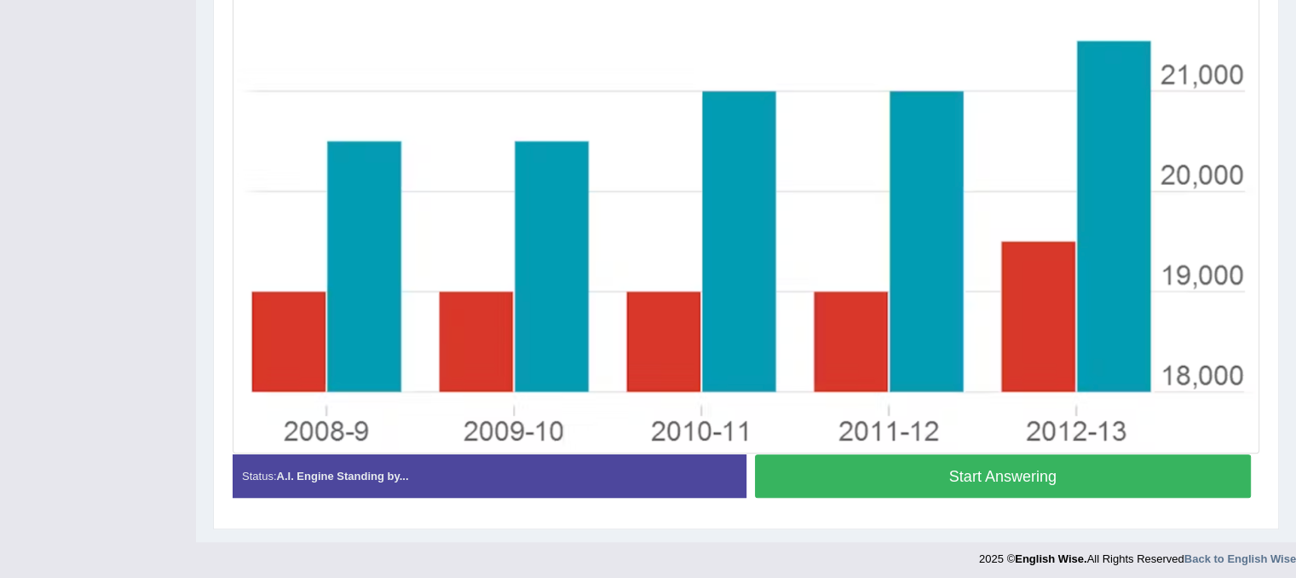
scroll to position [497, 0]
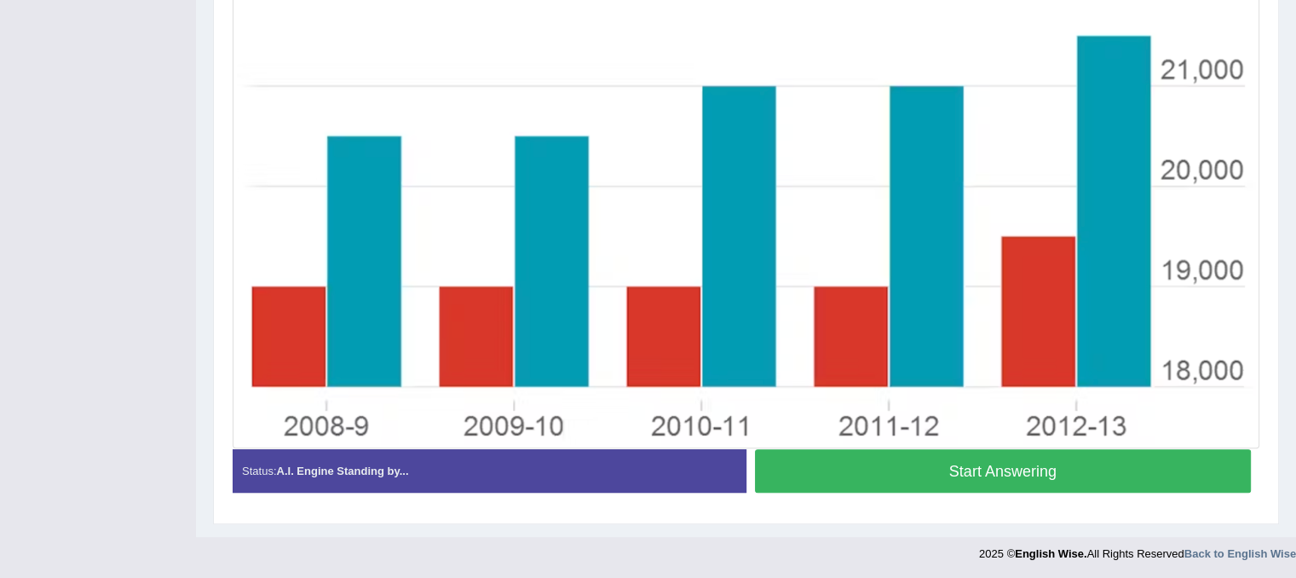
click at [1085, 474] on button "Start Answering" at bounding box center [1003, 470] width 497 height 43
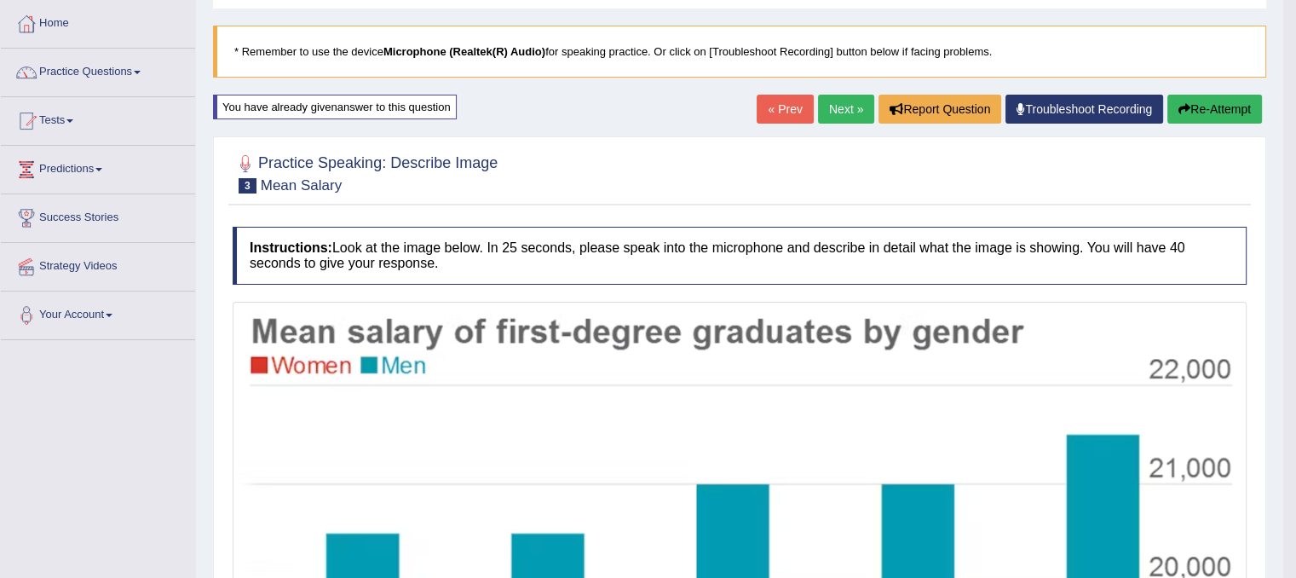
scroll to position [3, 0]
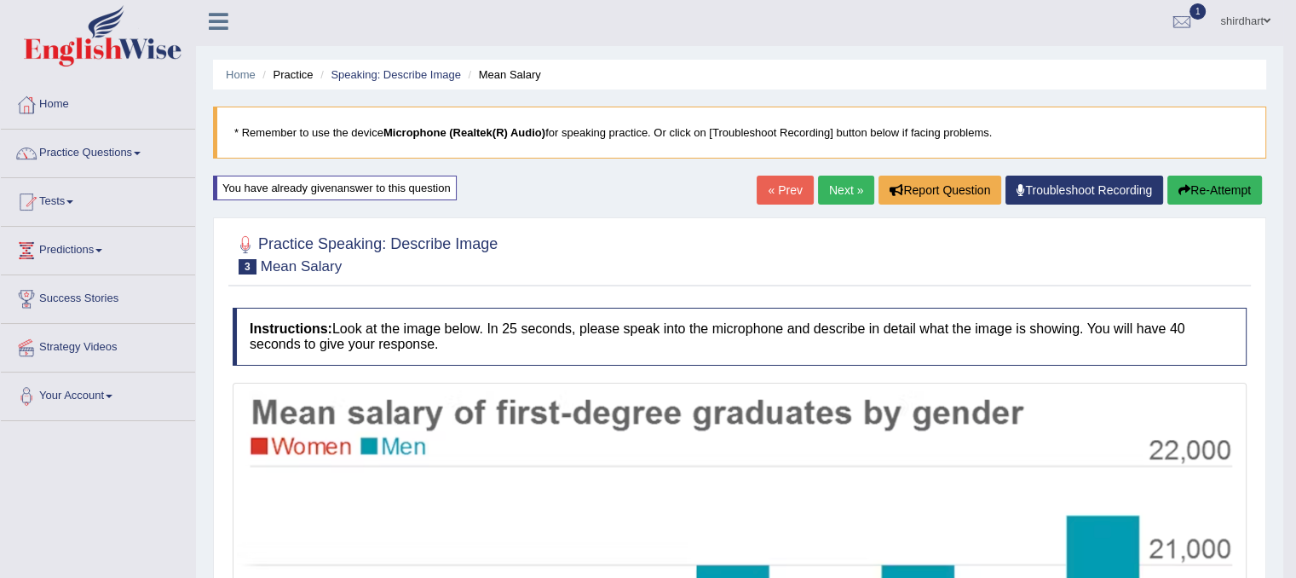
click at [1236, 192] on button "Re-Attempt" at bounding box center [1214, 190] width 95 height 29
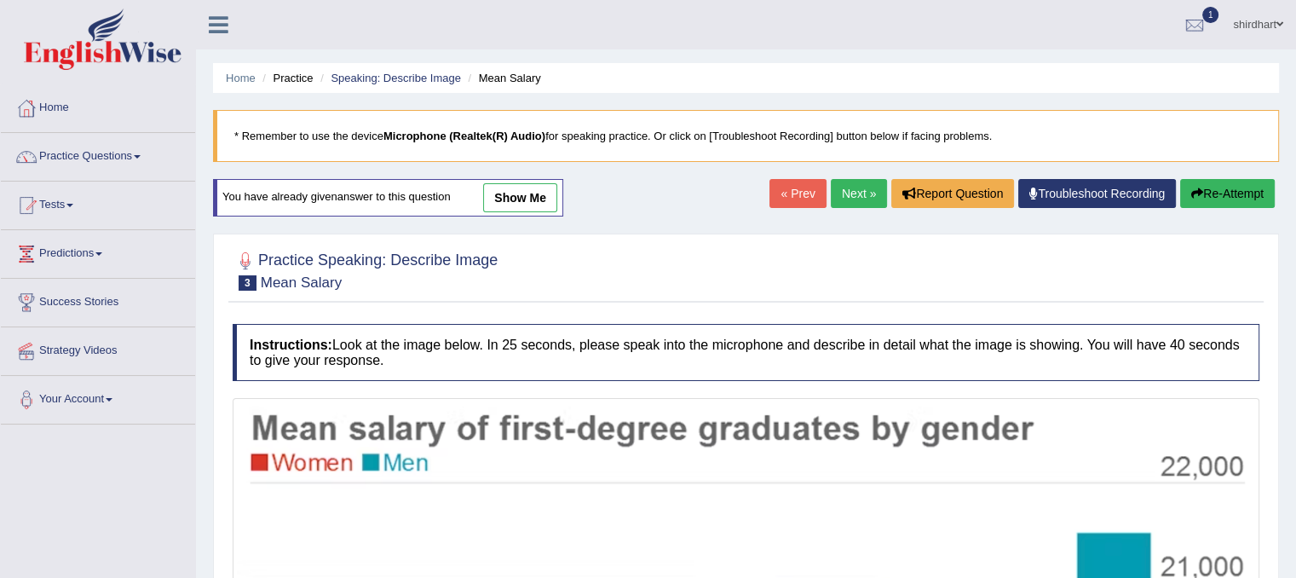
scroll to position [497, 0]
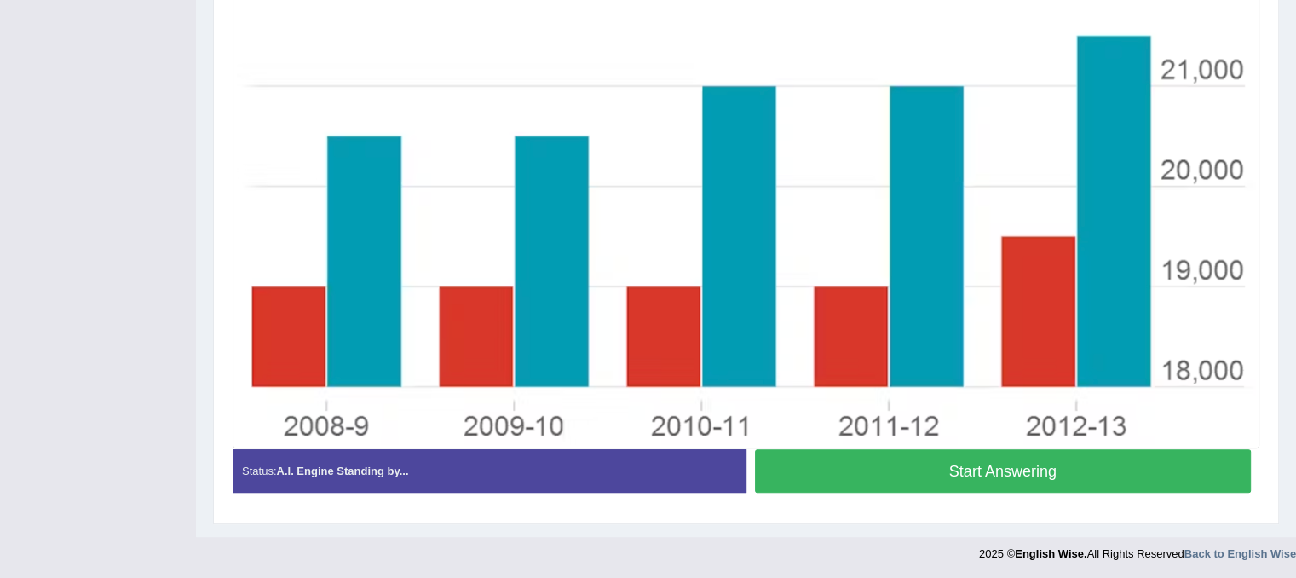
click at [1017, 471] on button "Start Answering" at bounding box center [1003, 470] width 497 height 43
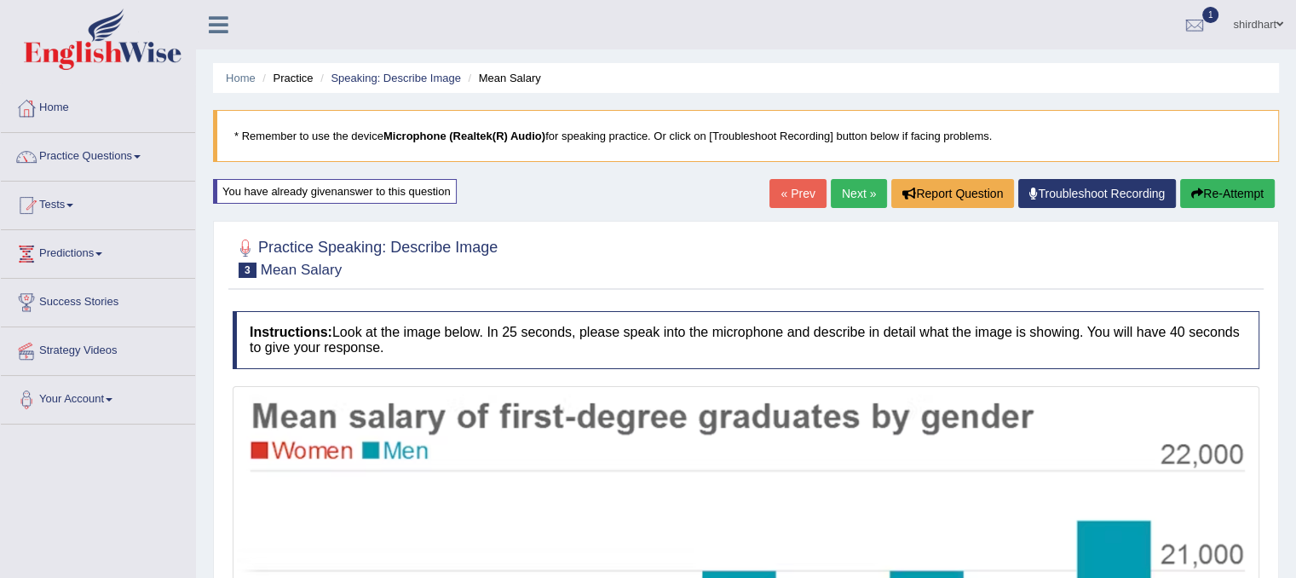
scroll to position [501, 0]
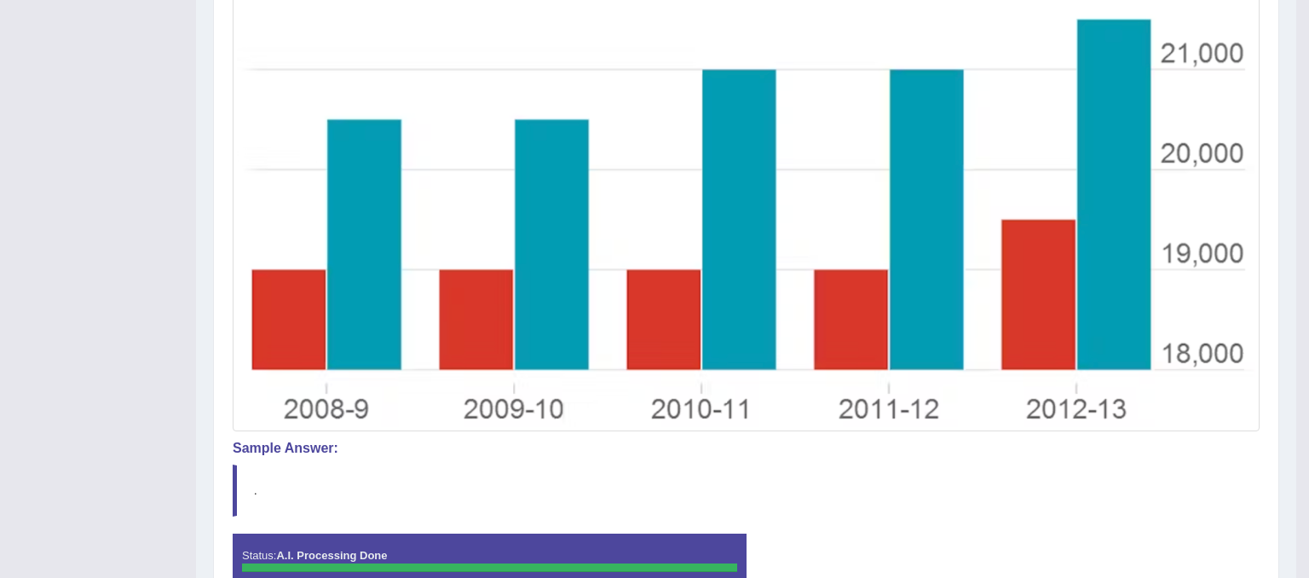
click at [1295, 365] on div "Comparing text to speech..." at bounding box center [654, 289] width 1309 height 578
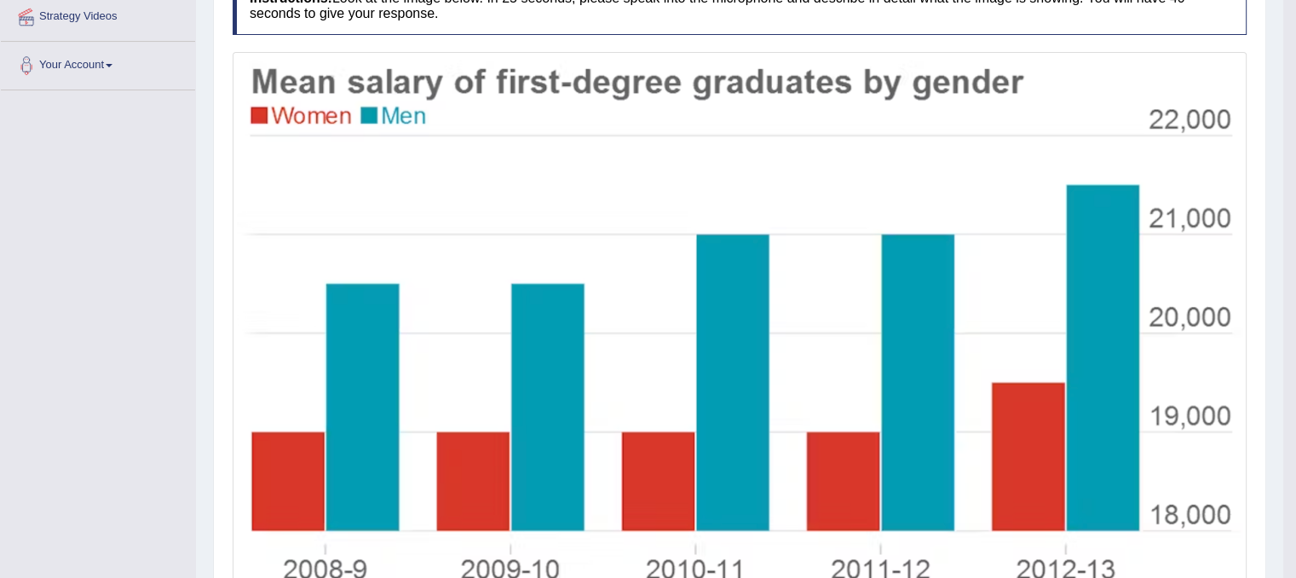
scroll to position [0, 0]
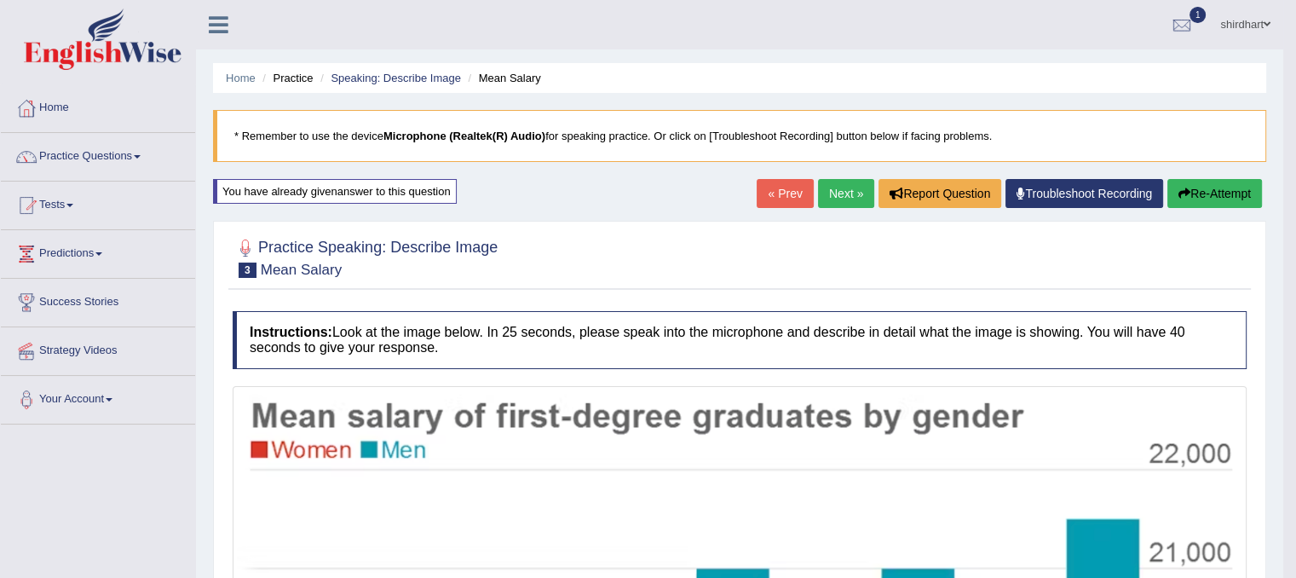
click at [1232, 186] on button "Re-Attempt" at bounding box center [1214, 193] width 95 height 29
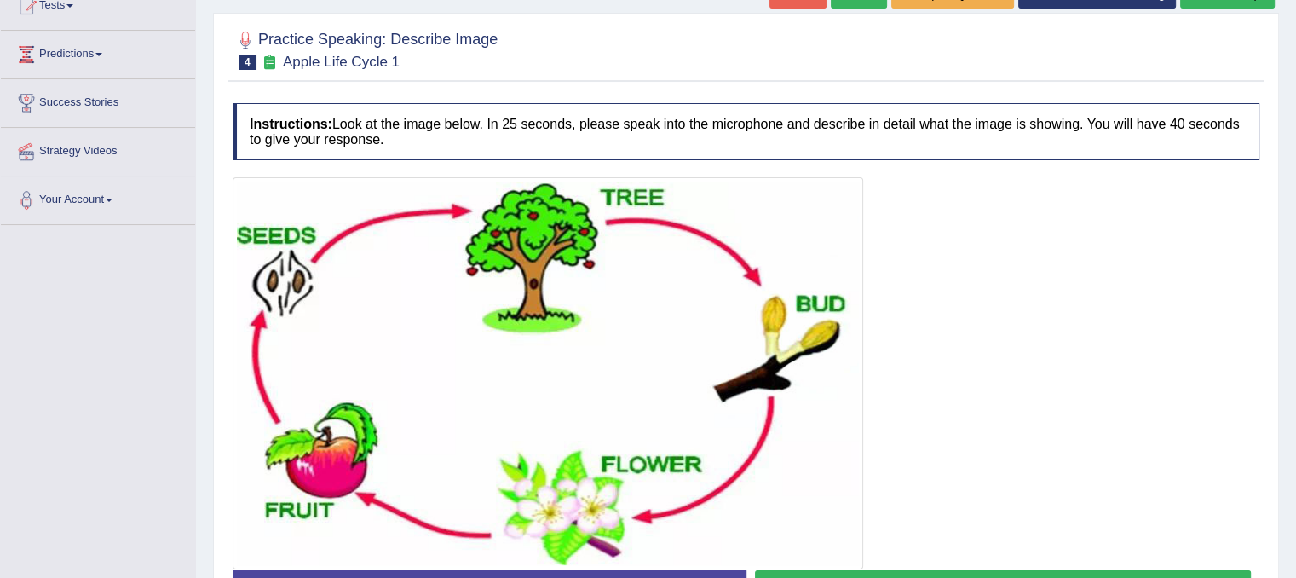
scroll to position [207, 0]
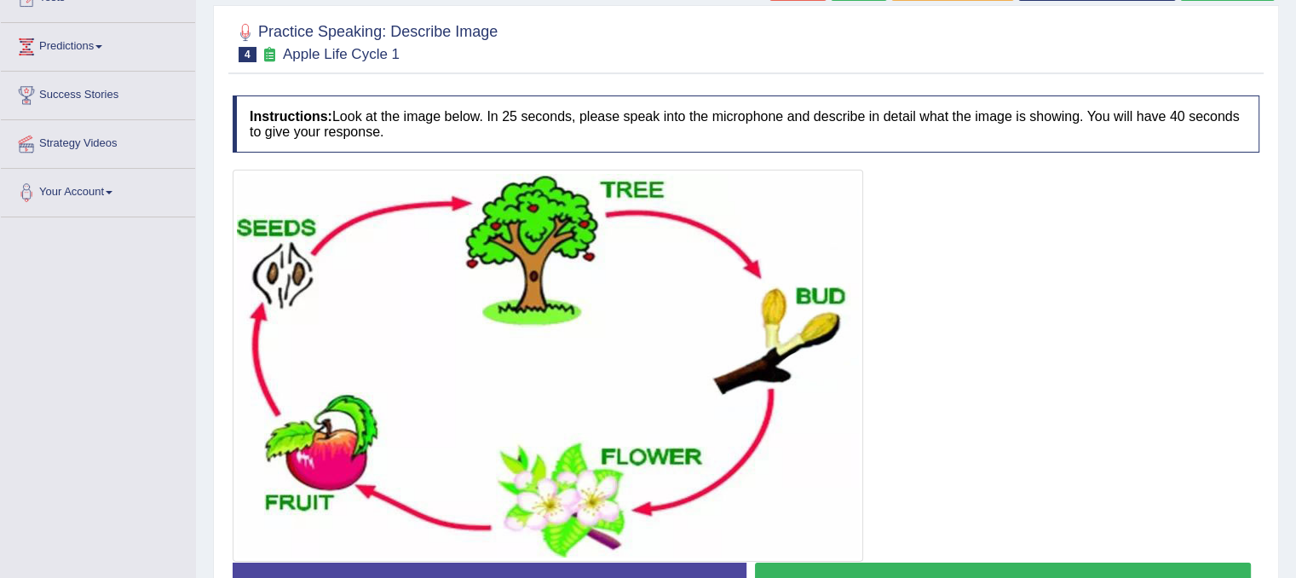
click at [1295, 371] on html "Toggle navigation Home Practice Questions Speaking Practice Read Aloud Repeat S…" at bounding box center [648, 82] width 1296 height 578
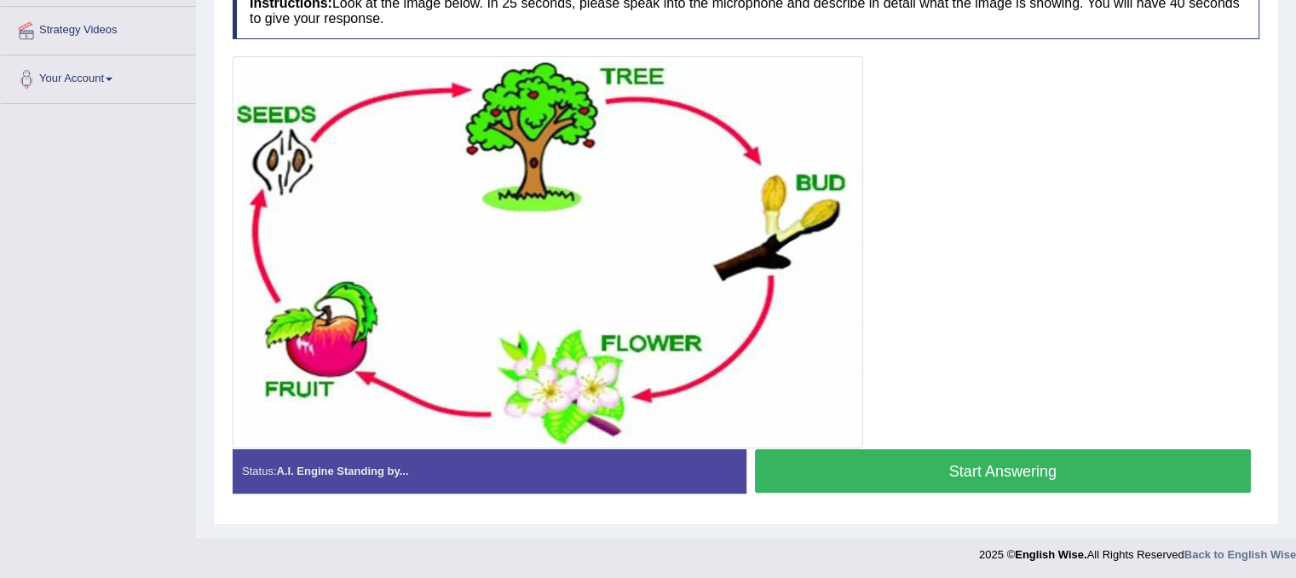
click at [1088, 463] on button "Start Answering" at bounding box center [1003, 470] width 497 height 43
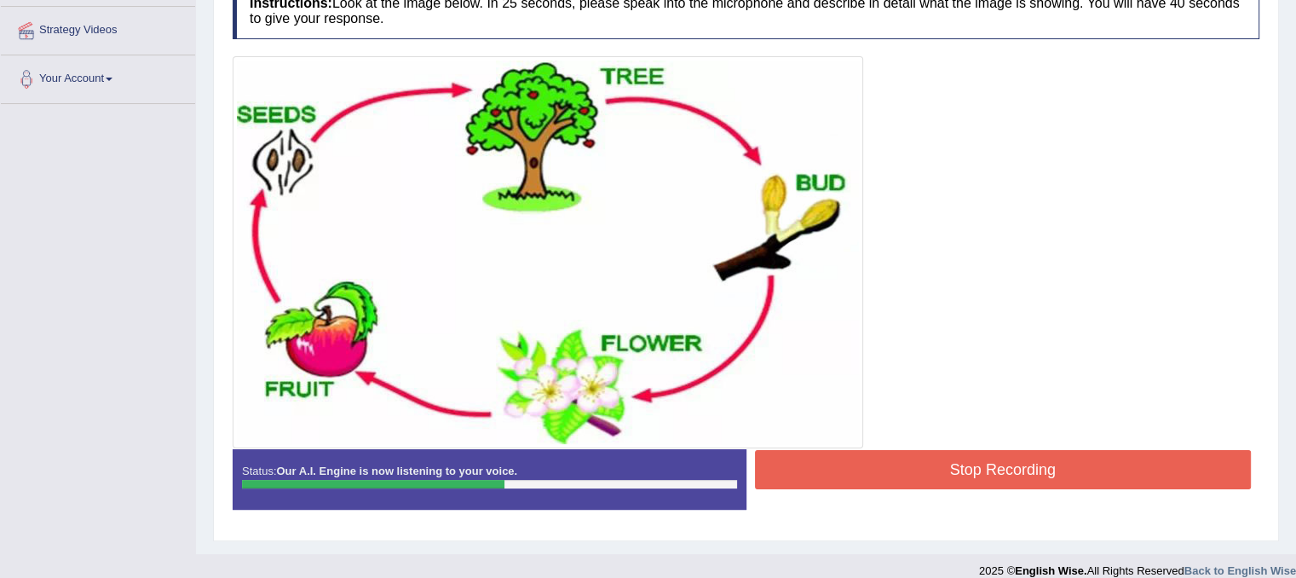
click at [1088, 463] on button "Stop Recording" at bounding box center [1003, 469] width 497 height 39
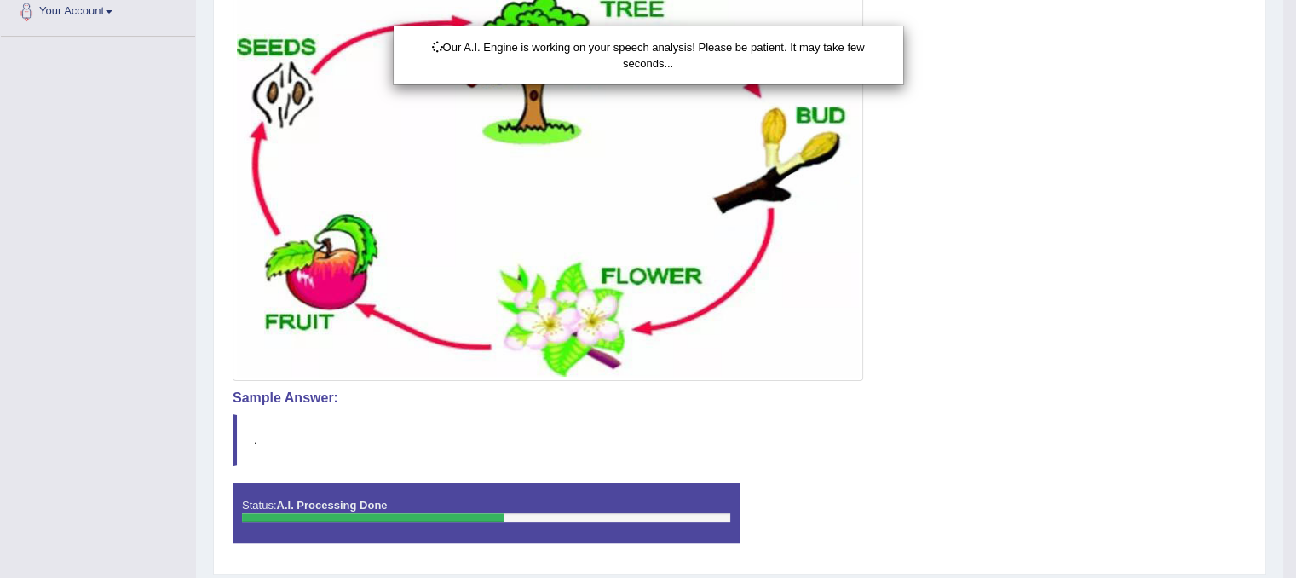
scroll to position [437, 0]
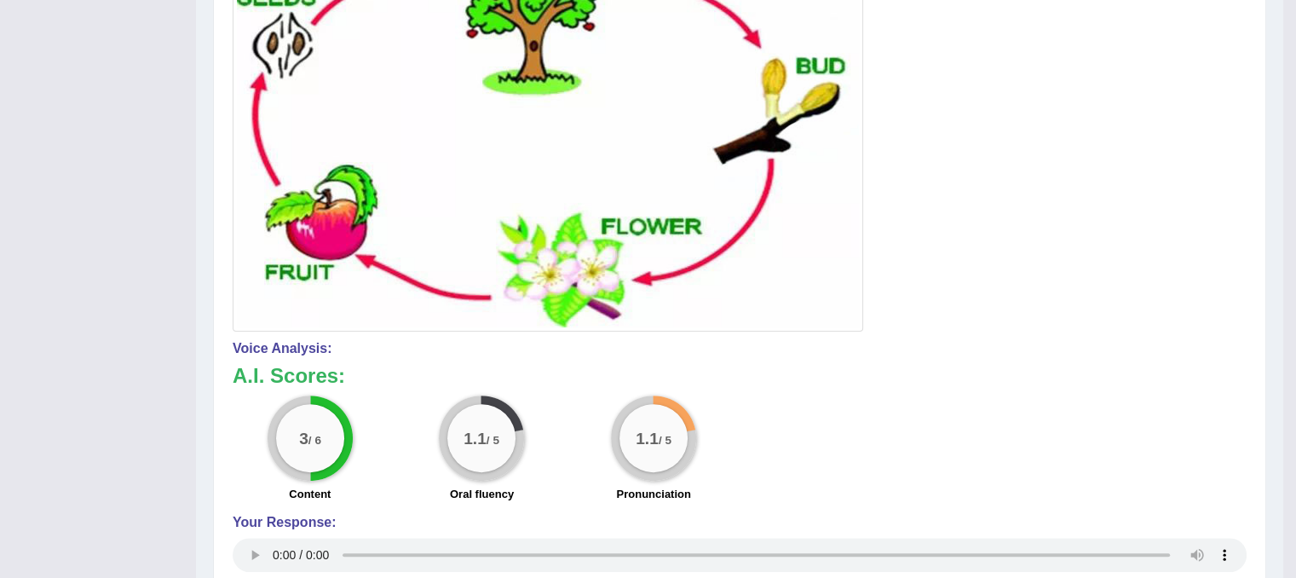
drag, startPoint x: 1308, startPoint y: 261, endPoint x: 1281, endPoint y: 440, distance: 181.7
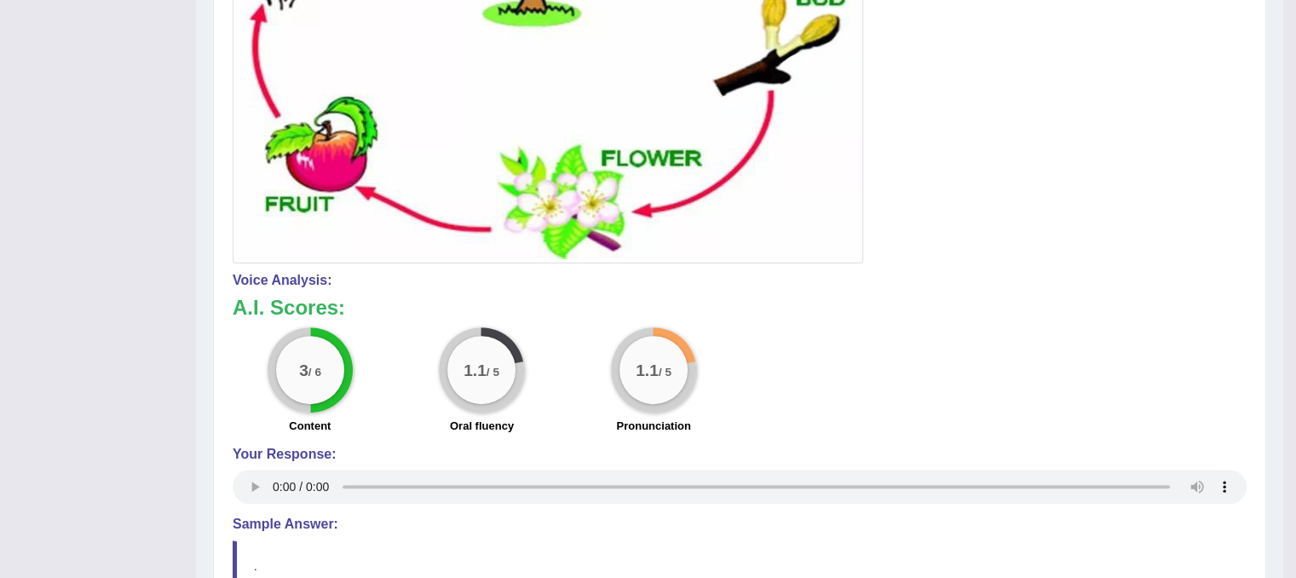
scroll to position [0, 0]
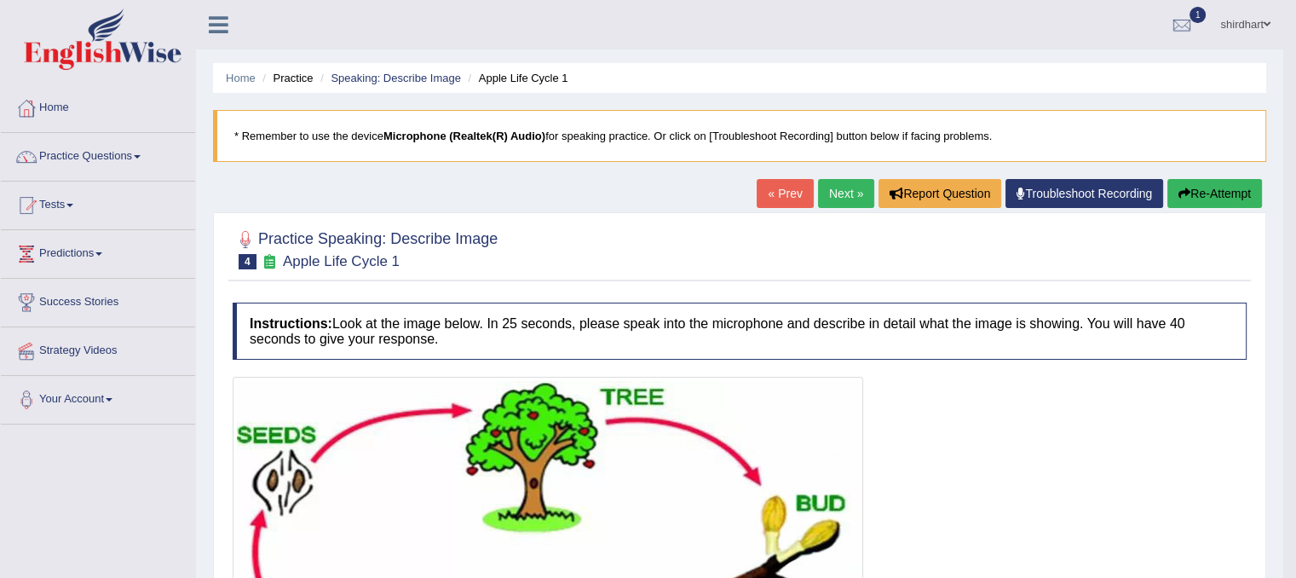
click at [1192, 188] on button "Re-Attempt" at bounding box center [1214, 193] width 95 height 29
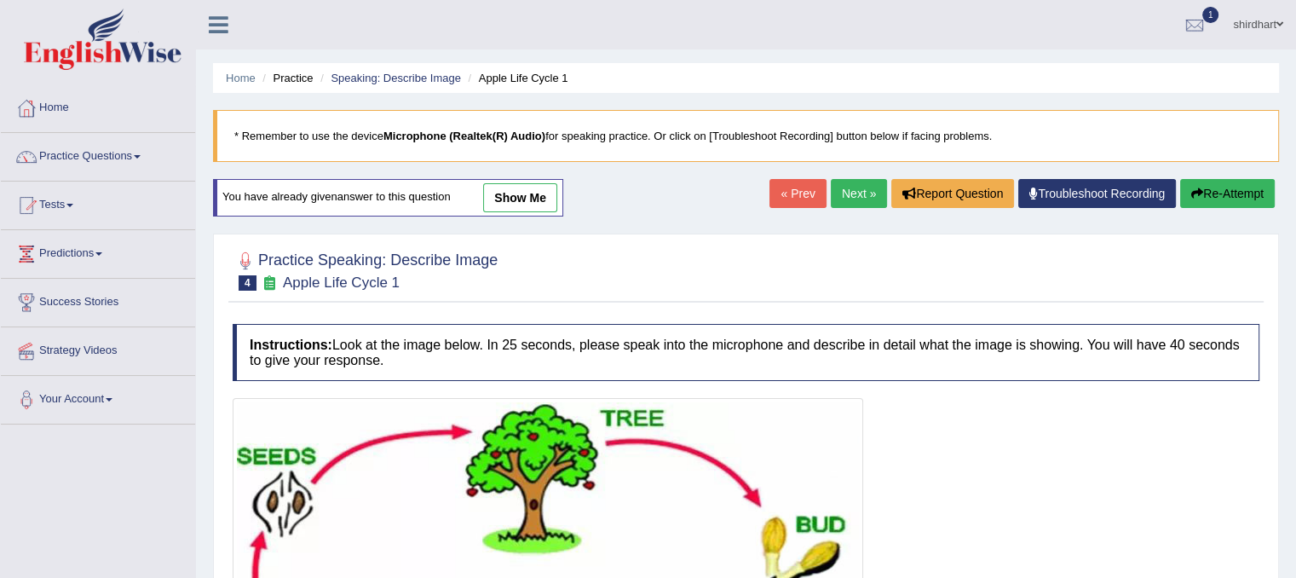
scroll to position [341, 0]
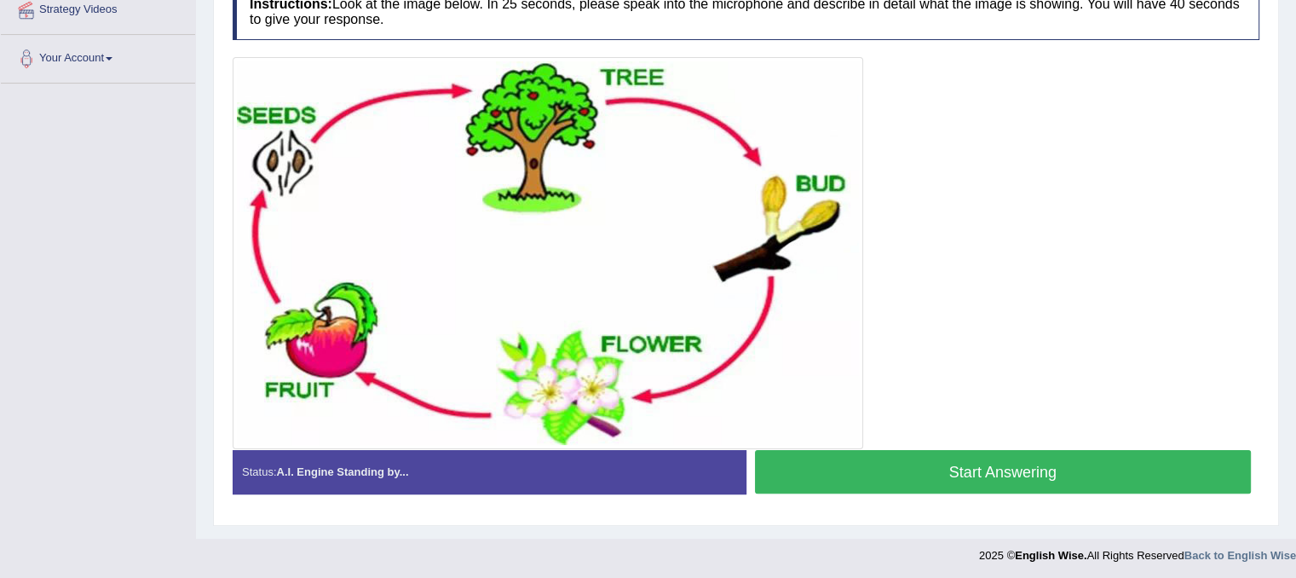
click at [1080, 471] on button "Start Answering" at bounding box center [1003, 471] width 497 height 43
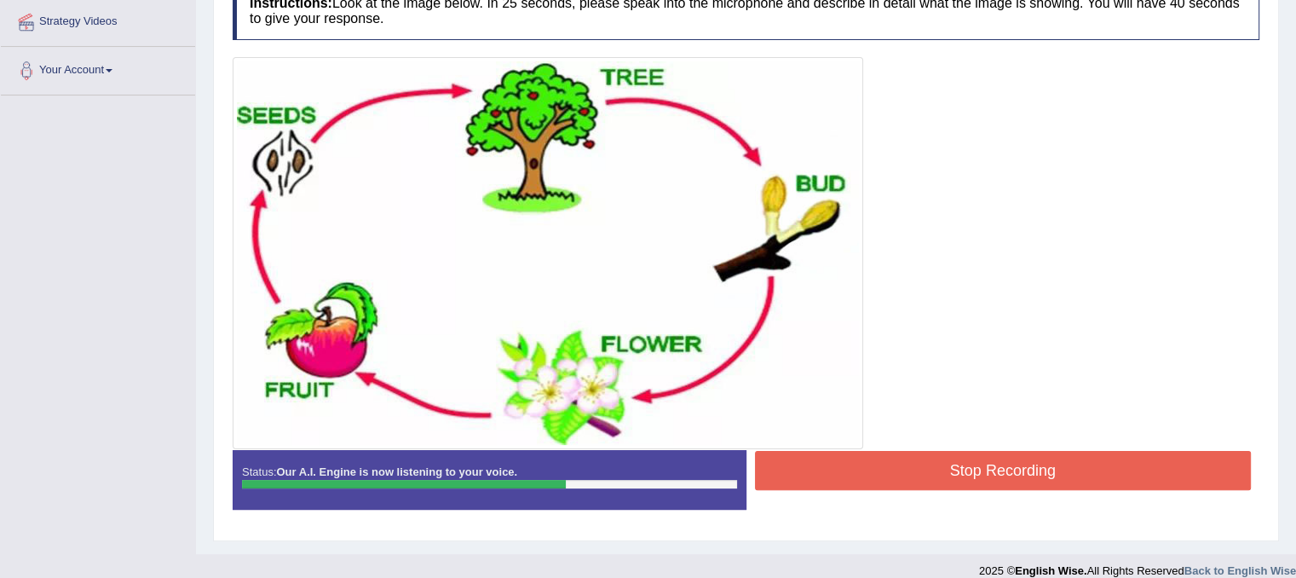
click at [1080, 471] on button "Stop Recording" at bounding box center [1003, 470] width 497 height 39
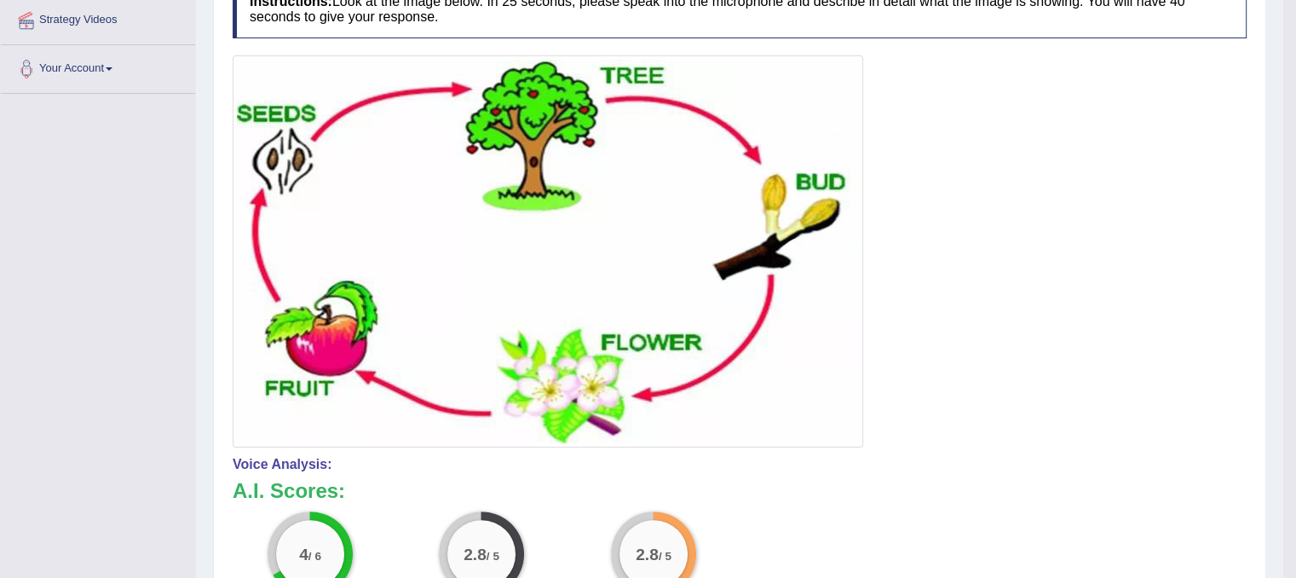
scroll to position [0, 0]
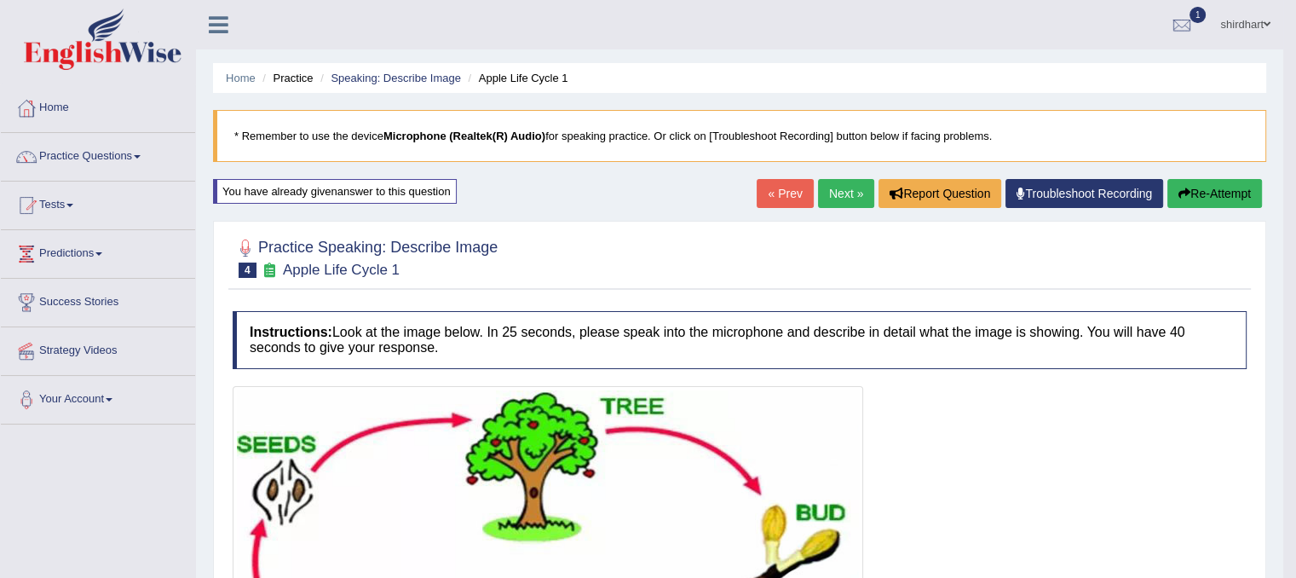
click at [1209, 202] on button "Re-Attempt" at bounding box center [1214, 193] width 95 height 29
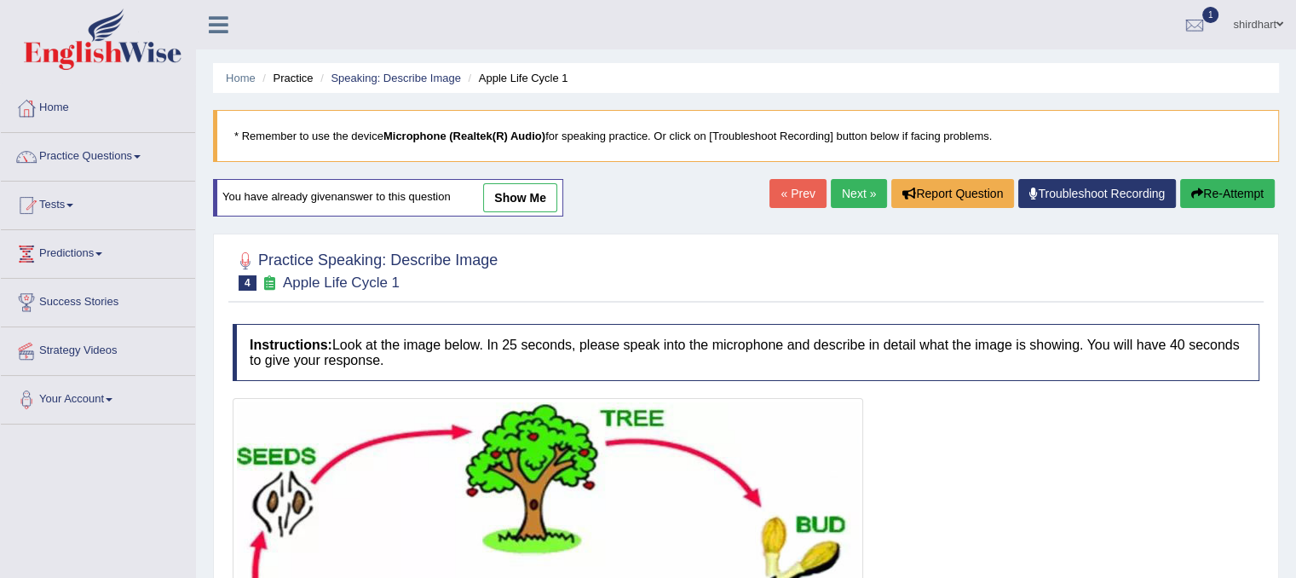
scroll to position [341, 0]
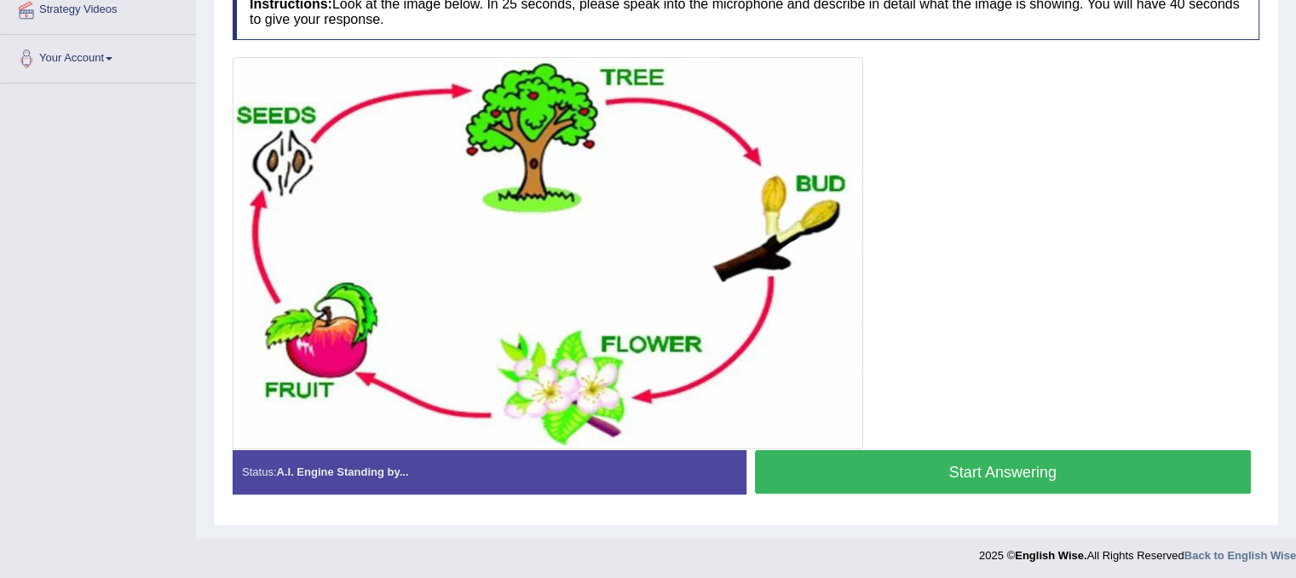
click at [1145, 482] on button "Start Answering" at bounding box center [1003, 471] width 497 height 43
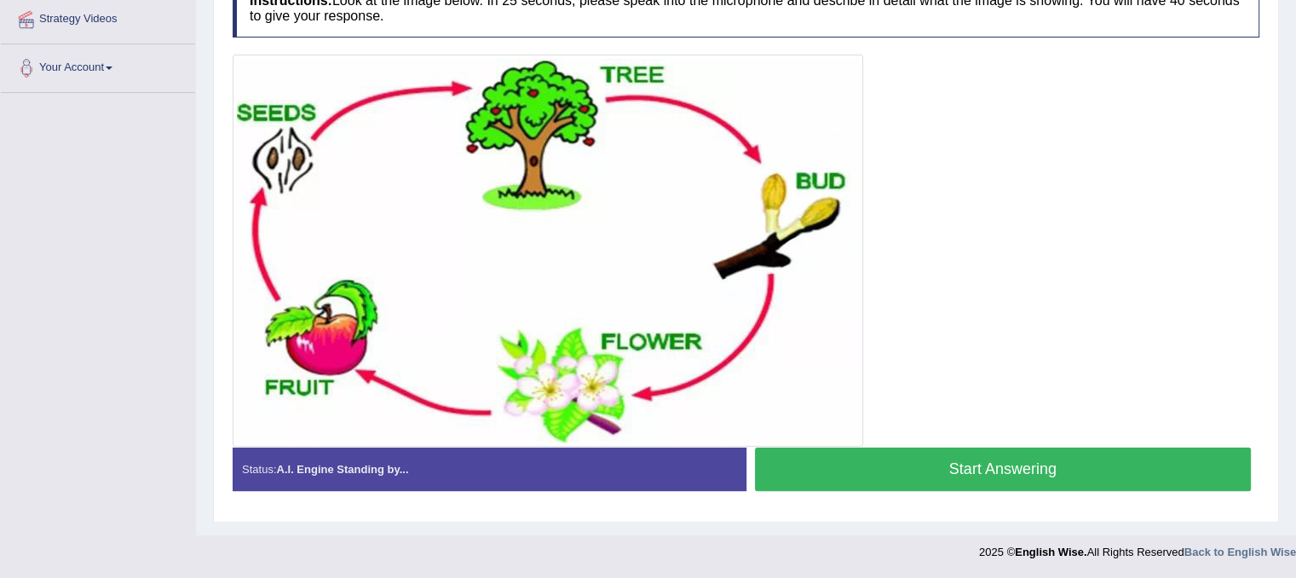
scroll to position [329, 0]
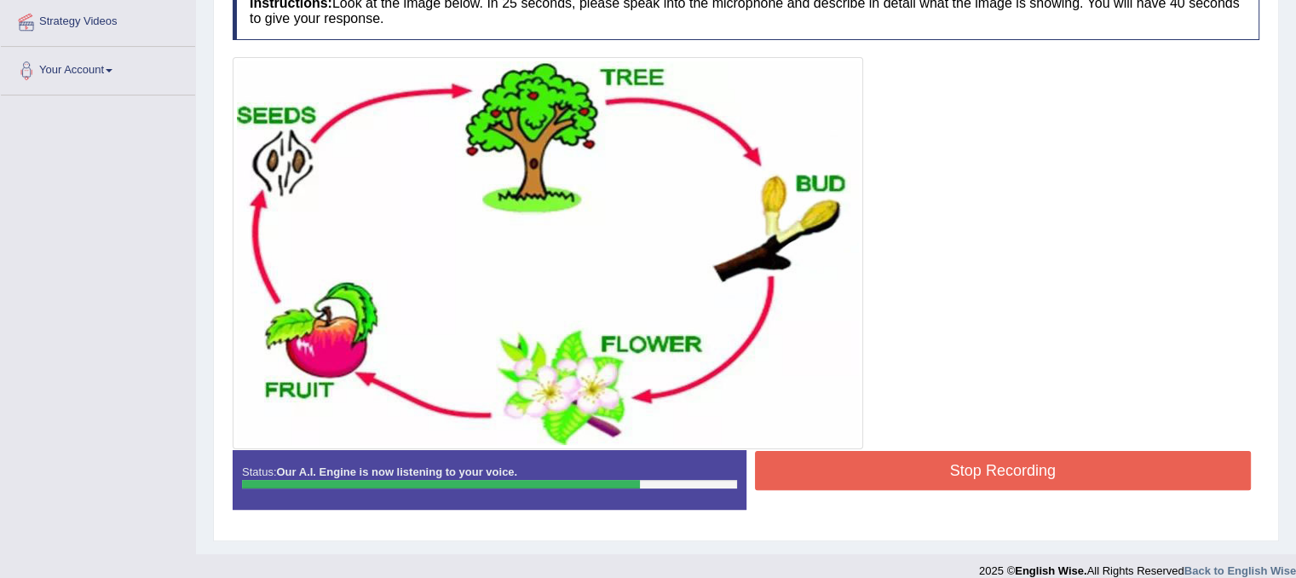
click at [1145, 482] on button "Stop Recording" at bounding box center [1003, 470] width 497 height 39
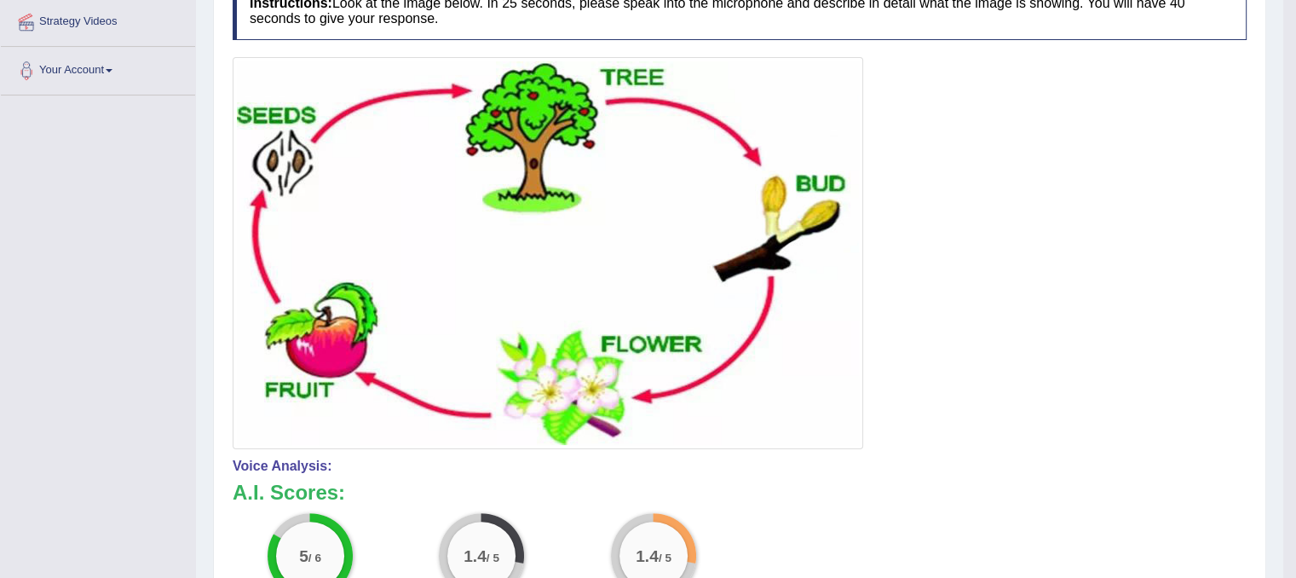
scroll to position [690, 0]
